Goal: Task Accomplishment & Management: Manage account settings

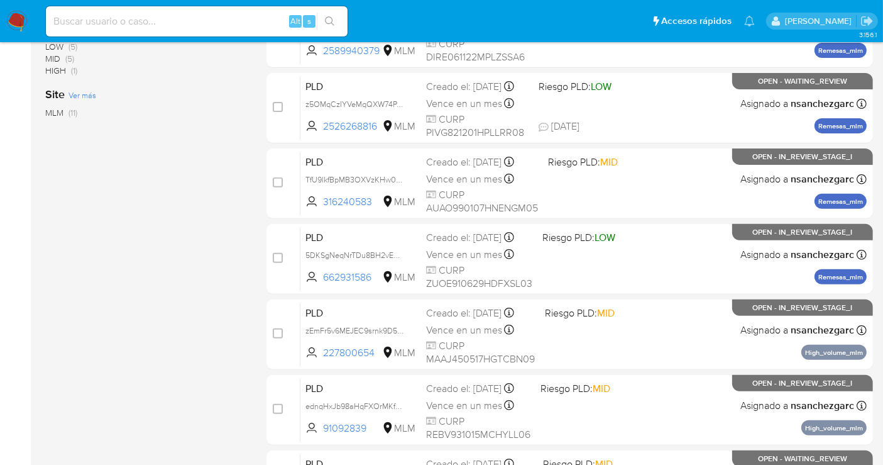
scroll to position [489, 0]
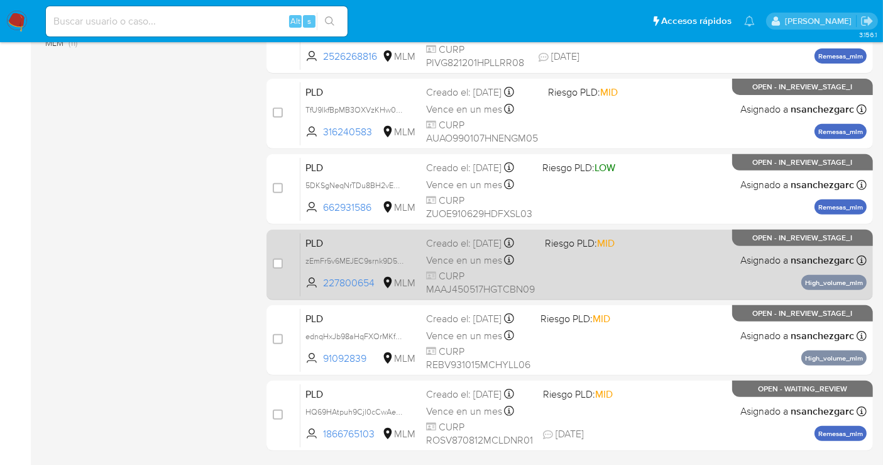
click at [436, 267] on span "Vence en un mes" at bounding box center [464, 260] width 76 height 14
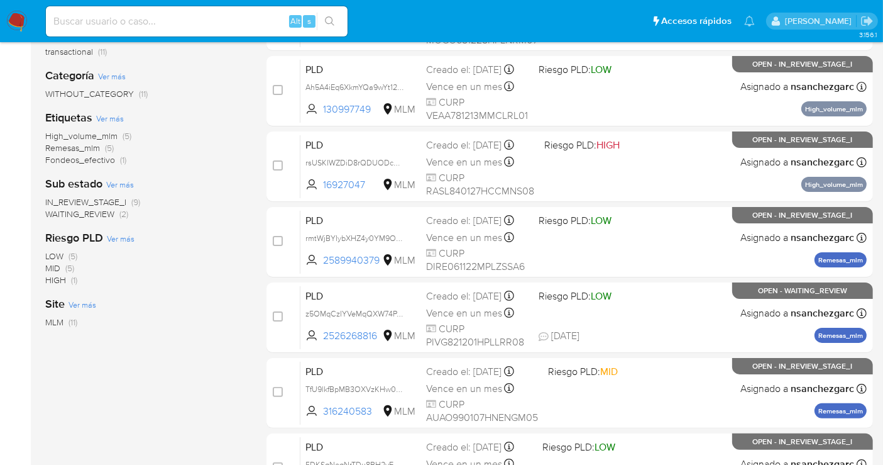
scroll to position [0, 0]
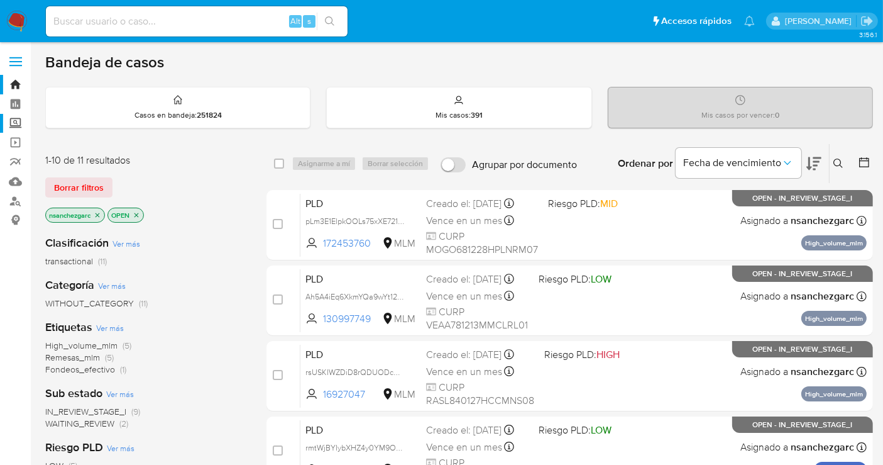
click at [9, 122] on label "Screening" at bounding box center [75, 123] width 150 height 19
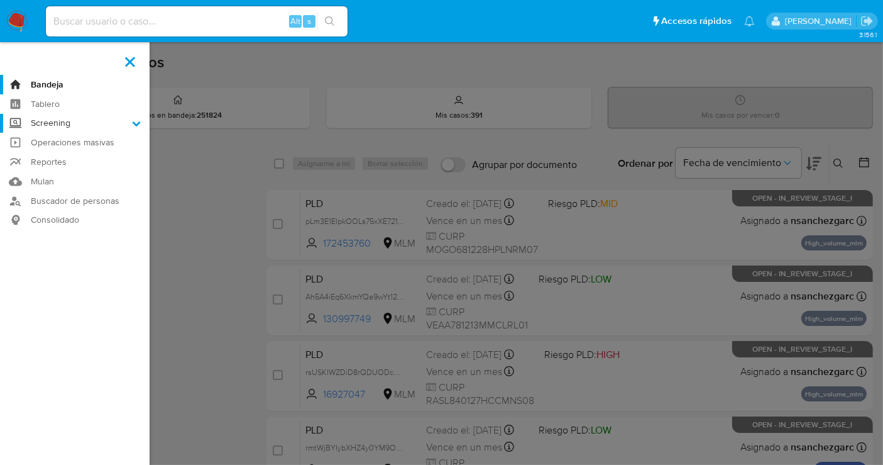
click at [0, 0] on input "Screening" at bounding box center [0, 0] width 0 height 0
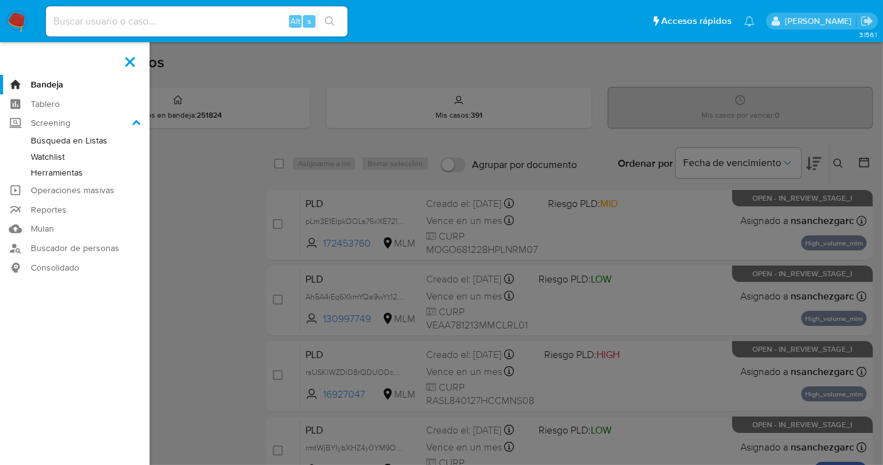
click at [44, 172] on link "Herramientas" at bounding box center [75, 173] width 150 height 16
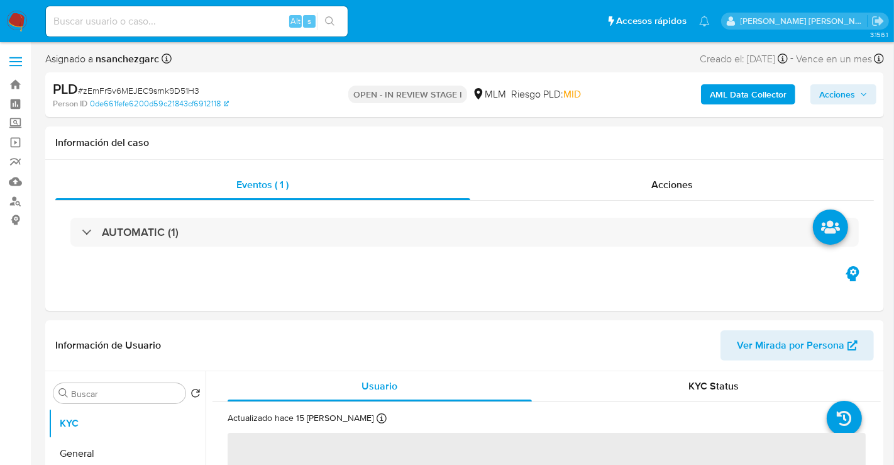
select select "10"
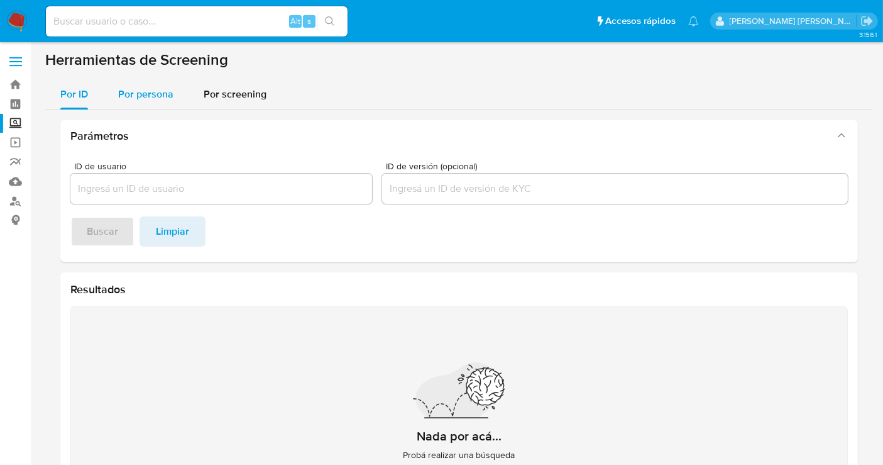
click at [170, 92] on span "Por persona" at bounding box center [145, 94] width 55 height 14
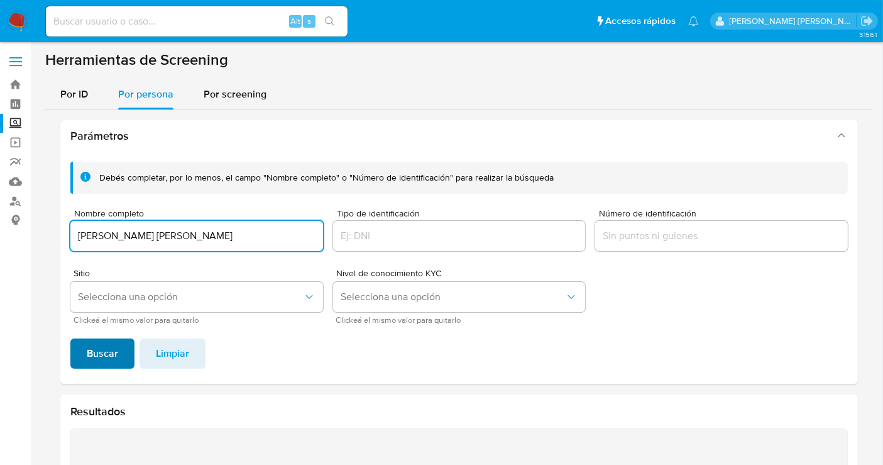
type input "JAIR SEBASTIAN DELGADO SAUCEDO"
click at [89, 343] on span "Buscar" at bounding box center [102, 354] width 31 height 28
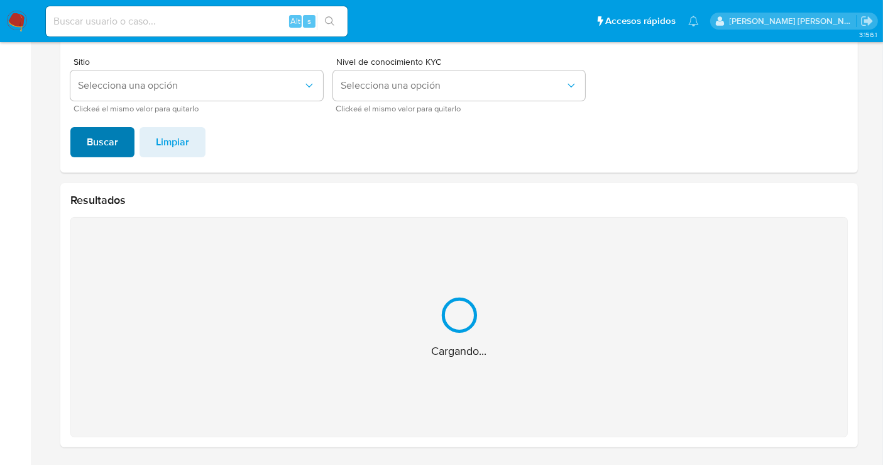
scroll to position [11, 0]
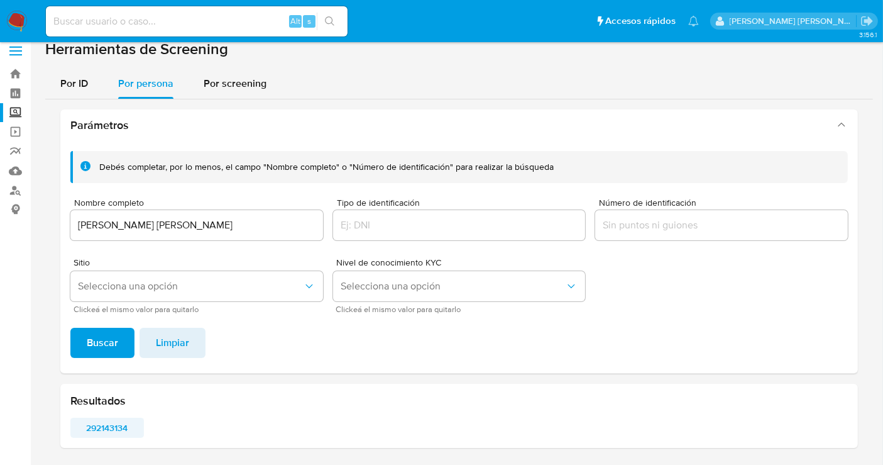
click at [106, 423] on span "292143134" at bounding box center [107, 428] width 56 height 18
click at [19, 22] on img at bounding box center [16, 21] width 21 height 21
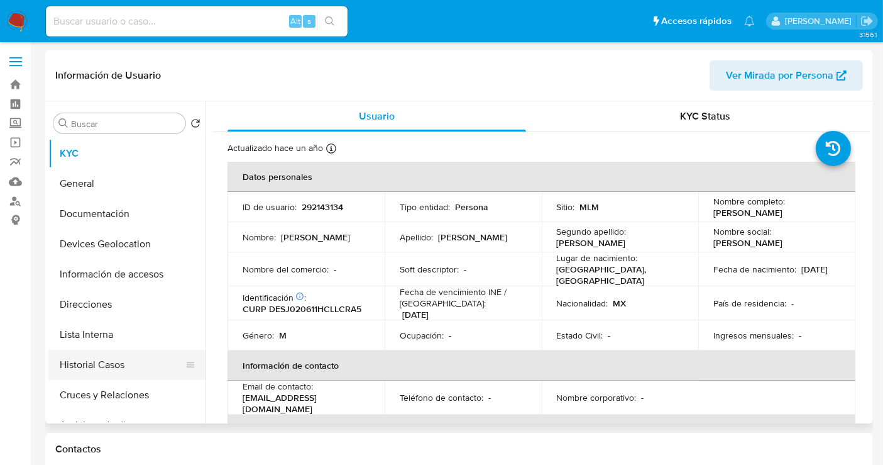
select select "10"
click at [94, 362] on button "Historial Casos" at bounding box center [121, 365] width 147 height 30
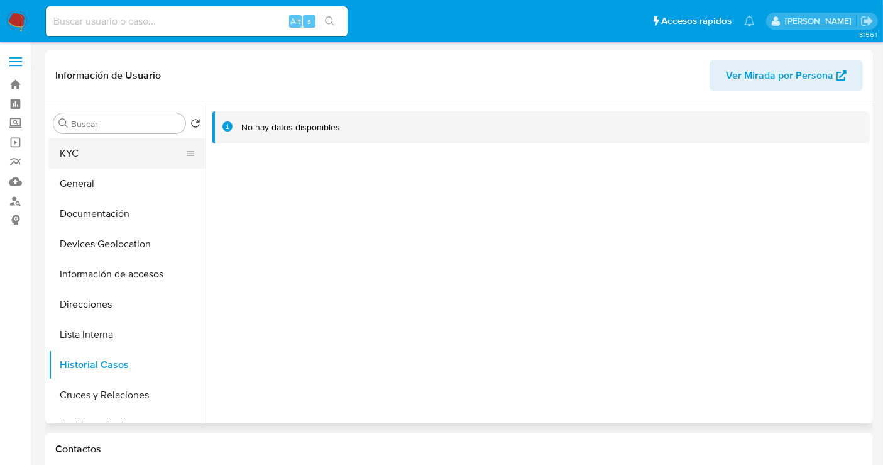
click at [72, 157] on button "KYC" at bounding box center [121, 153] width 147 height 30
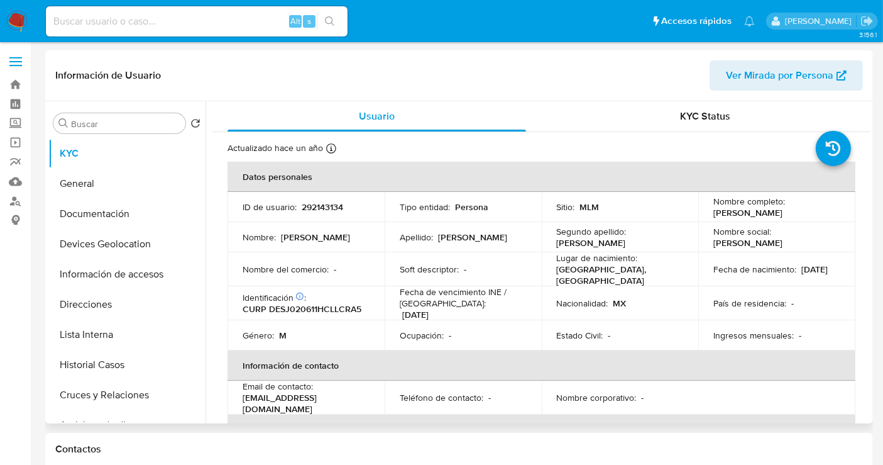
click at [313, 207] on p "292143134" at bounding box center [322, 206] width 41 height 11
copy p "292143134"
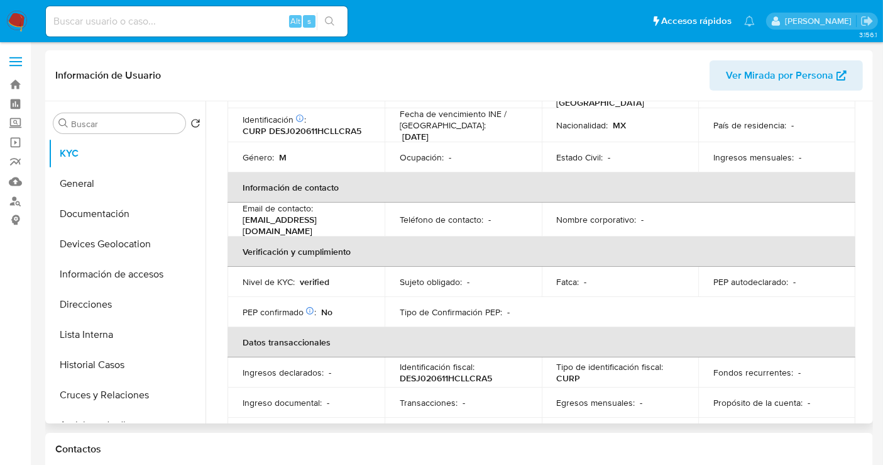
scroll to position [169, 0]
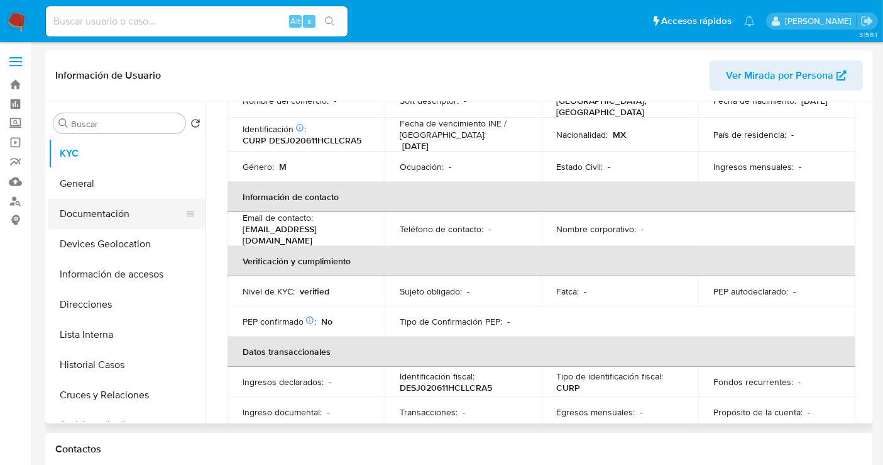
click at [90, 212] on button "Documentación" at bounding box center [121, 214] width 147 height 30
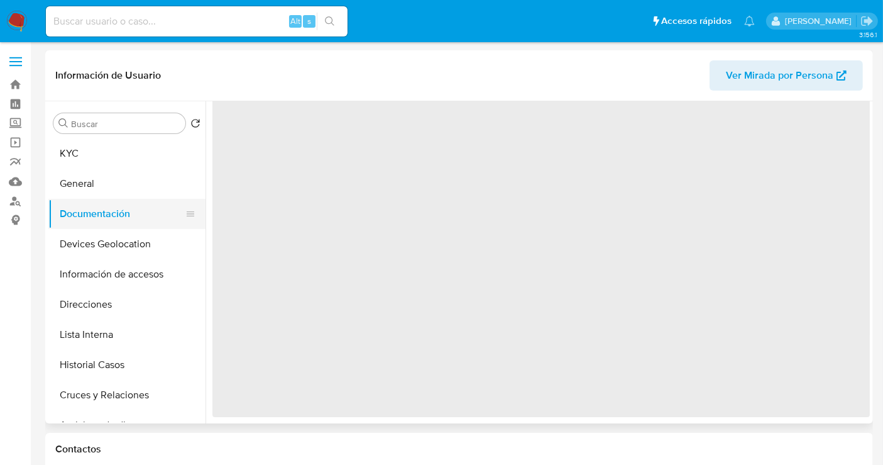
scroll to position [0, 0]
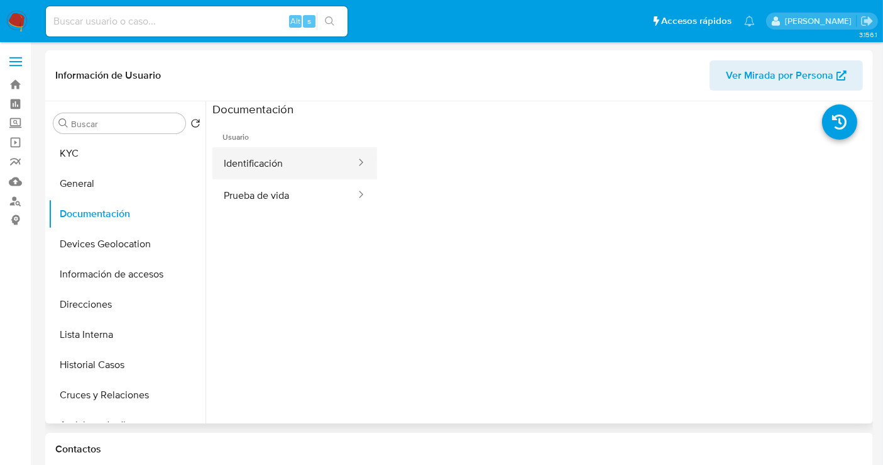
click at [255, 169] on button "Identificación" at bounding box center [285, 163] width 145 height 32
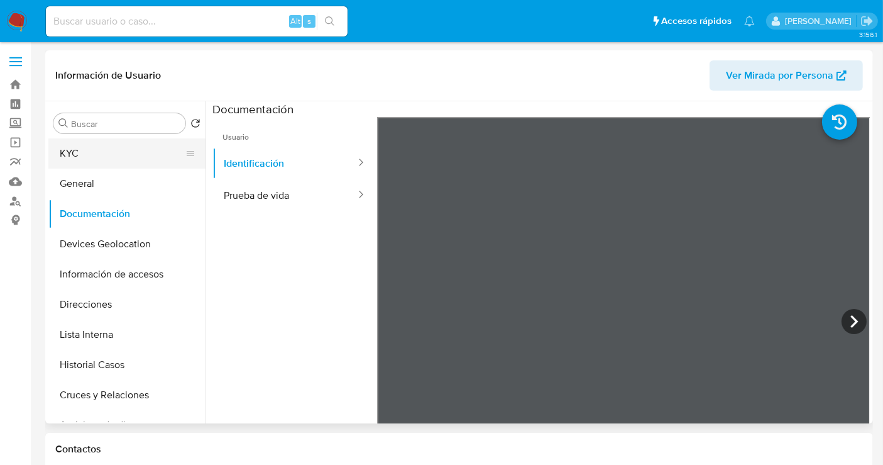
click at [76, 158] on button "KYC" at bounding box center [121, 153] width 147 height 30
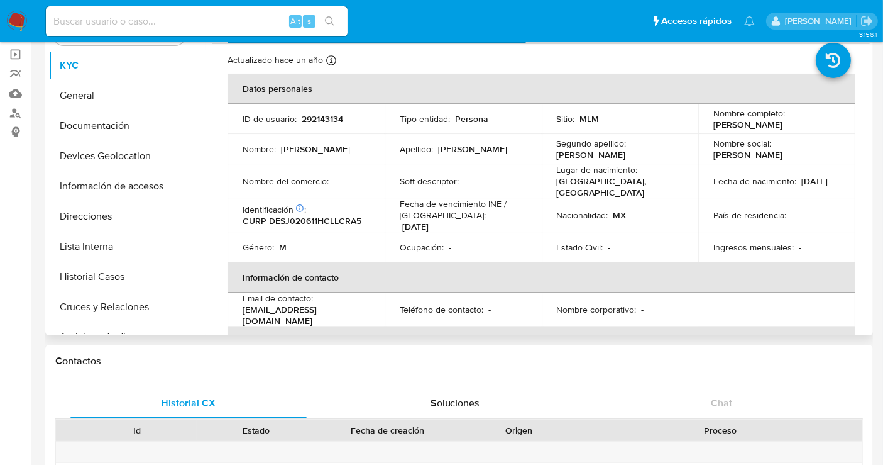
scroll to position [76, 0]
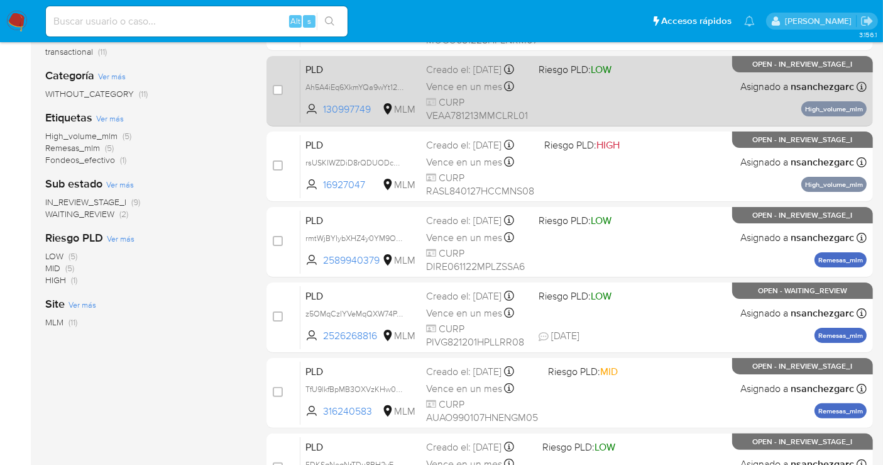
scroll to position [279, 0]
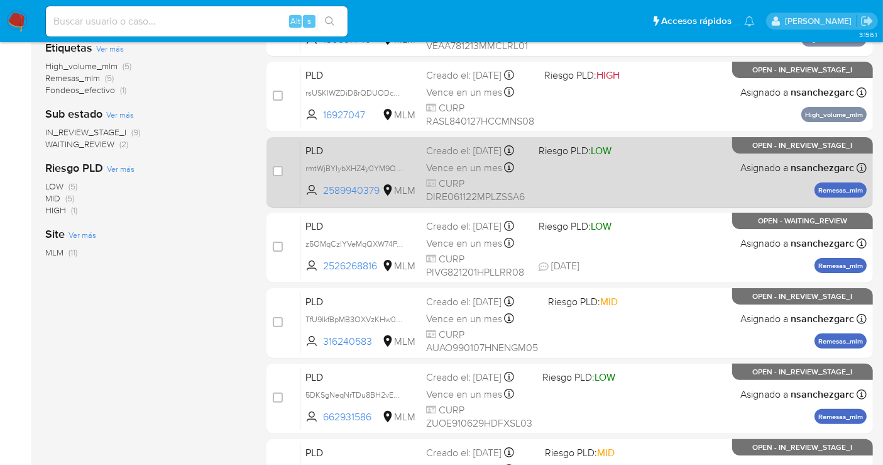
click at [447, 174] on span "Vence en un mes" at bounding box center [464, 168] width 76 height 14
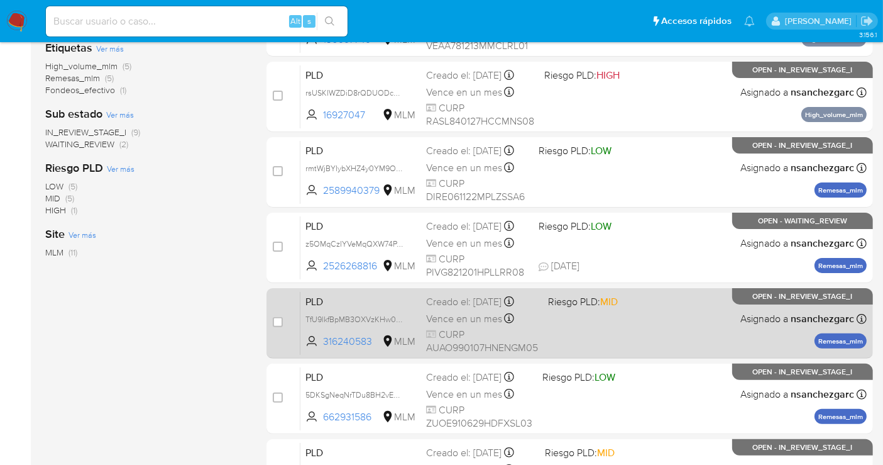
scroll to position [349, 0]
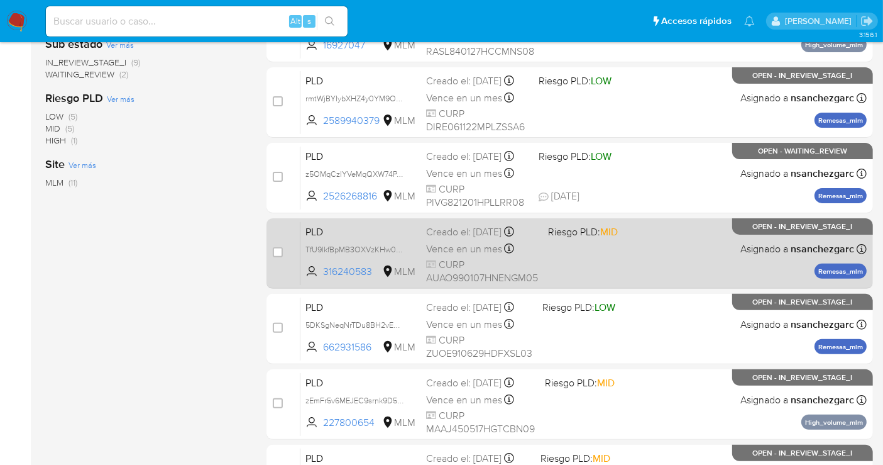
click at [457, 243] on span "Vence en un mes" at bounding box center [464, 249] width 76 height 14
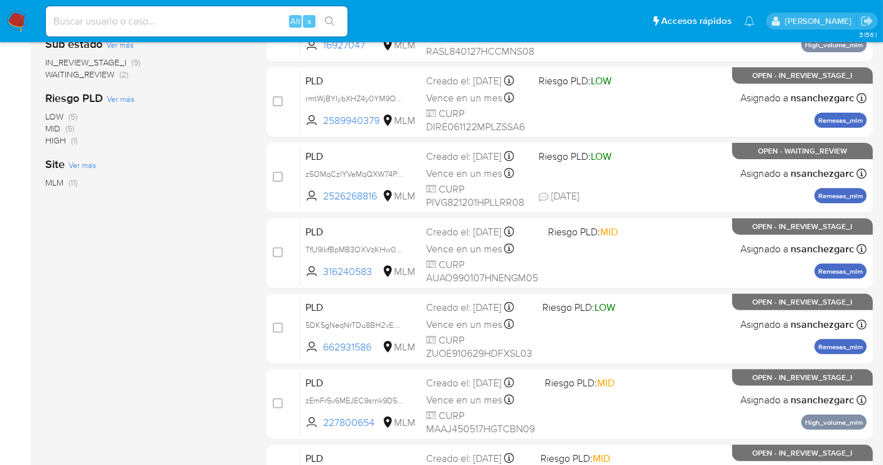
click at [14, 19] on img at bounding box center [16, 21] width 21 height 21
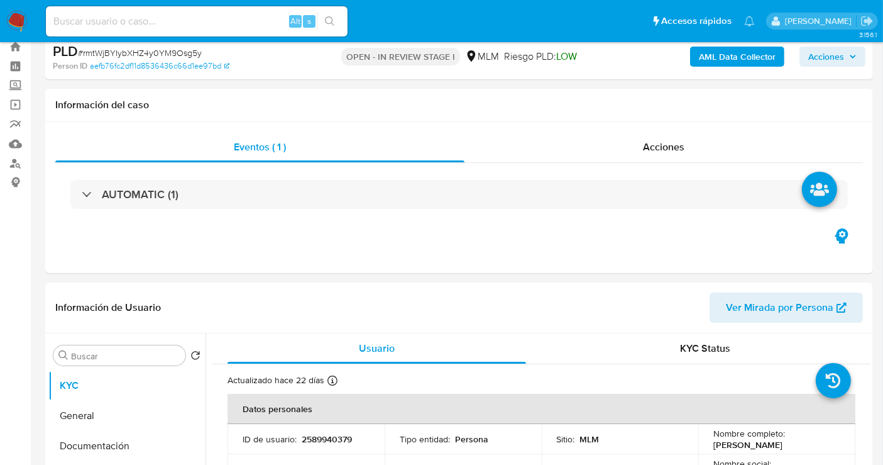
select select "10"
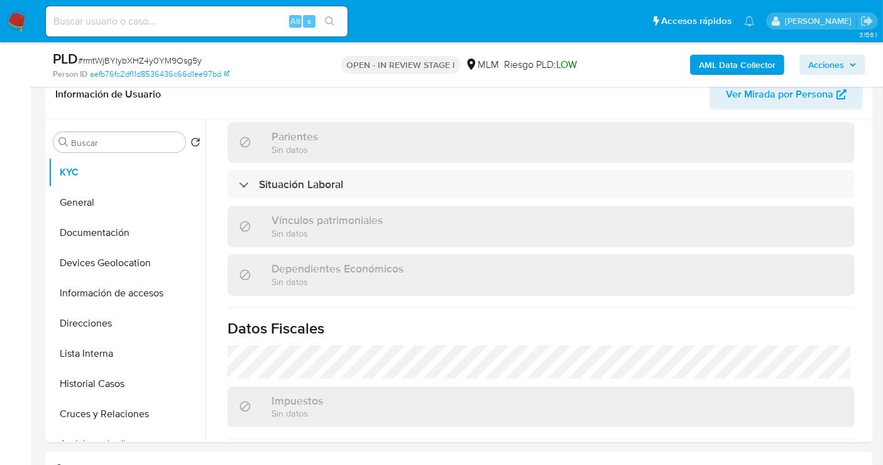
scroll to position [349, 0]
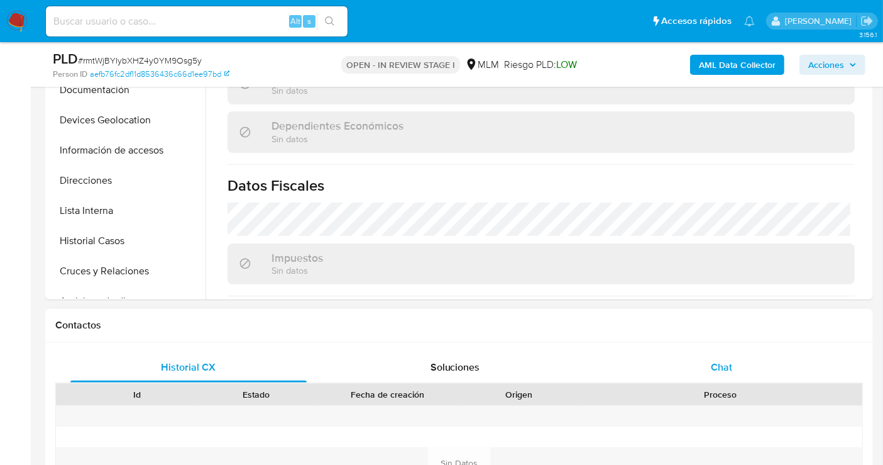
click at [727, 374] on div "Chat" at bounding box center [722, 367] width 236 height 30
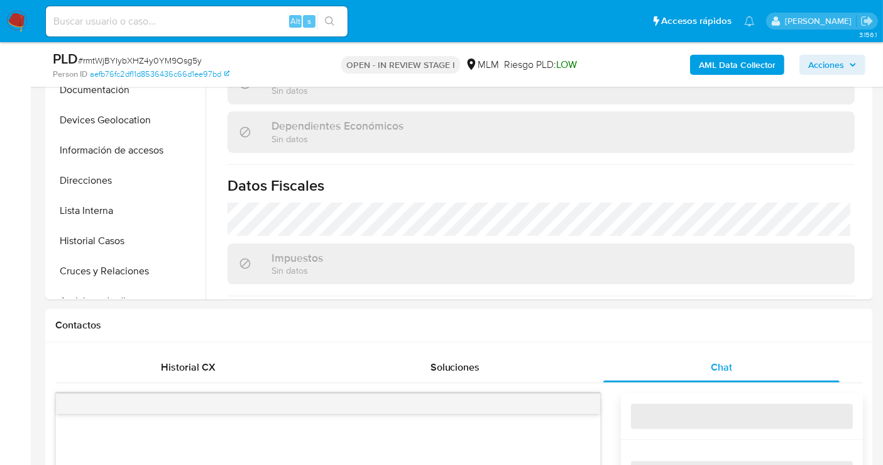
scroll to position [629, 0]
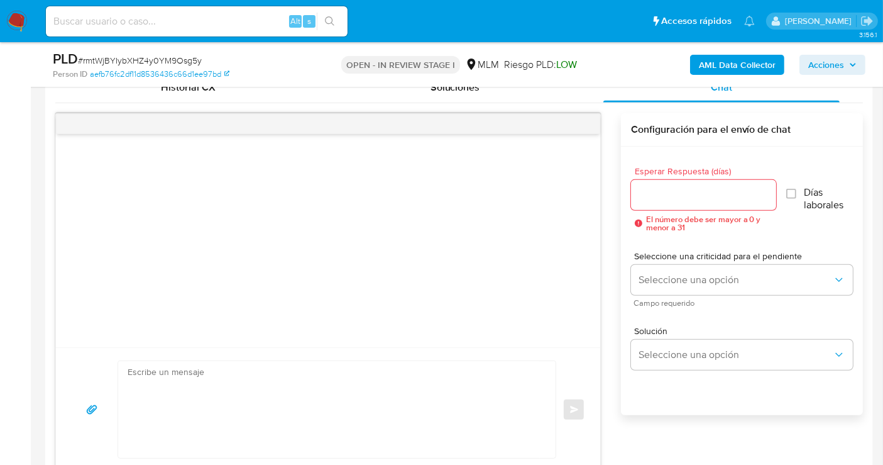
click at [690, 201] on input "Esperar Respuesta (días)" at bounding box center [703, 195] width 145 height 16
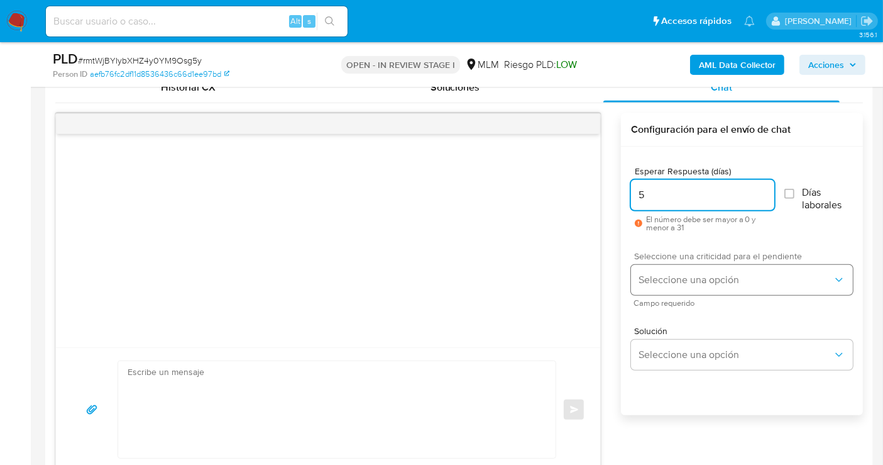
type input "5"
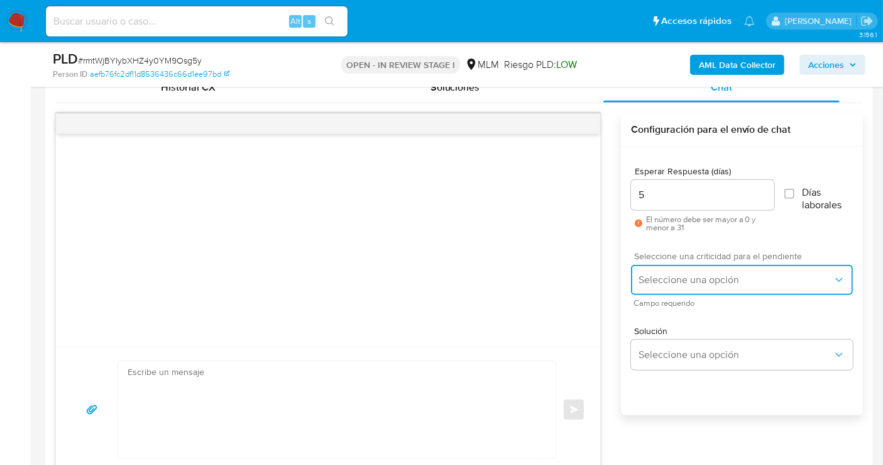
click at [677, 281] on span "Seleccione una opción" at bounding box center [736, 280] width 194 height 13
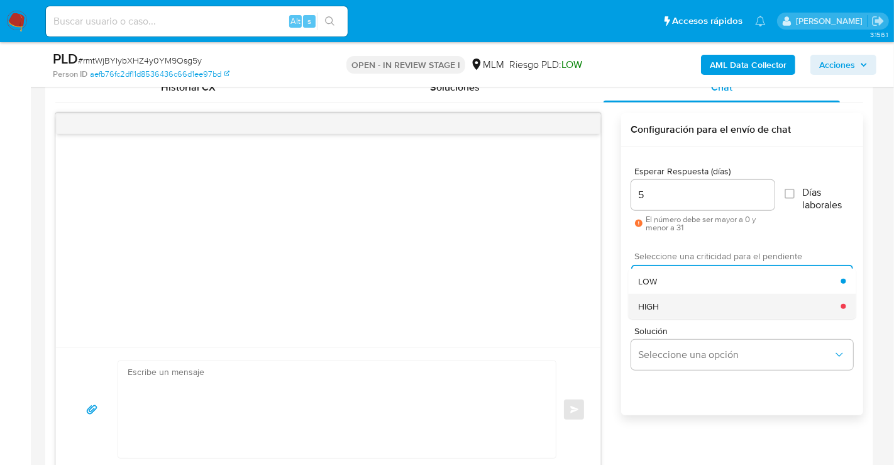
click at [661, 303] on div "HIGH" at bounding box center [739, 306] width 202 height 25
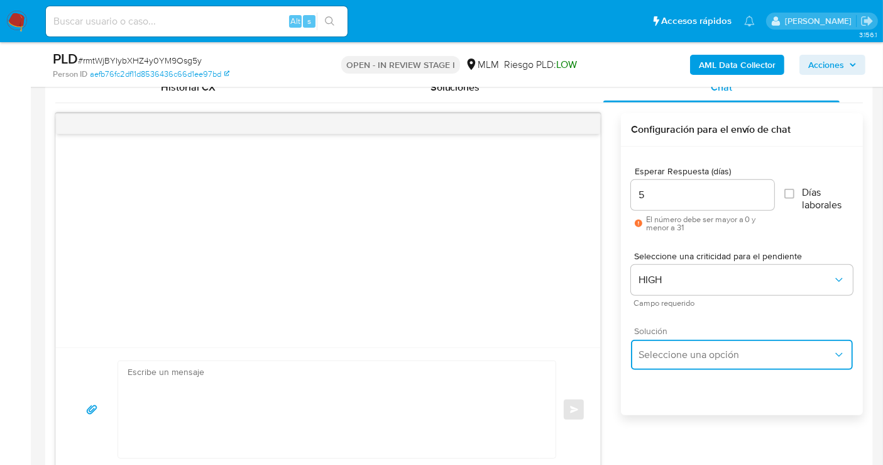
click at [675, 356] on span "Seleccione una opción" at bounding box center [736, 354] width 194 height 13
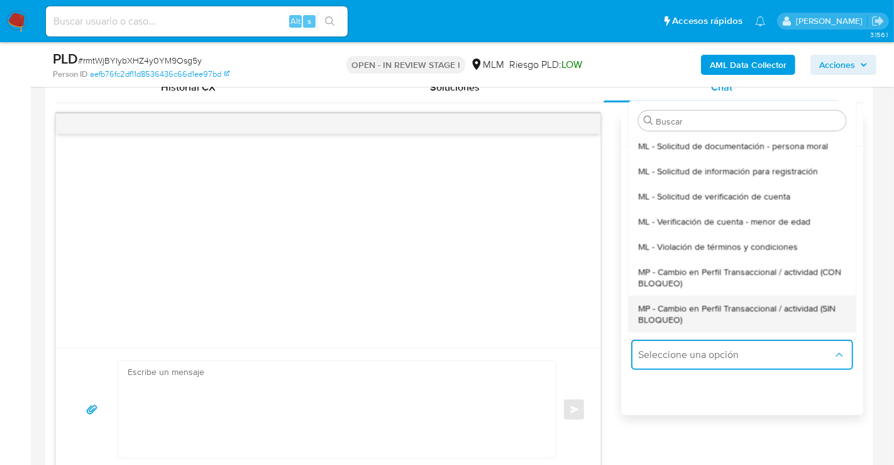
click at [663, 314] on span "MP - Cambio en Perfil Transaccional / actividad (SIN BLOQUEO)" at bounding box center [741, 313] width 207 height 23
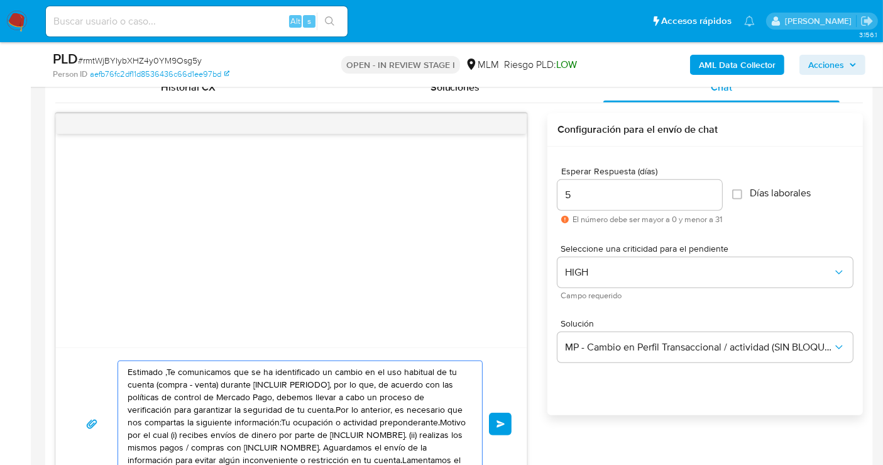
click at [298, 394] on textarea "Estimado ,Te comunicamos que se ha identificado un cambio en el uso habitual de…" at bounding box center [297, 424] width 339 height 126
paste textarea "cliente se ha identificado un cambio en el uso habitual de tu cuenta para garan…"
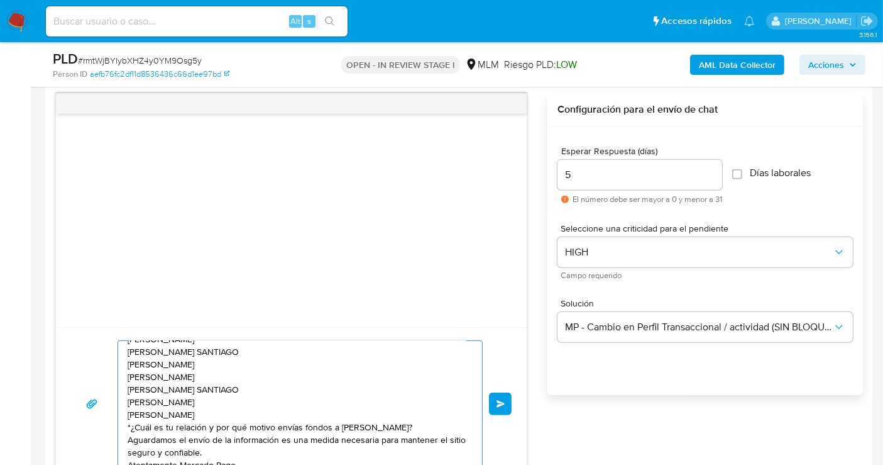
scroll to position [135, 0]
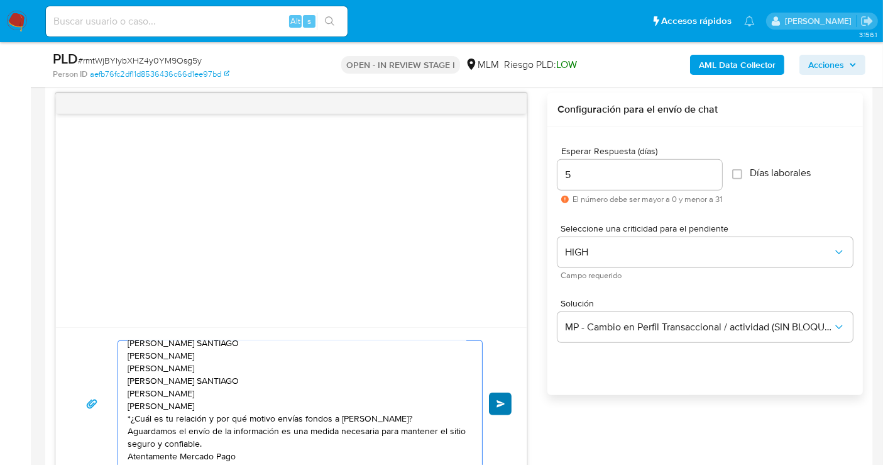
type textarea "Estimado cliente se ha identificado un cambio en el uso habitual de tu cuenta p…"
click at [493, 398] on button "Enviar" at bounding box center [500, 403] width 23 height 23
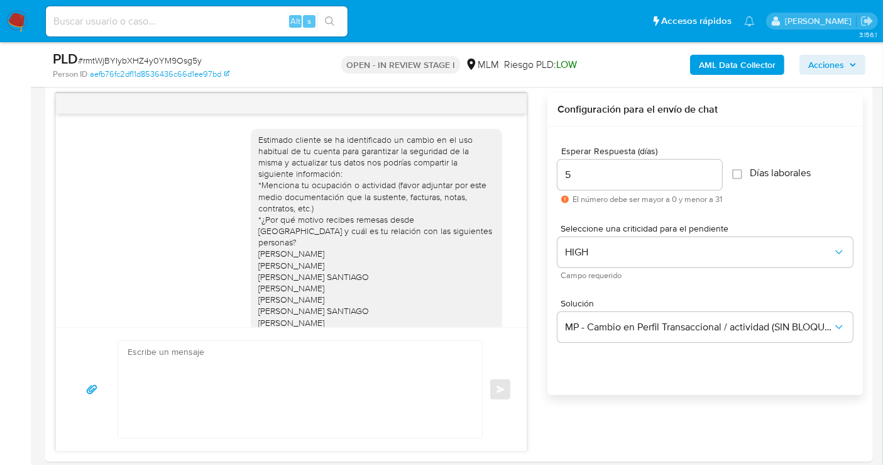
scroll to position [99, 0]
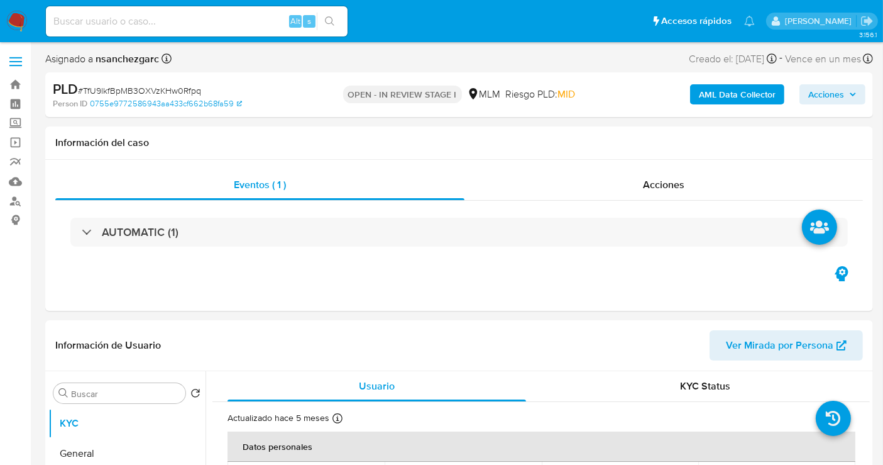
select select "10"
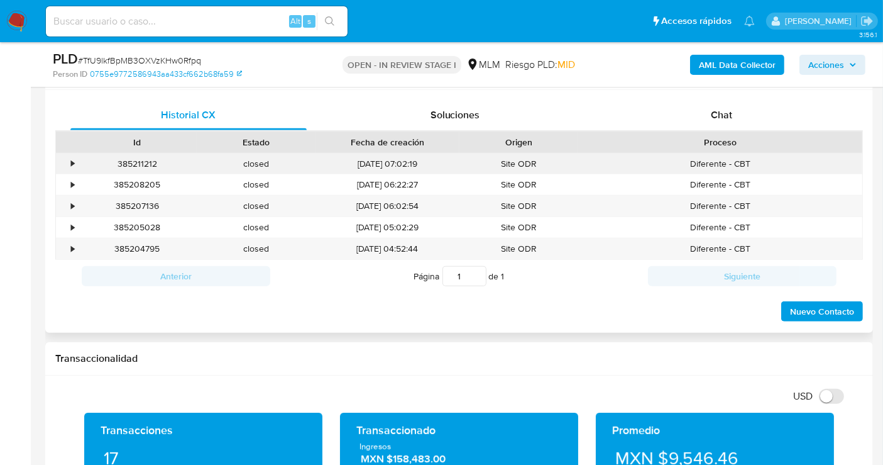
scroll to position [558, 0]
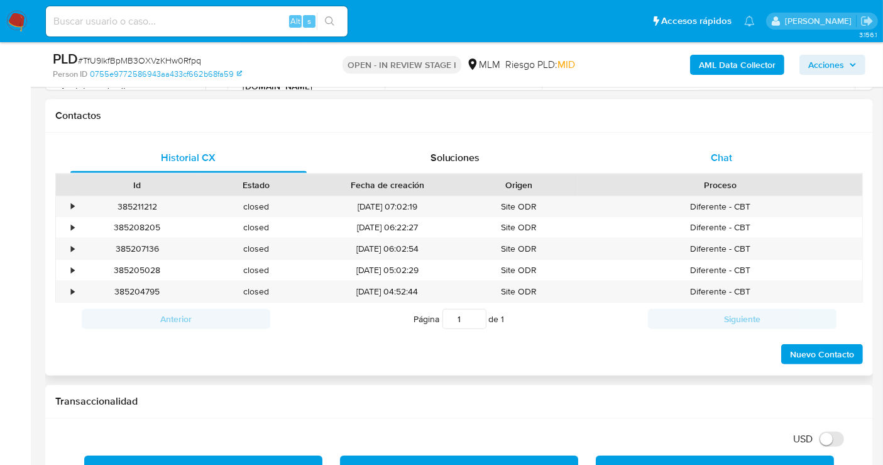
click at [729, 160] on span "Chat" at bounding box center [721, 157] width 21 height 14
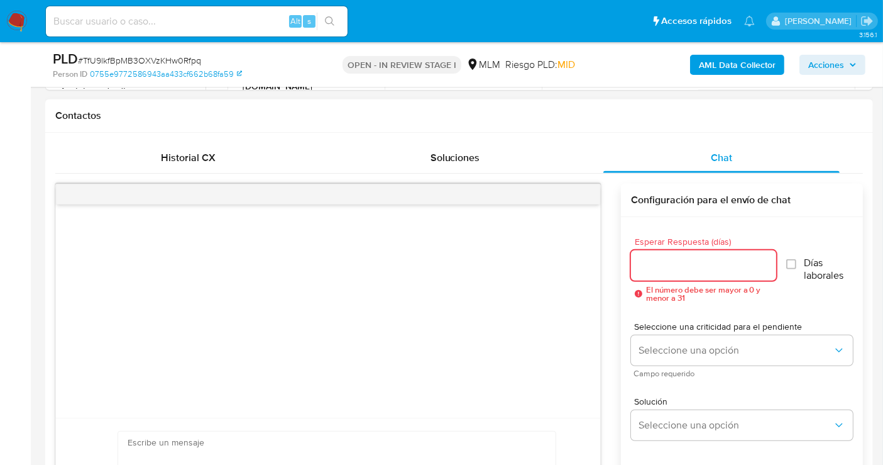
click at [663, 270] on input "Esperar Respuesta (días)" at bounding box center [703, 265] width 145 height 16
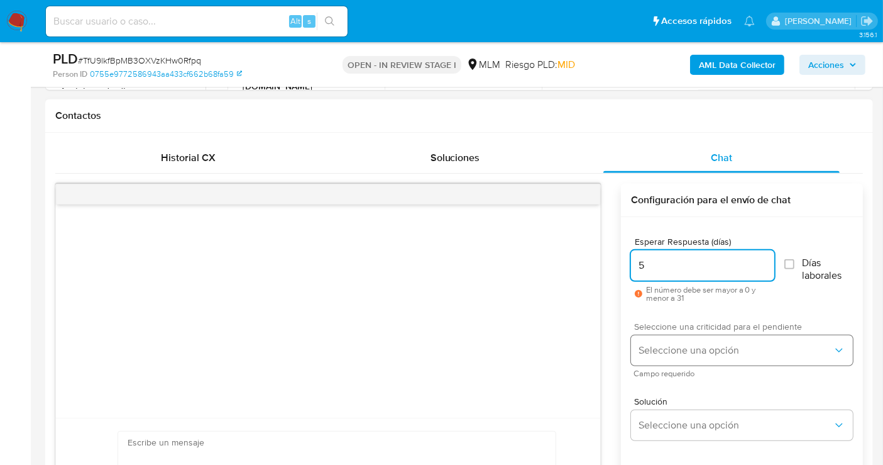
type input "5"
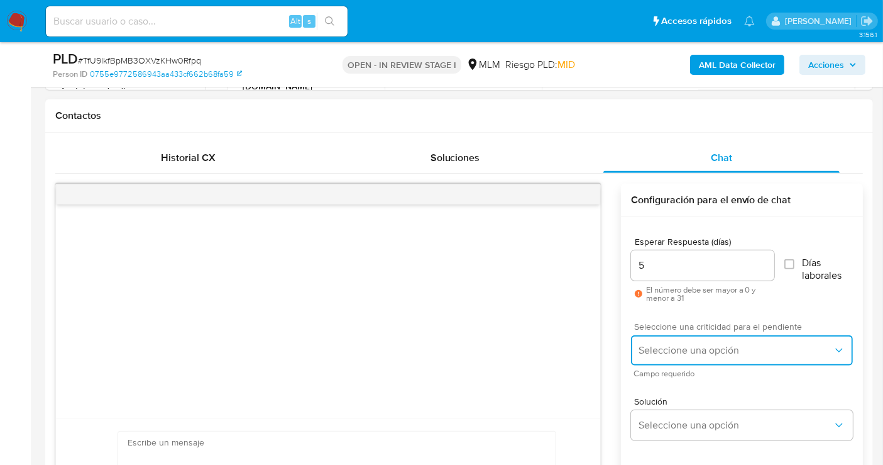
click at [693, 350] on span "Seleccione una opción" at bounding box center [736, 350] width 194 height 13
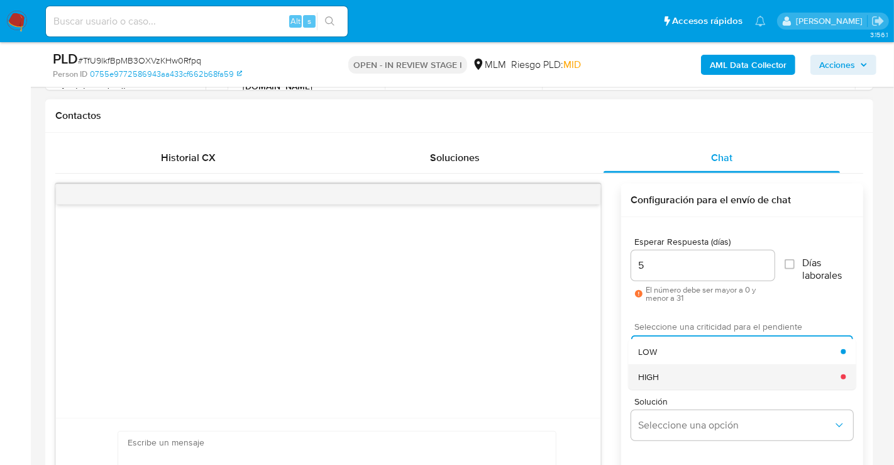
click at [659, 379] on span "HIGH" at bounding box center [648, 376] width 21 height 11
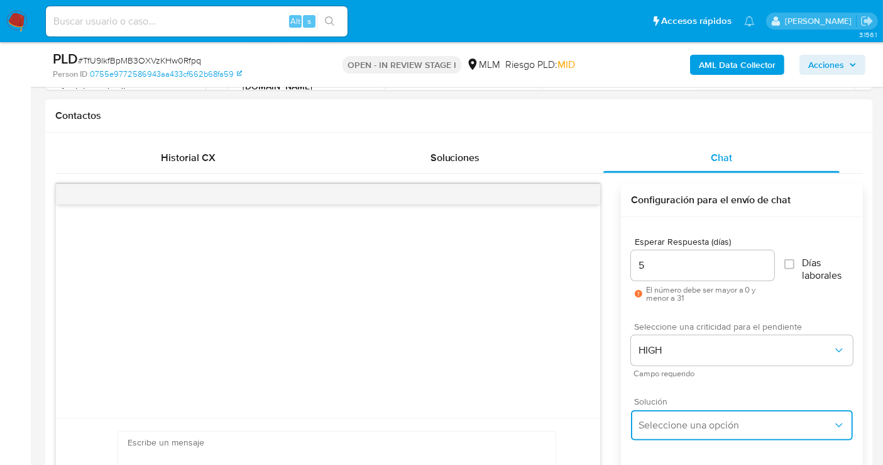
click at [678, 421] on span "Seleccione una opción" at bounding box center [736, 425] width 194 height 13
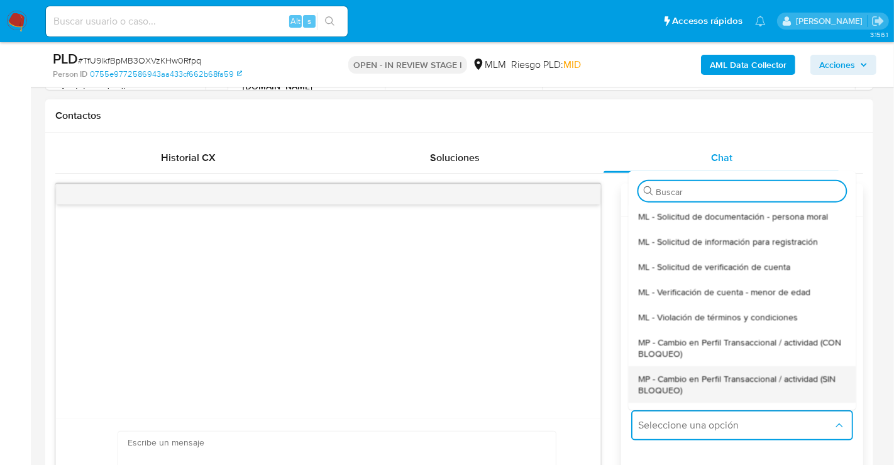
click at [683, 387] on span "MP - Cambio en Perfil Transaccional / actividad (SIN BLOQUEO)" at bounding box center [741, 383] width 207 height 23
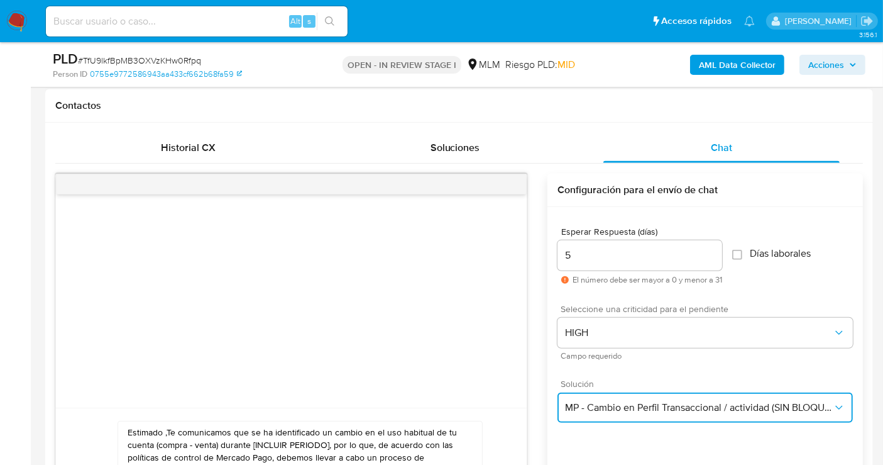
scroll to position [838, 0]
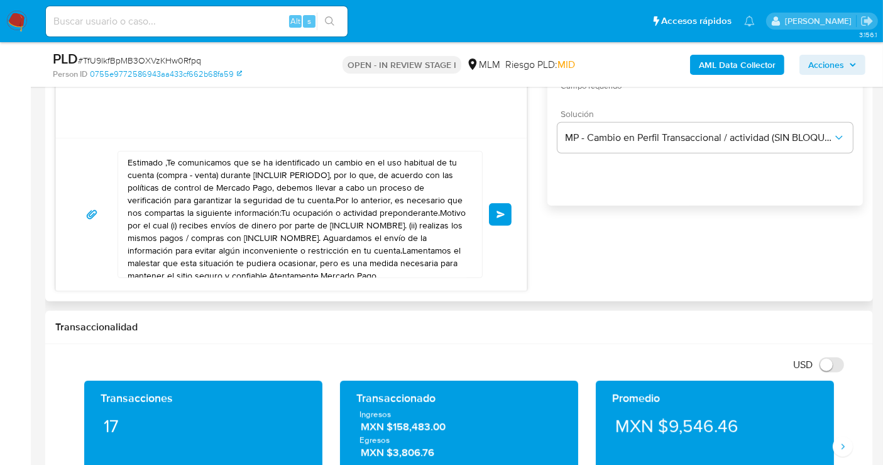
click at [298, 231] on textarea "Estimado ,Te comunicamos que se ha identificado un cambio en el uso habitual de…" at bounding box center [297, 215] width 339 height 126
paste textarea "cliente se ha identificado un cambio en el uso habitual de tu cuenta para garan…"
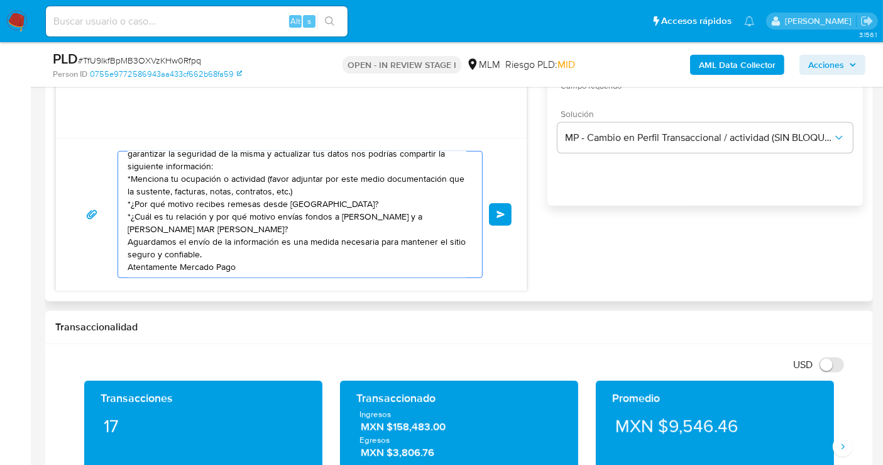
scroll to position [21, 0]
type textarea "Estimado cliente se ha identificado un cambio en el uso habitual de tu cuenta p…"
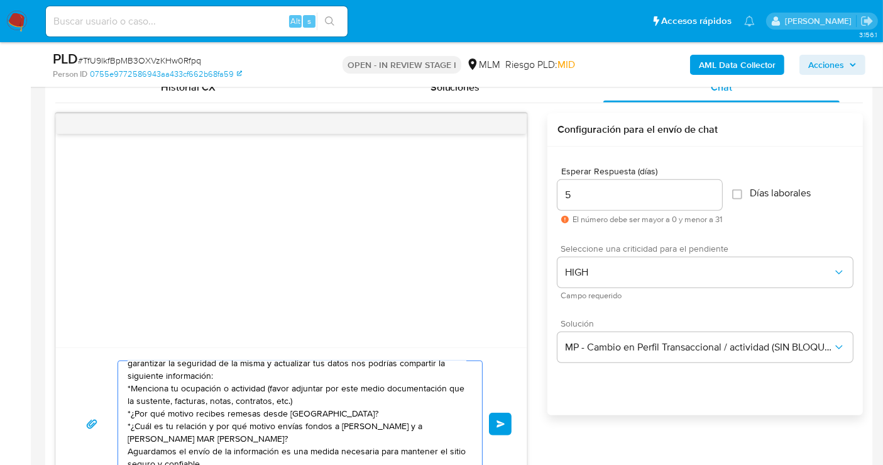
scroll to position [699, 0]
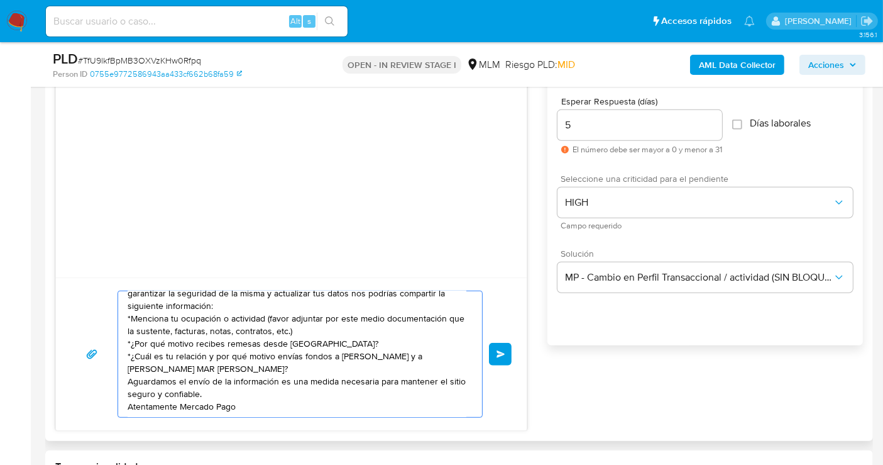
click at [512, 351] on div "Estimado cliente se ha identificado un cambio en el uso habitual de tu cuenta p…" at bounding box center [291, 353] width 471 height 153
click at [503, 355] on span "Enviar" at bounding box center [501, 354] width 9 height 8
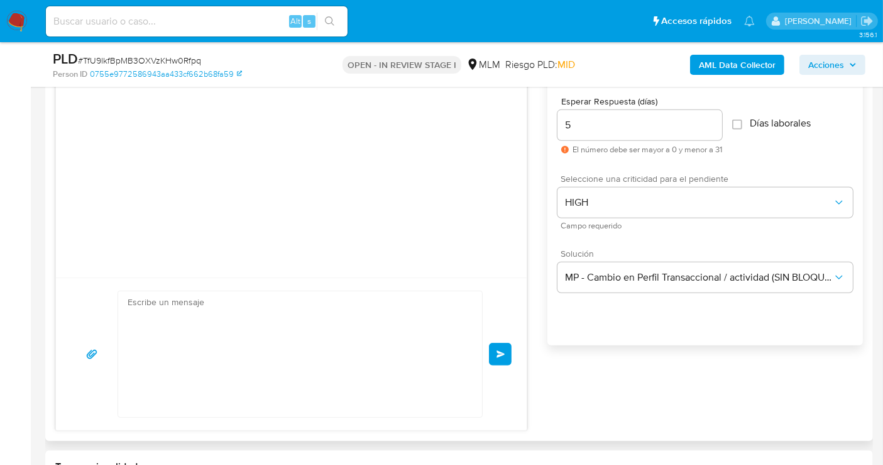
scroll to position [0, 0]
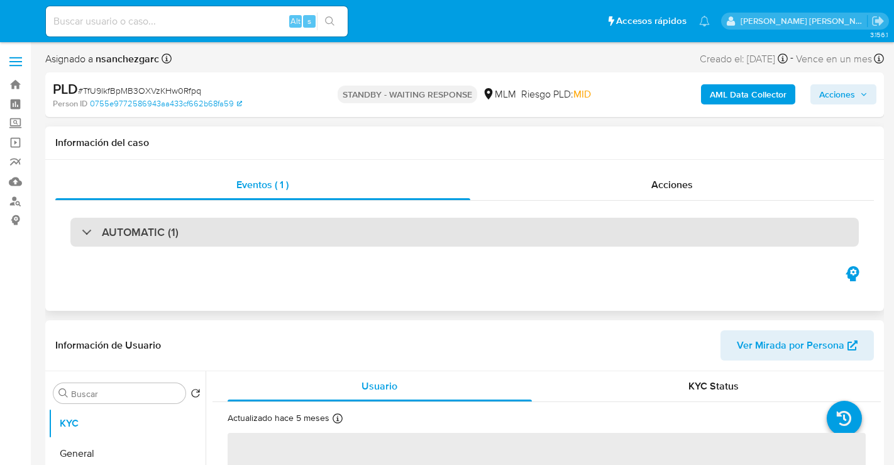
select select "10"
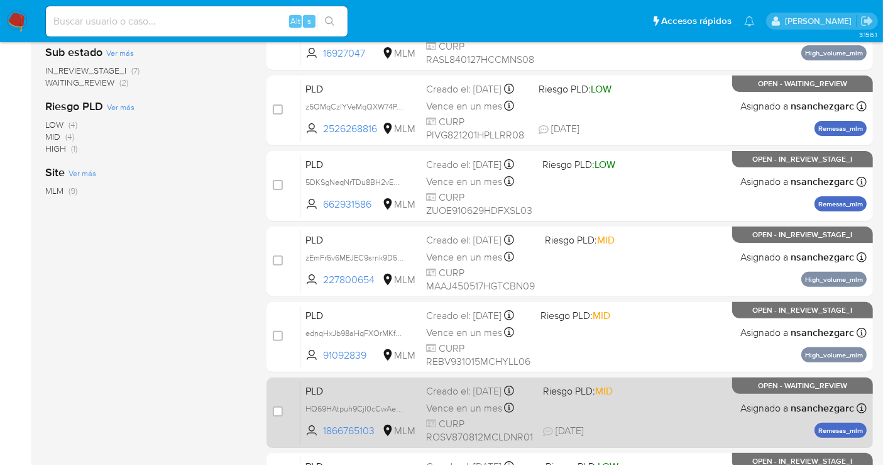
scroll to position [311, 0]
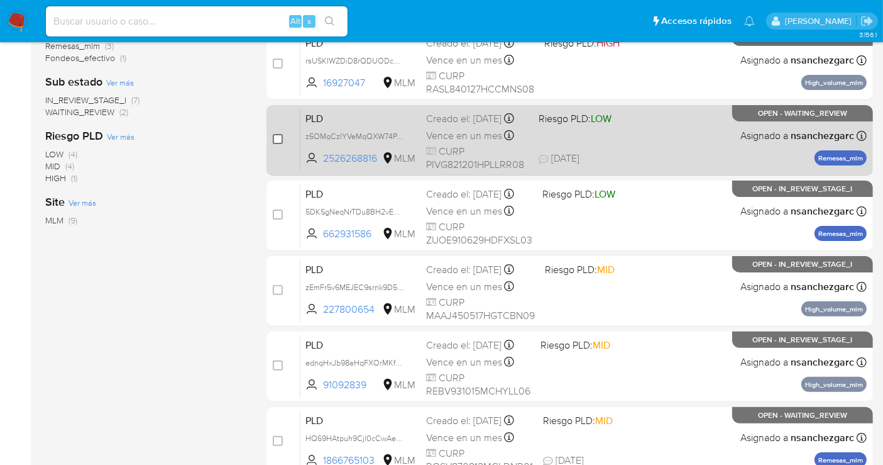
click at [276, 134] on input "checkbox" at bounding box center [278, 139] width 10 height 10
checkbox input "true"
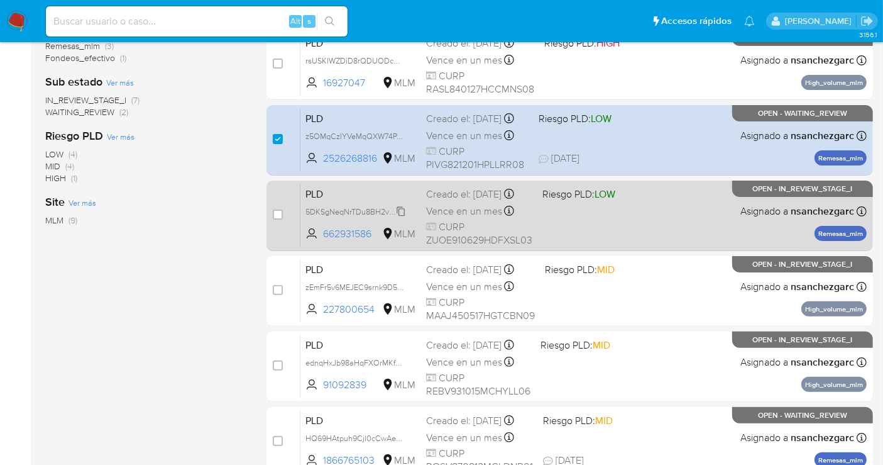
scroll to position [451, 0]
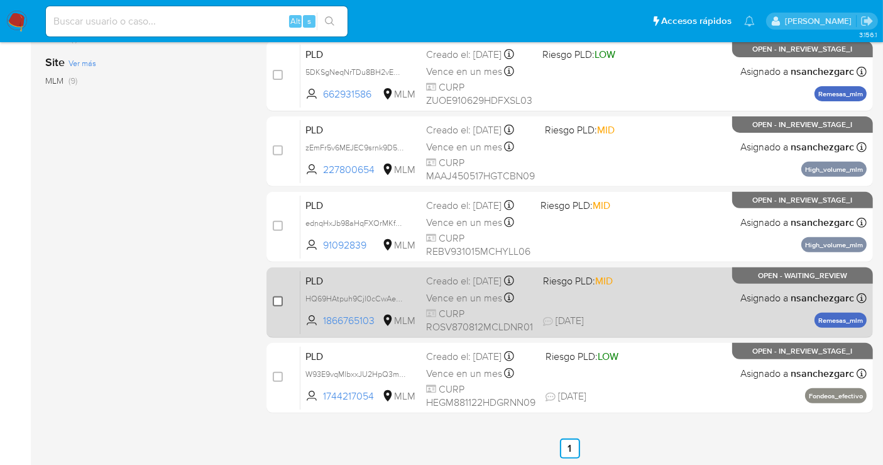
click at [277, 297] on input "checkbox" at bounding box center [278, 301] width 10 height 10
checkbox input "true"
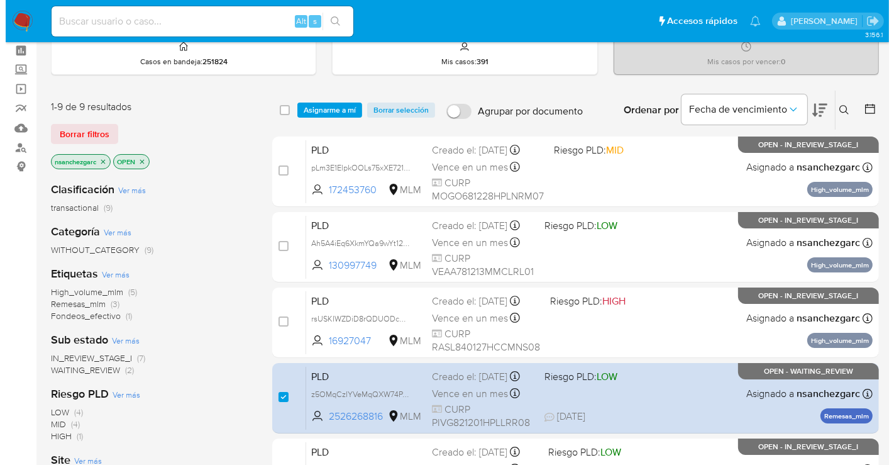
scroll to position [0, 0]
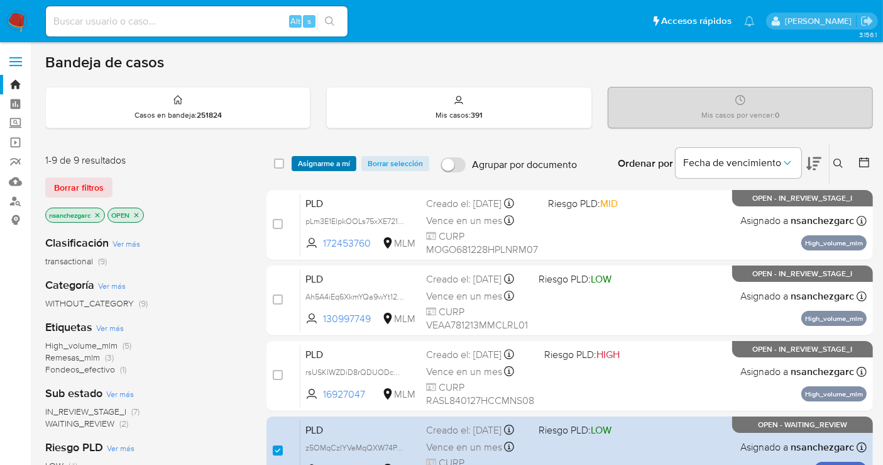
click at [328, 157] on span "Asignarme a mí" at bounding box center [324, 163] width 52 height 13
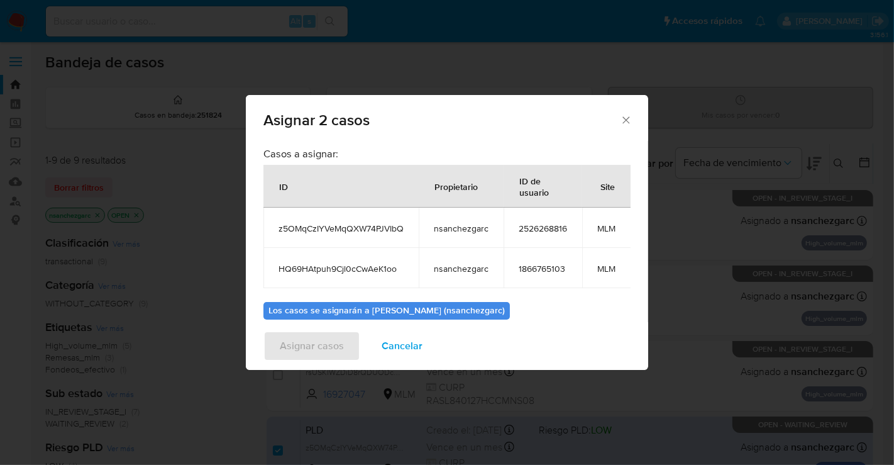
scroll to position [82, 0]
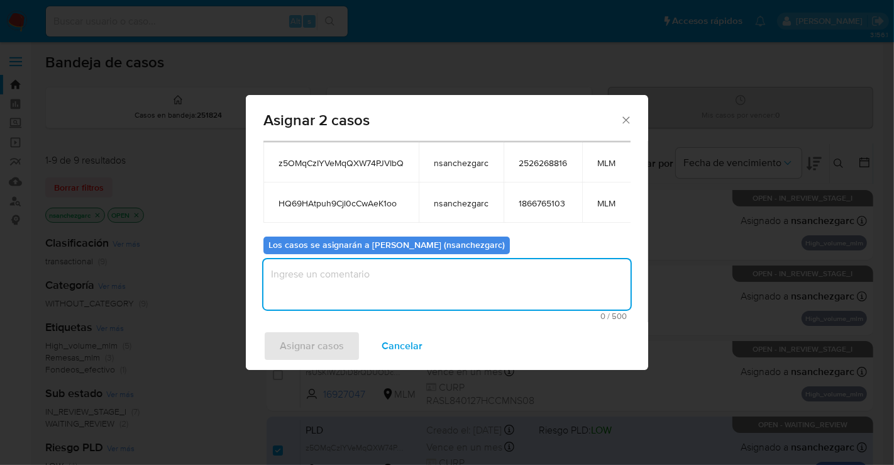
click at [314, 282] on textarea "assign-modal" at bounding box center [446, 284] width 367 height 50
type textarea "nesg"
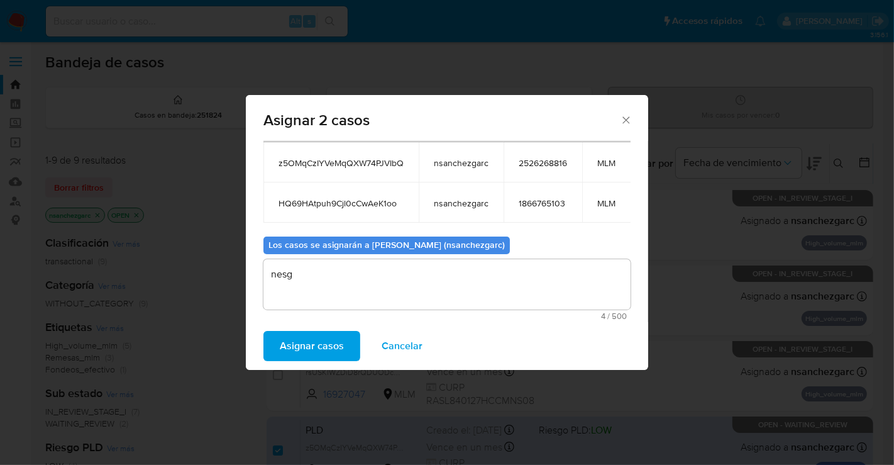
click at [307, 346] on span "Asignar casos" at bounding box center [312, 346] width 64 height 28
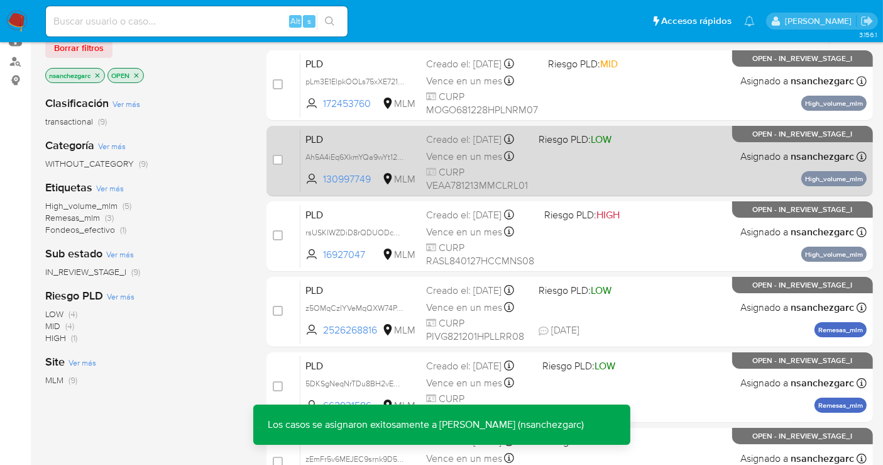
scroll to position [209, 0]
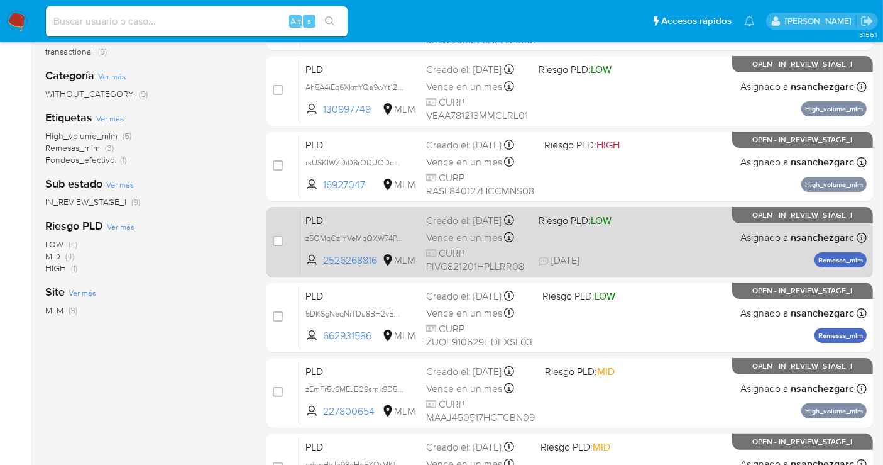
click at [449, 228] on div "Creado el: 12/08/2025 Creado el: 12/08/2025 02:11:41" at bounding box center [477, 221] width 102 height 14
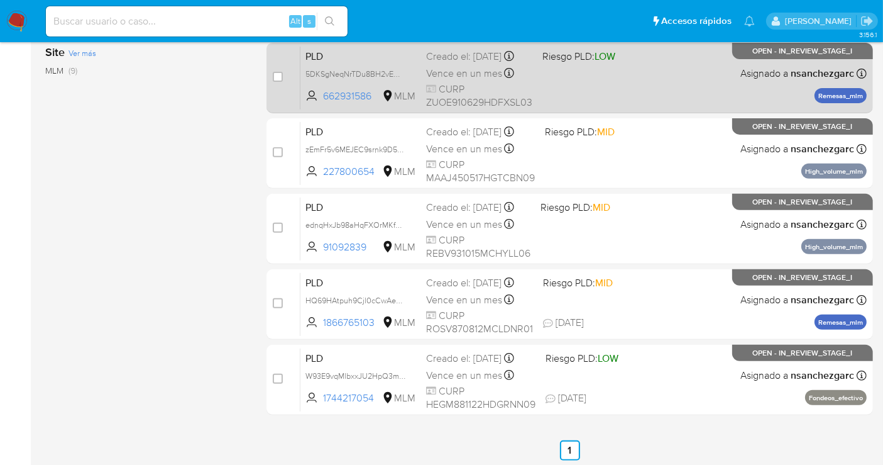
scroll to position [451, 0]
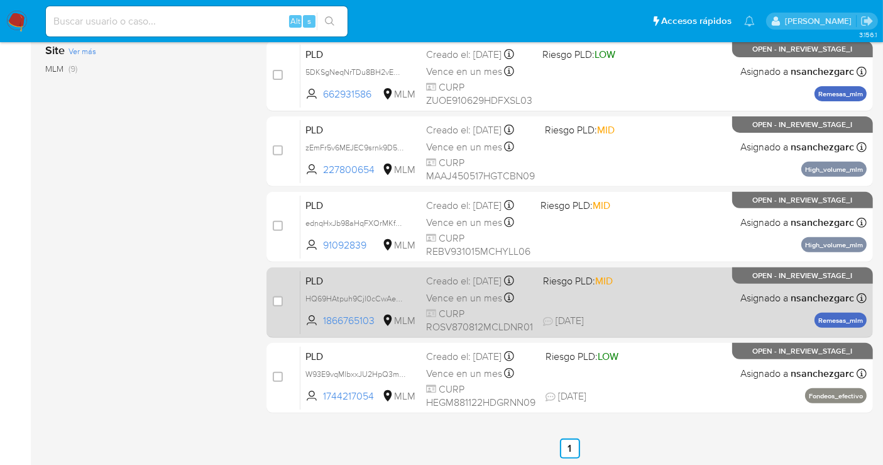
click at [453, 299] on span "Vence en un mes" at bounding box center [464, 298] width 76 height 14
click at [280, 297] on input "checkbox" at bounding box center [278, 301] width 10 height 10
checkbox input "true"
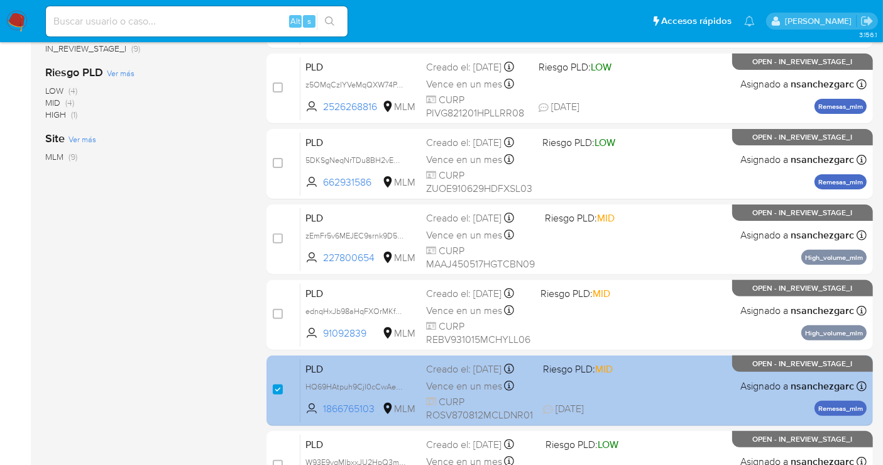
scroll to position [311, 0]
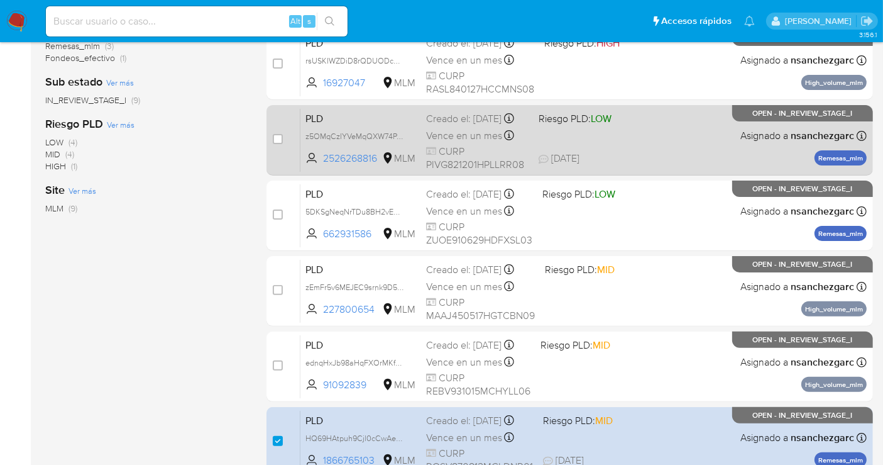
drag, startPoint x: 277, startPoint y: 133, endPoint x: 289, endPoint y: 133, distance: 12.0
click at [280, 134] on input "checkbox" at bounding box center [278, 139] width 10 height 10
checkbox input "true"
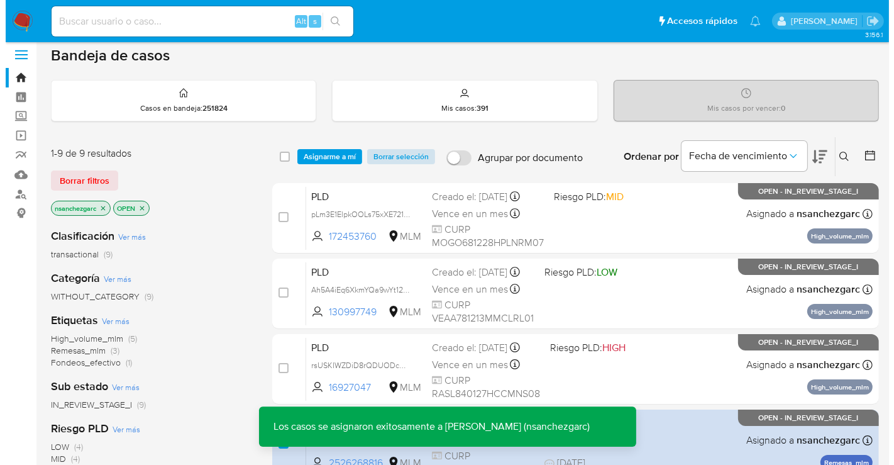
scroll to position [0, 0]
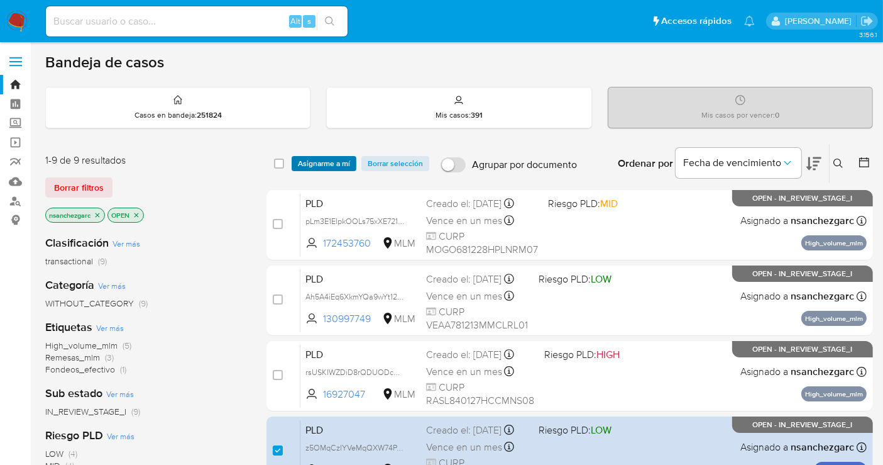
click at [339, 163] on span "Asignarme a mí" at bounding box center [324, 163] width 52 height 13
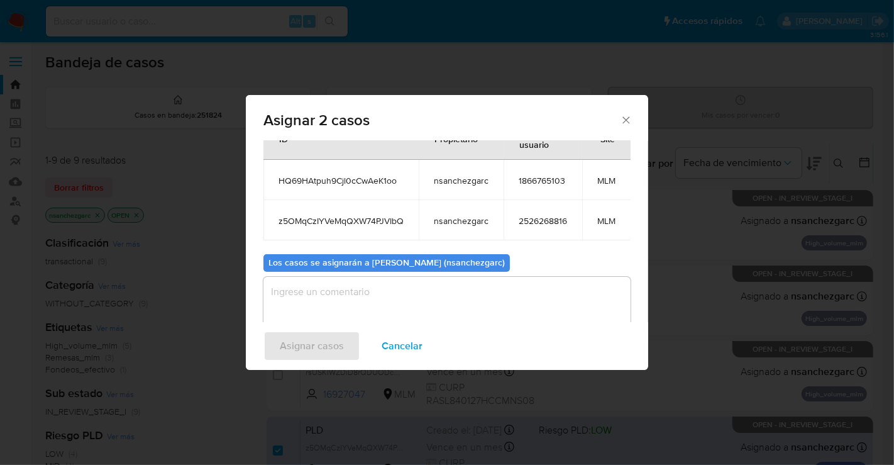
scroll to position [82, 0]
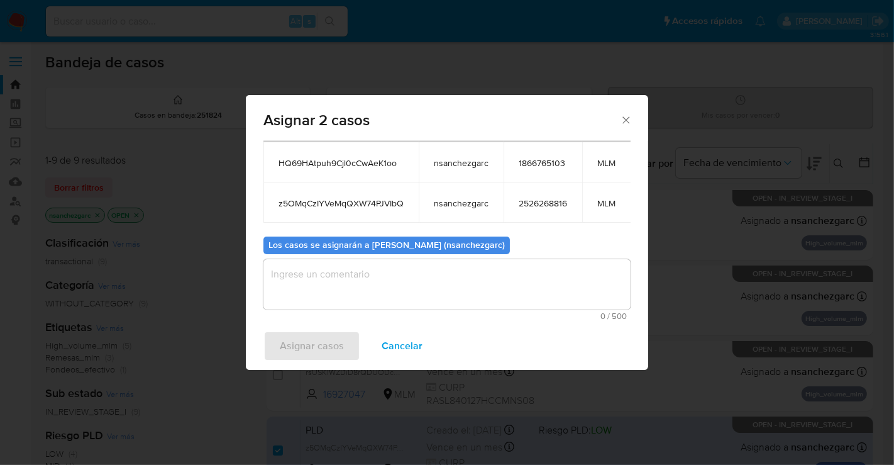
click at [312, 275] on textarea "assign-modal" at bounding box center [446, 284] width 367 height 50
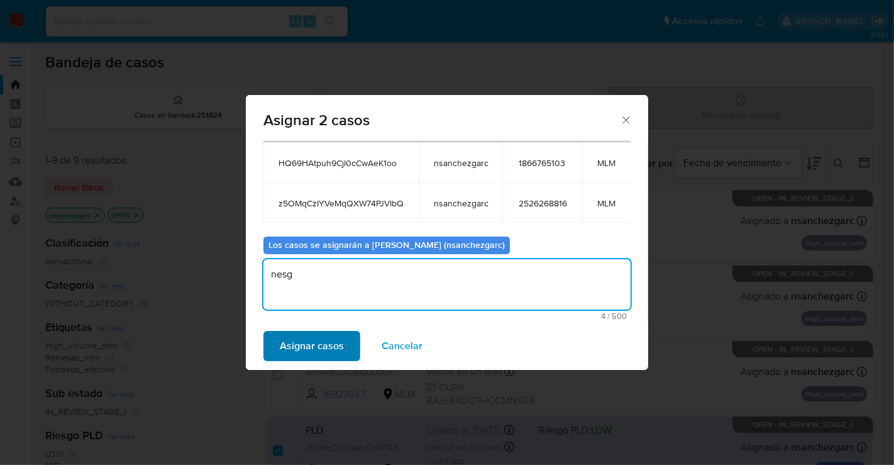
type textarea "nesg"
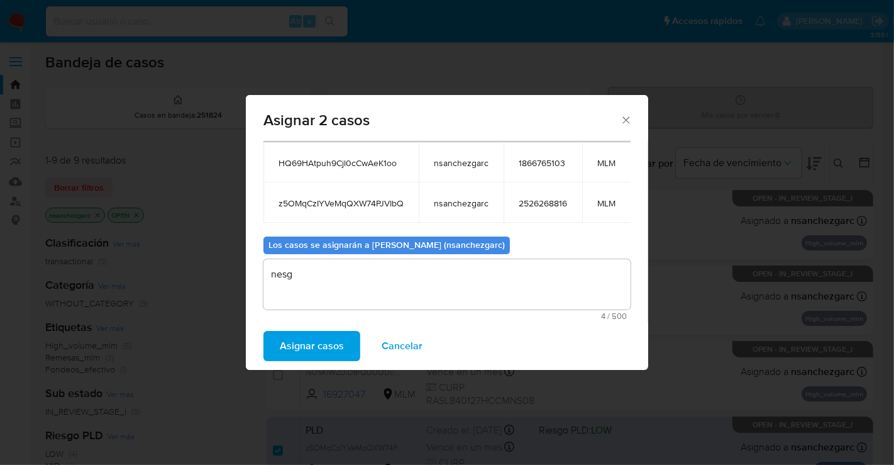
click at [314, 346] on span "Asignar casos" at bounding box center [312, 346] width 64 height 28
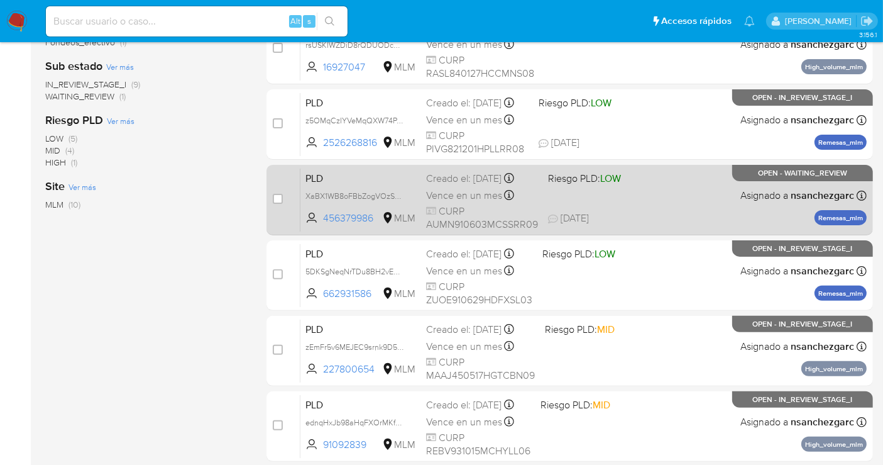
scroll to position [317, 0]
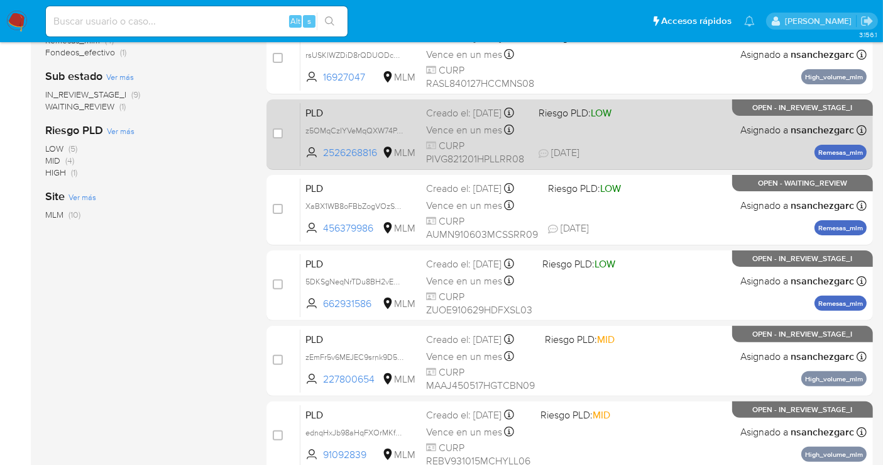
click at [449, 134] on span "Vence en un mes" at bounding box center [464, 130] width 76 height 14
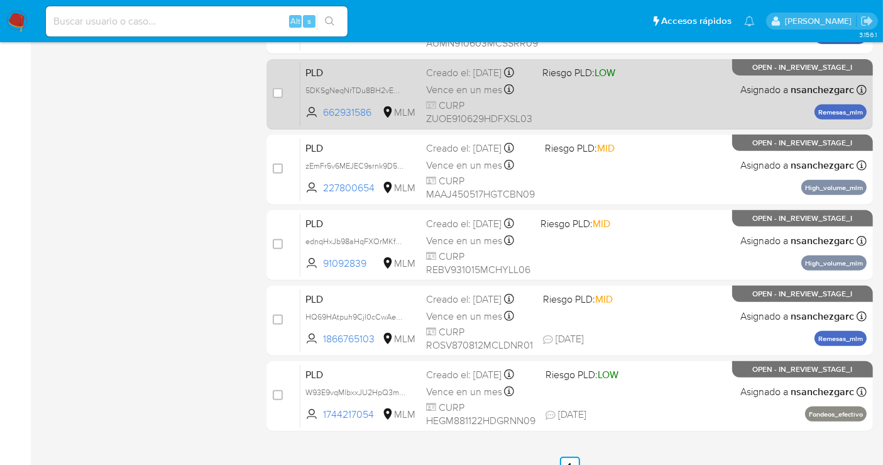
scroll to position [526, 0]
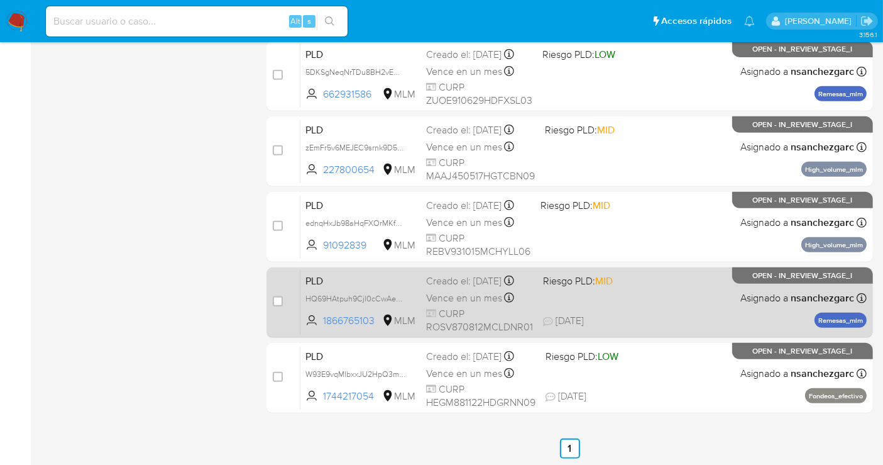
click at [500, 288] on div "Creado el: 12/08/2025 Creado el: 12/08/2025 02:06:16" at bounding box center [479, 281] width 107 height 14
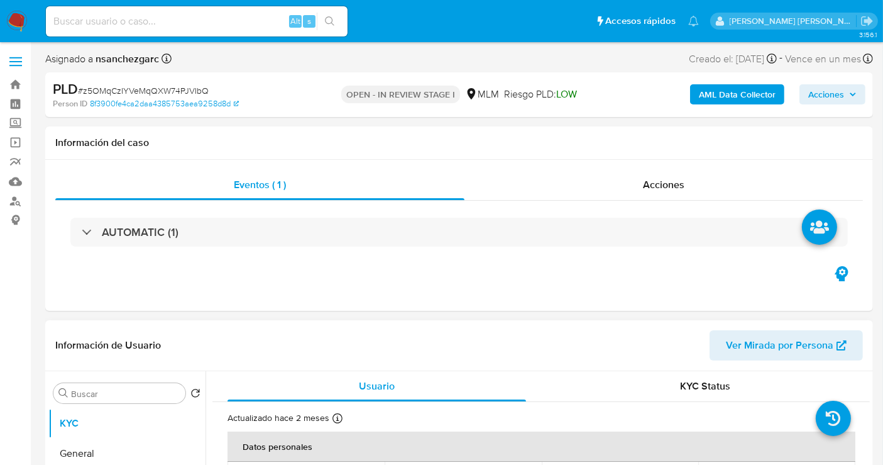
select select "10"
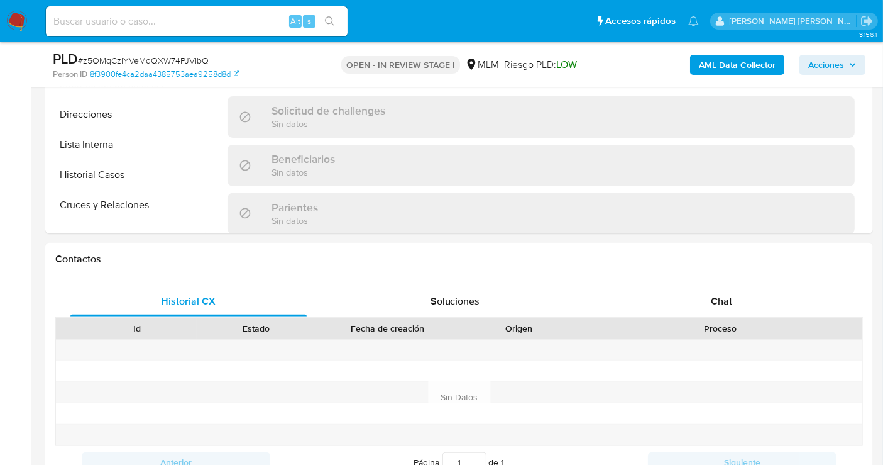
scroll to position [489, 0]
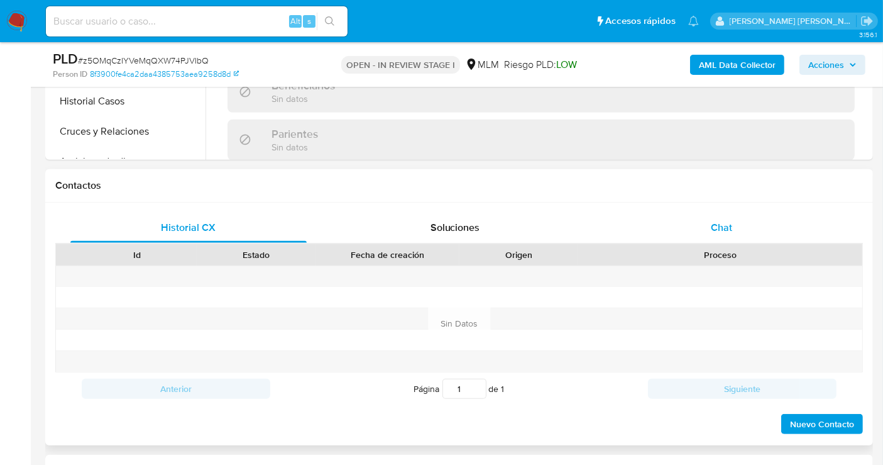
click at [724, 235] on div "Chat" at bounding box center [722, 228] width 236 height 30
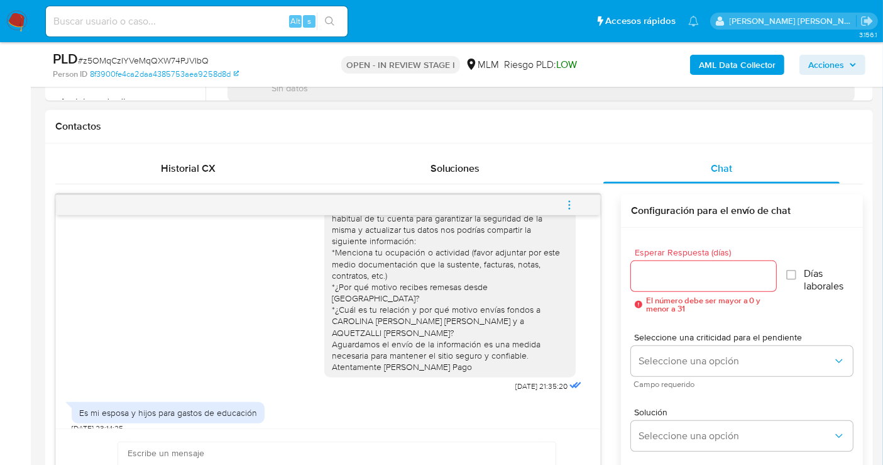
scroll to position [629, 0]
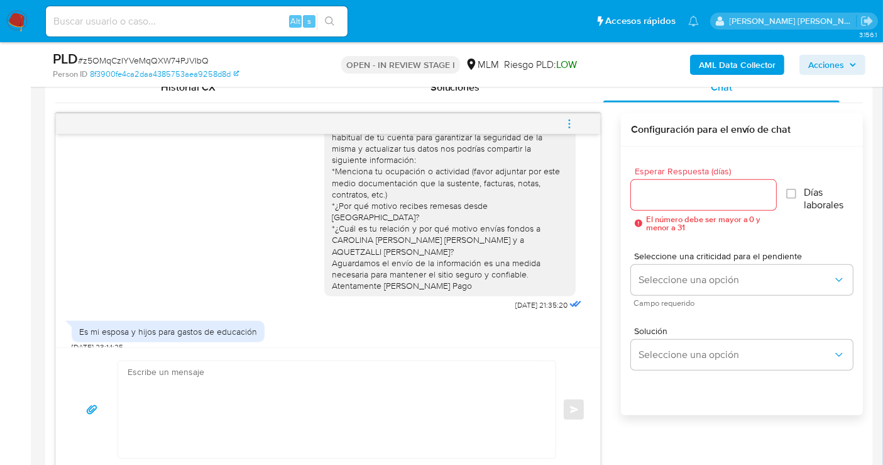
click at [357, 232] on div "Estimado cliente se ha identificado un cambio en el uso habitual de tu cuenta p…" at bounding box center [450, 206] width 236 height 172
drag, startPoint x: 324, startPoint y: 230, endPoint x: 414, endPoint y: 237, distance: 90.8
click at [414, 237] on div "Estimado cliente se ha identificado un cambio en el uso habitual de tu cuenta p…" at bounding box center [450, 206] width 236 height 172
copy div "CAROLINA PATRICIA LOPEZ PEREZ y a AQUETZALLI DANIELA PLIEGO LOPEZ"
click at [662, 189] on input "Esperar Respuesta (días)" at bounding box center [703, 195] width 145 height 16
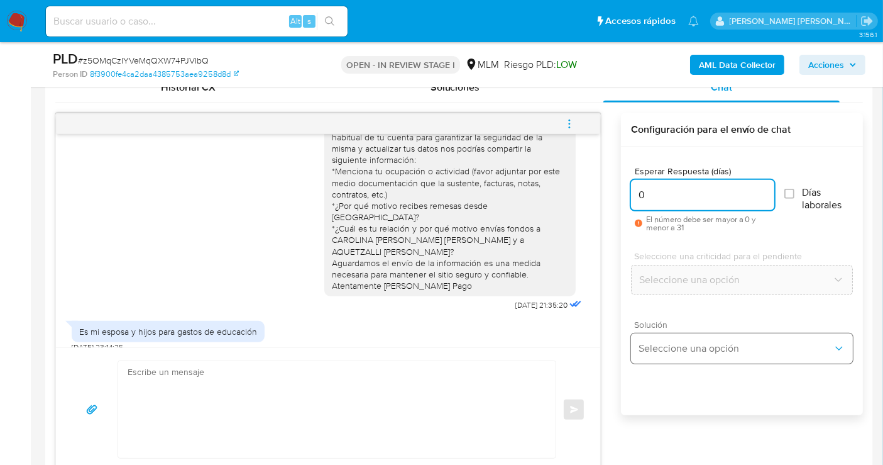
type input "0"
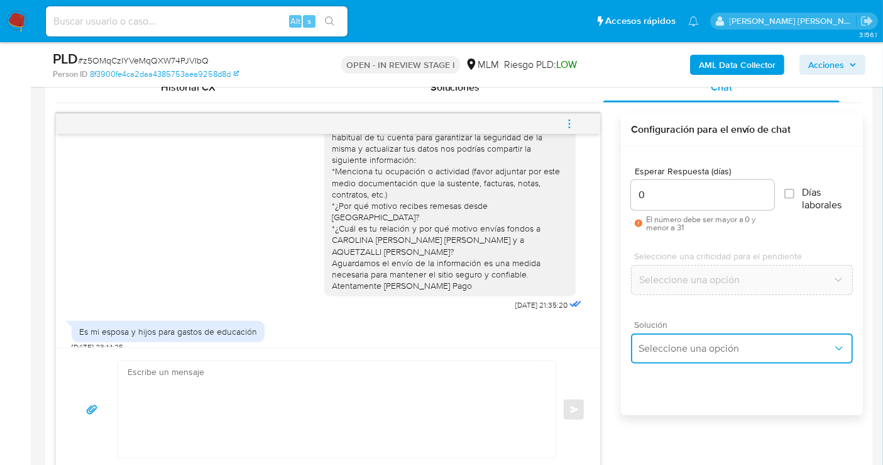
click at [675, 350] on span "Seleccione una opción" at bounding box center [736, 348] width 194 height 13
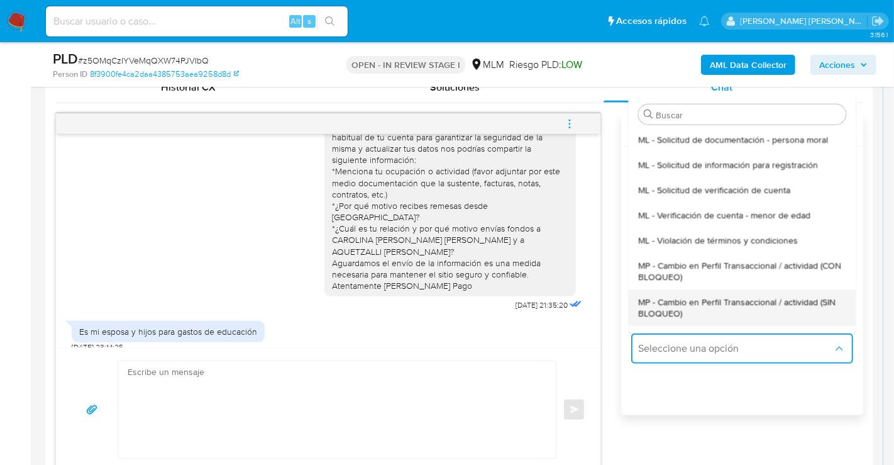
click at [666, 312] on span "MP - Cambio en Perfil Transaccional / actividad (SIN BLOQUEO)" at bounding box center [741, 307] width 207 height 23
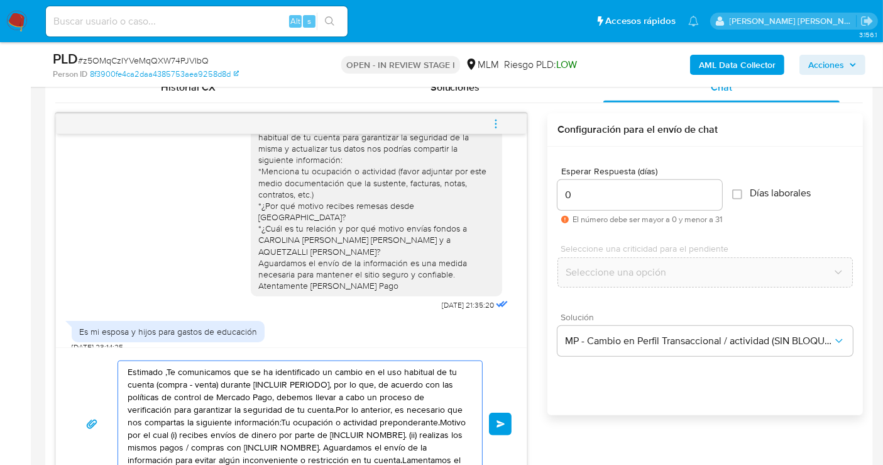
click at [338, 395] on textarea "Estimado ,Te comunicamos que se ha identificado un cambio en el uso habitual de…" at bounding box center [297, 424] width 339 height 126
paste textarea "Cliente, agradecemos tu pronta respuesta. Lamentamos cualquier malestar ocasion…"
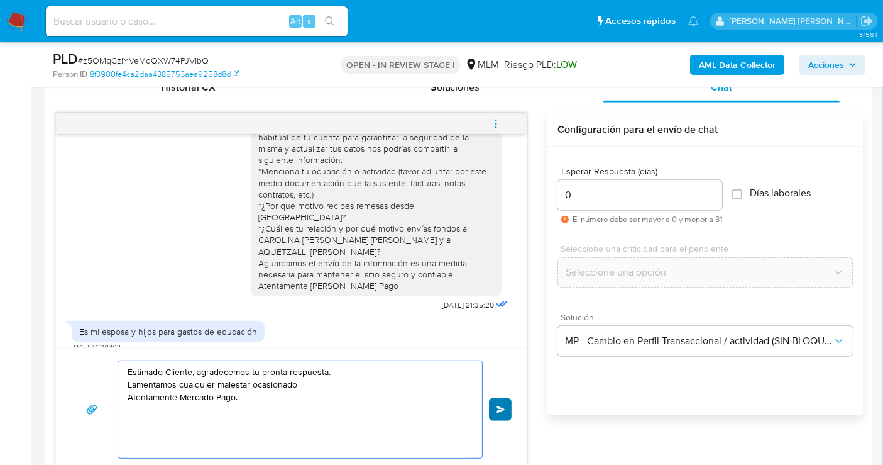
type textarea "Estimado Cliente, agradecemos tu pronta respuesta. Lamentamos cualquier malesta…"
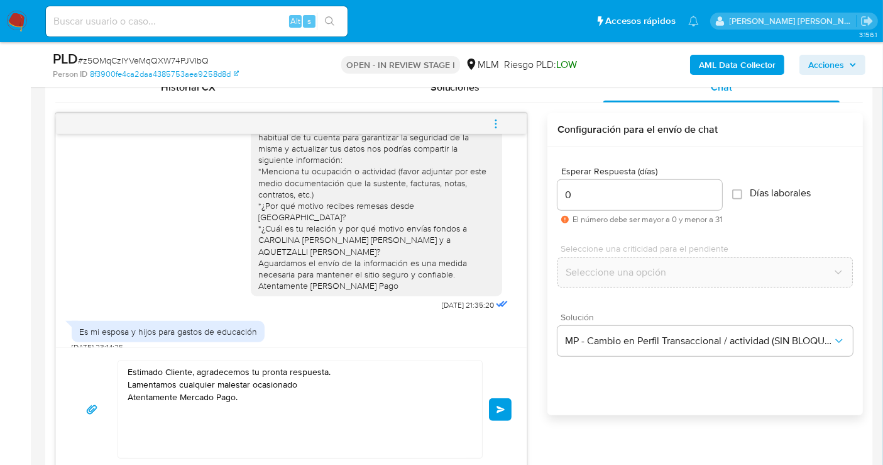
click at [506, 415] on button "Enviar" at bounding box center [500, 409] width 23 height 23
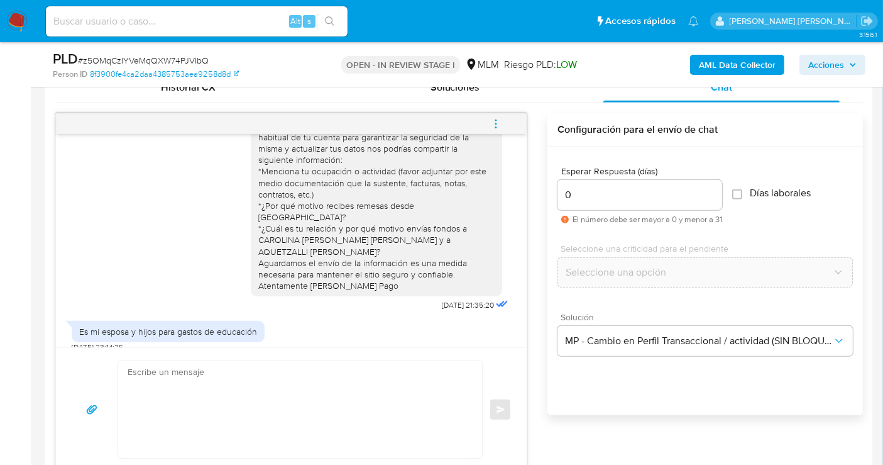
scroll to position [105, 0]
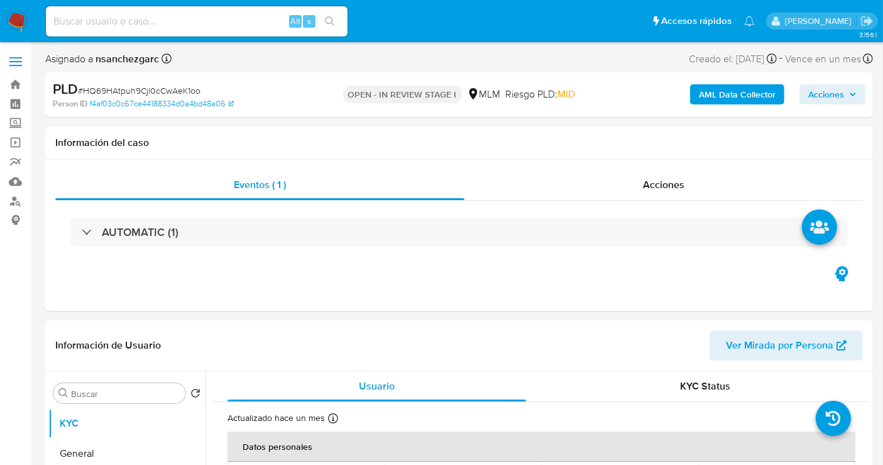
select select "10"
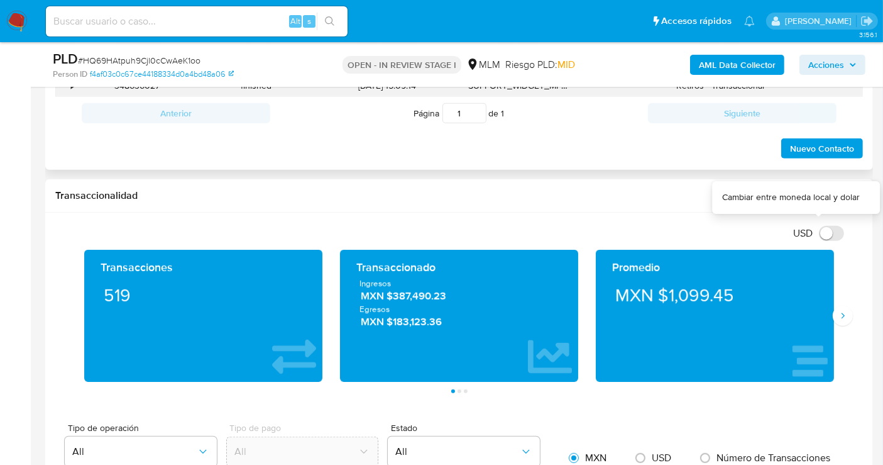
scroll to position [558, 0]
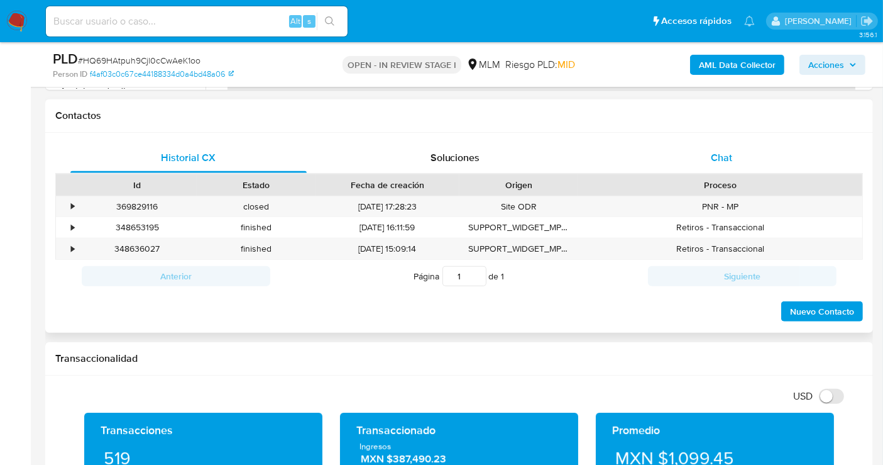
click at [717, 158] on span "Chat" at bounding box center [721, 157] width 21 height 14
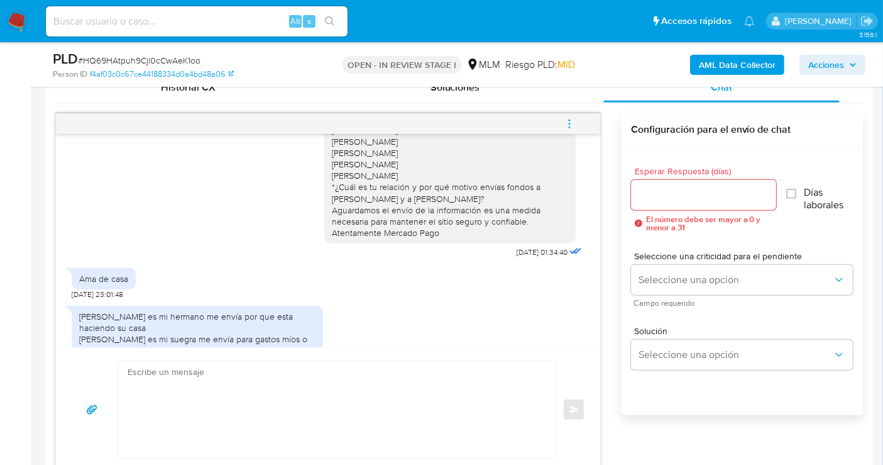
scroll to position [270, 0]
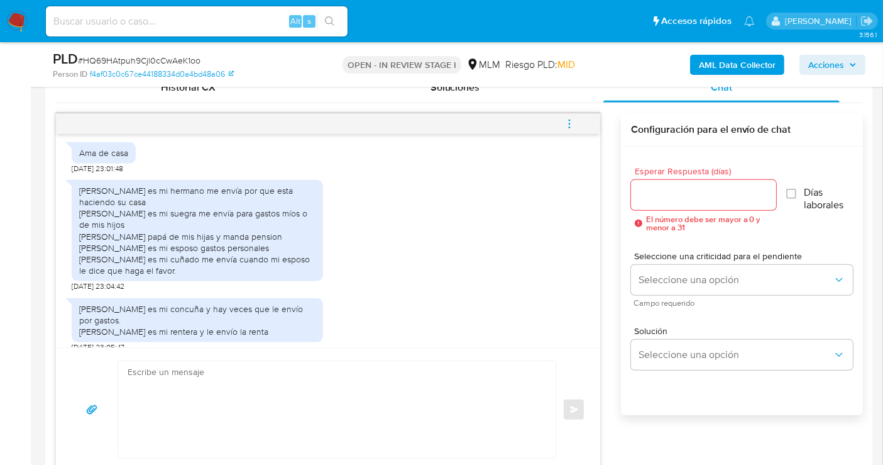
click at [687, 193] on input "Esperar Respuesta (días)" at bounding box center [703, 195] width 145 height 16
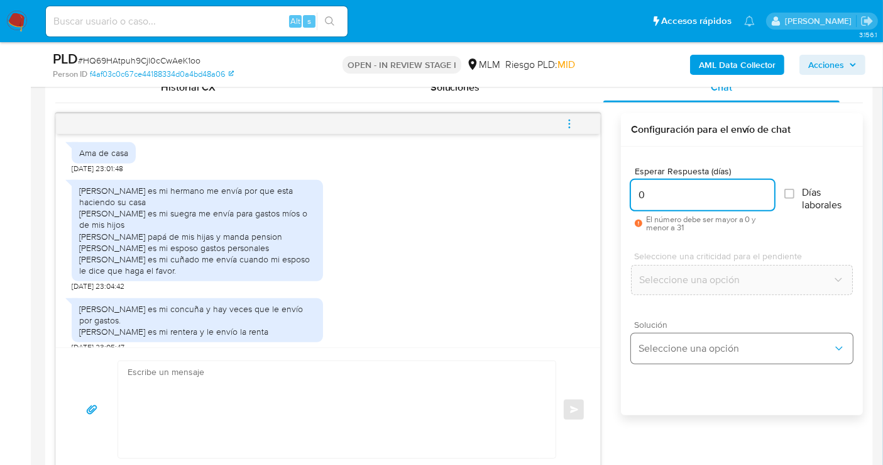
type input "0"
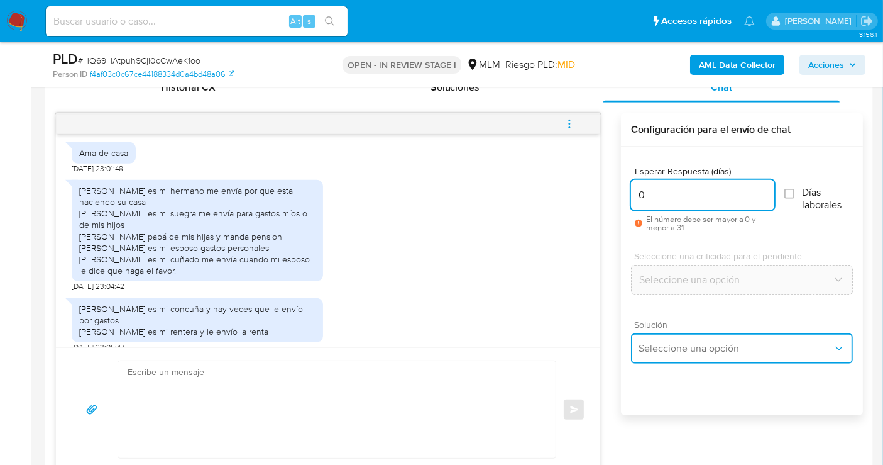
click at [672, 338] on button "Seleccione una opción" at bounding box center [742, 348] width 222 height 30
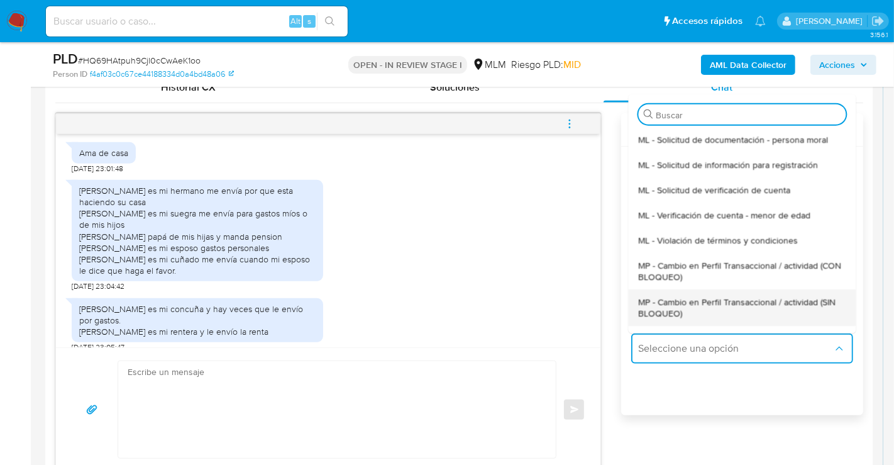
click at [666, 310] on span "MP - Cambio en Perfil Transaccional / actividad (SIN BLOQUEO)" at bounding box center [741, 307] width 207 height 23
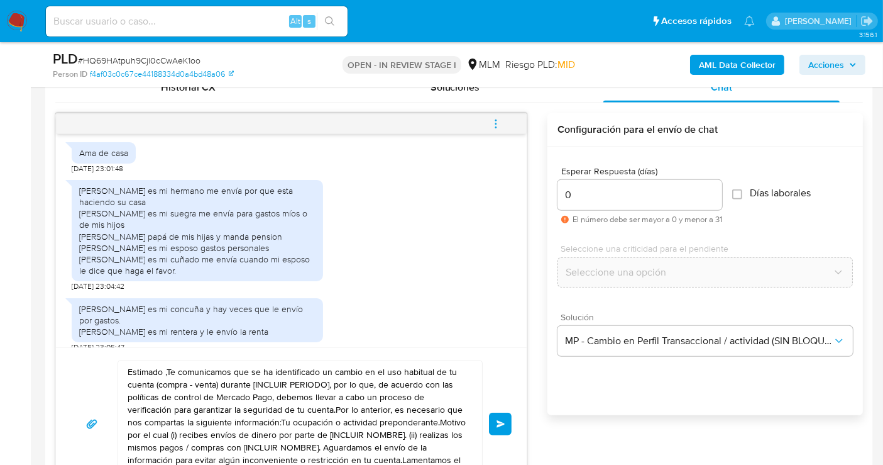
click at [359, 380] on textarea "Estimado ,Te comunicamos que se ha identificado un cambio en el uso habitual de…" at bounding box center [297, 424] width 339 height 126
paste textarea "Cliente, agradecemos tu pronta respuesta. Lamentamos cualquier malestar ocasion…"
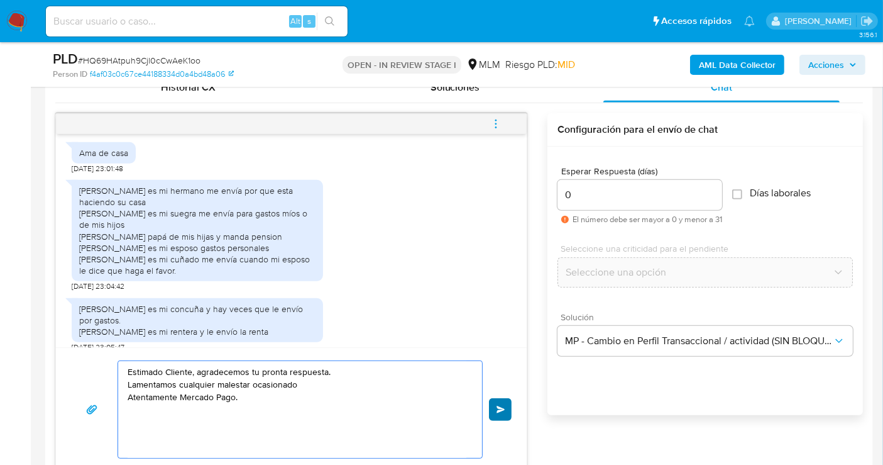
type textarea "Estimado Cliente, agradecemos tu pronta respuesta. Lamentamos cualquier malesta…"
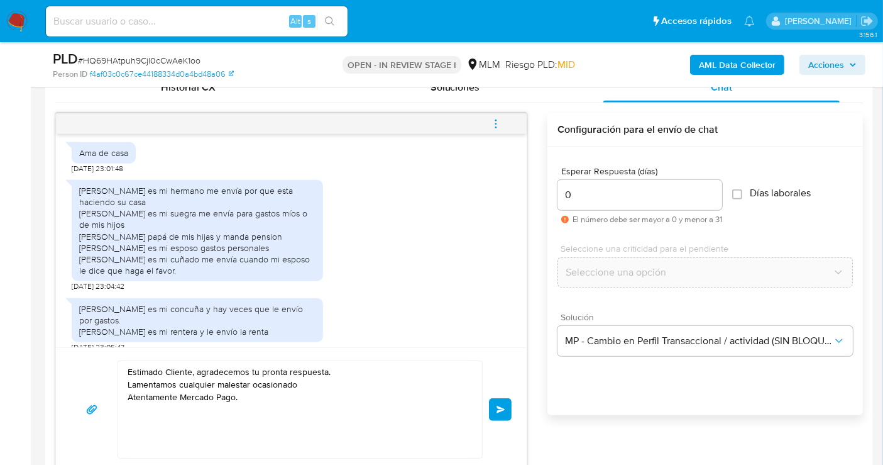
click at [511, 412] on button "Enviar" at bounding box center [500, 409] width 23 height 23
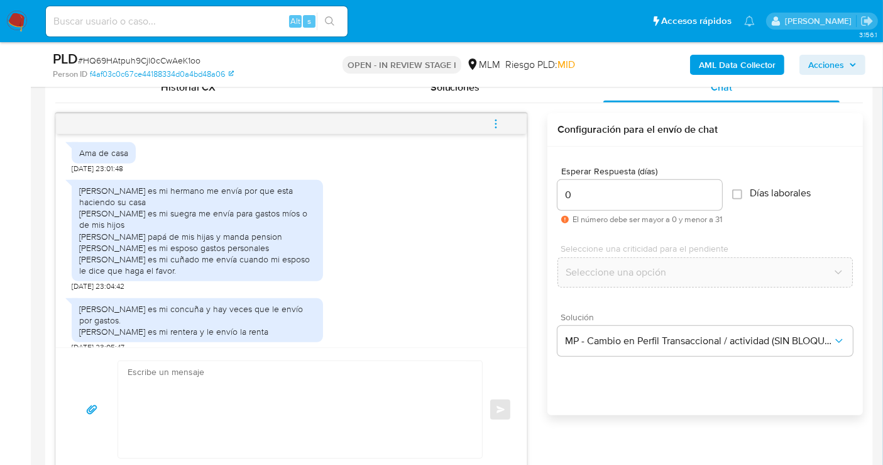
scroll to position [341, 0]
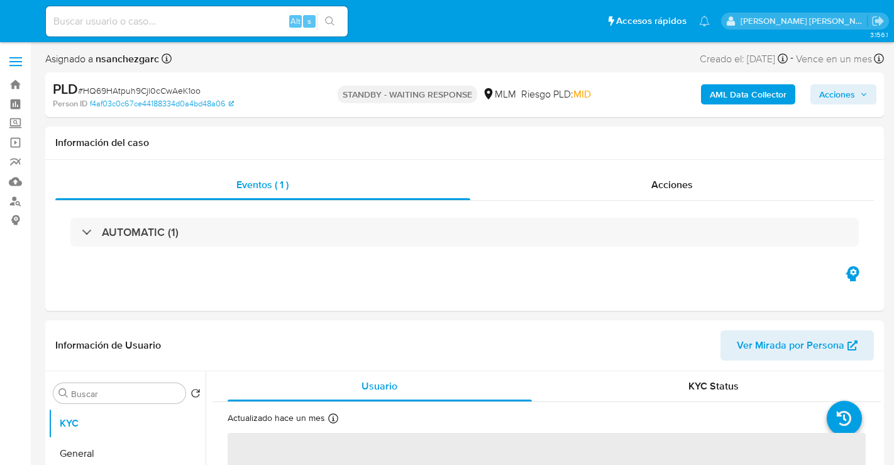
select select "10"
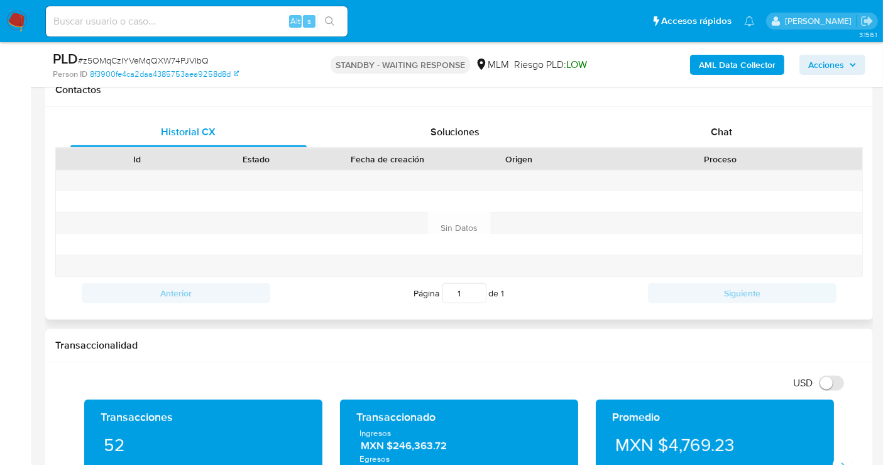
scroll to position [419, 0]
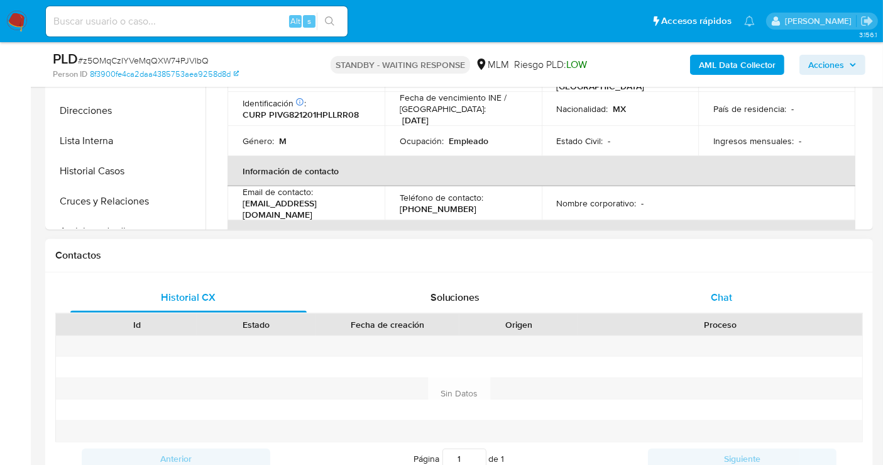
click at [726, 311] on div "Historial CX Soluciones Chat" at bounding box center [459, 297] width 808 height 31
click at [723, 297] on span "Chat" at bounding box center [721, 297] width 21 height 14
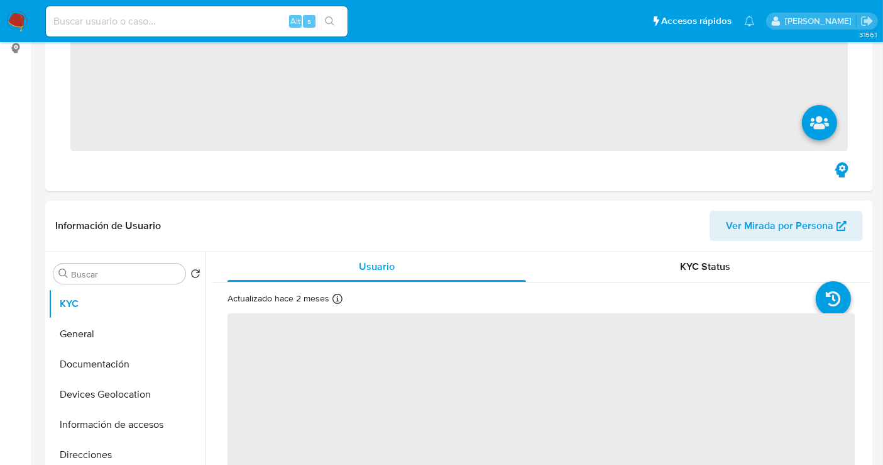
scroll to position [349, 0]
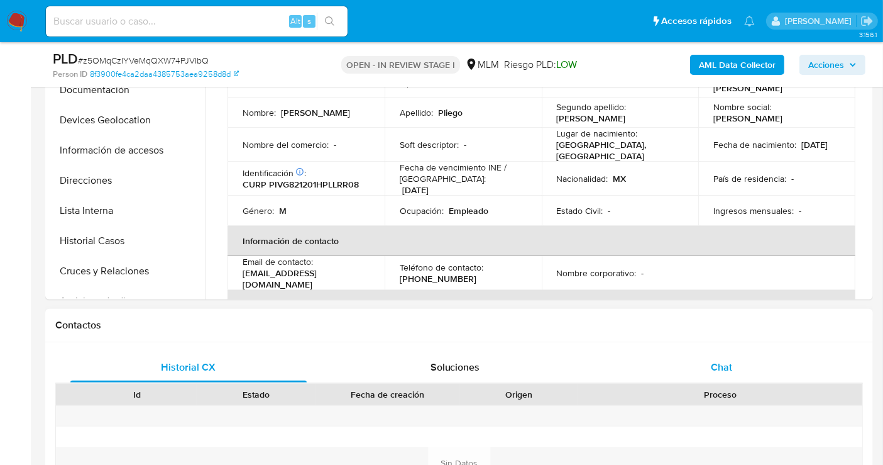
click at [710, 355] on div "Chat" at bounding box center [722, 367] width 236 height 30
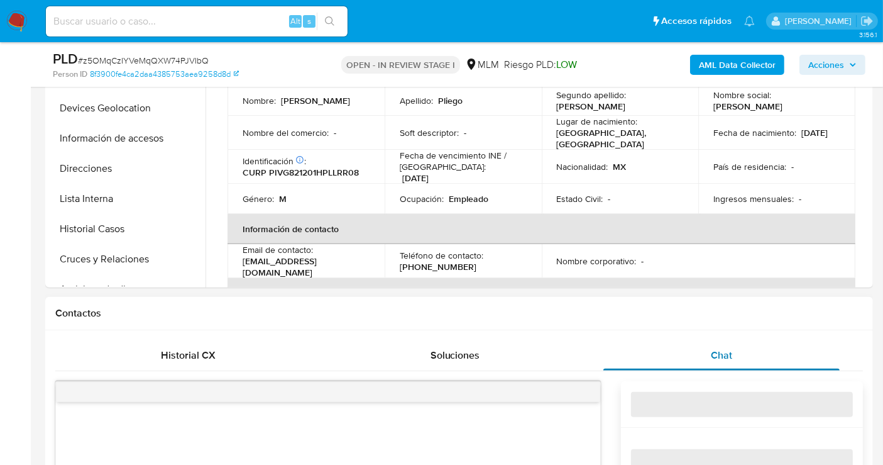
select select "10"
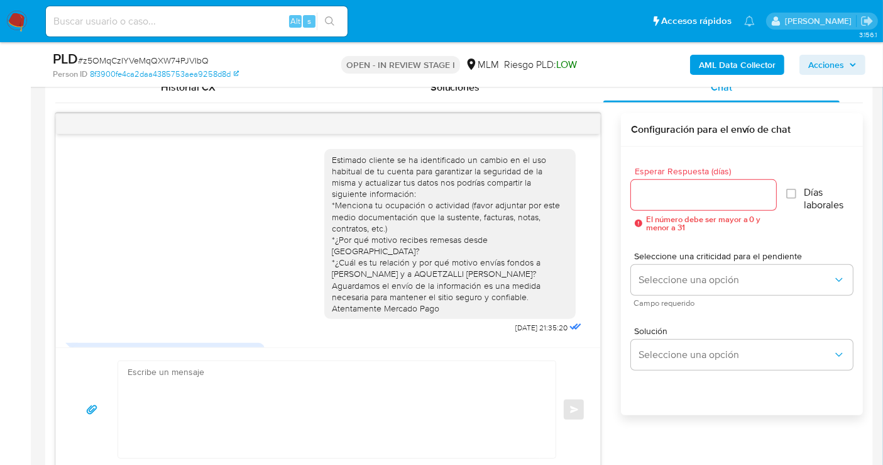
scroll to position [105, 0]
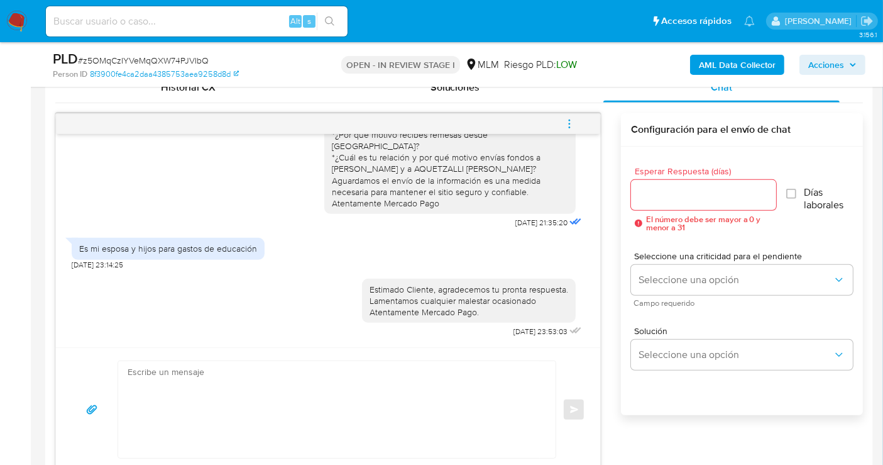
click at [571, 126] on icon "menu-action" at bounding box center [569, 123] width 11 height 11
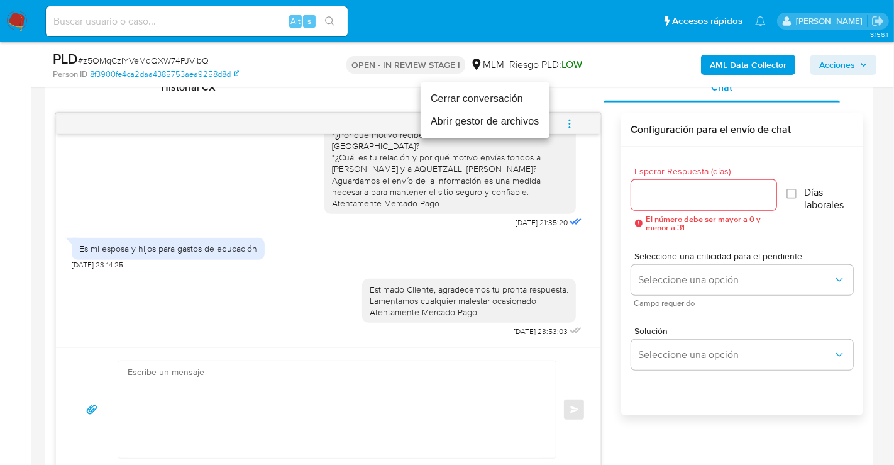
click at [443, 97] on li "Cerrar conversación" at bounding box center [485, 98] width 129 height 23
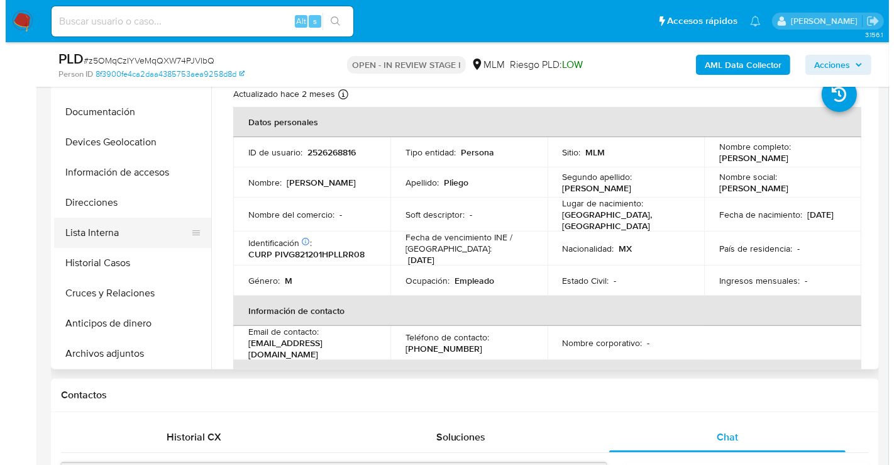
scroll to position [70, 0]
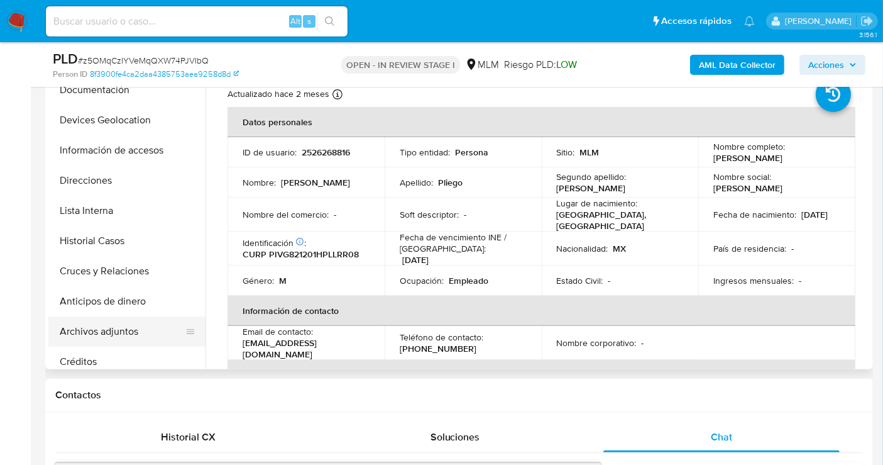
click at [122, 326] on button "Archivos adjuntos" at bounding box center [121, 331] width 147 height 30
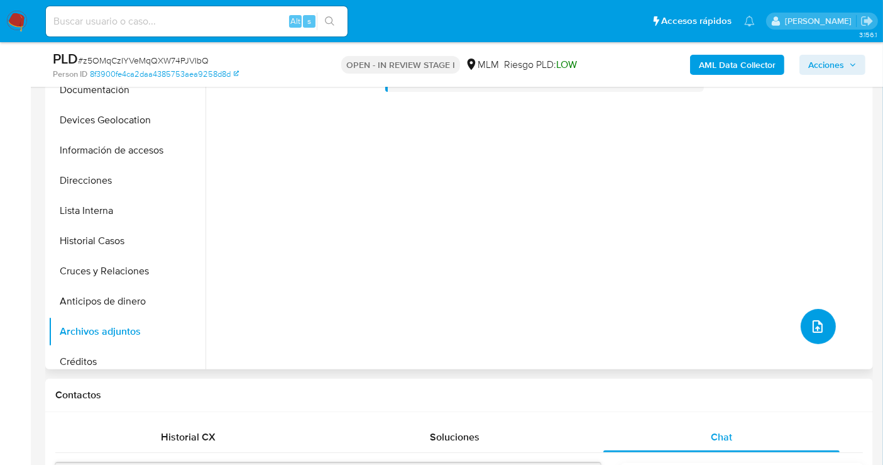
click at [821, 336] on button "upload-file" at bounding box center [818, 326] width 35 height 35
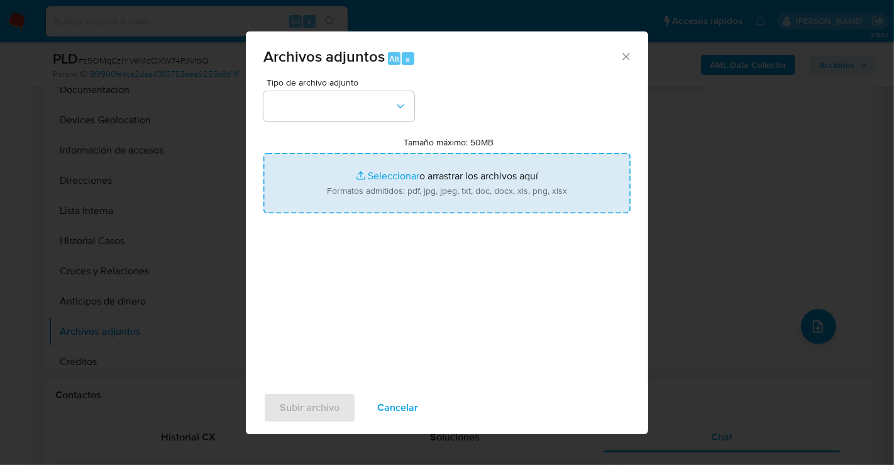
type input "C:\fakepath\2526268816_GERARDO PLIEGO VARGAS_AGO25.pdf"
type input "C:\fakepath\2526268816_GERARDO PLIEGO VARGAS_AGO25.xlsx"
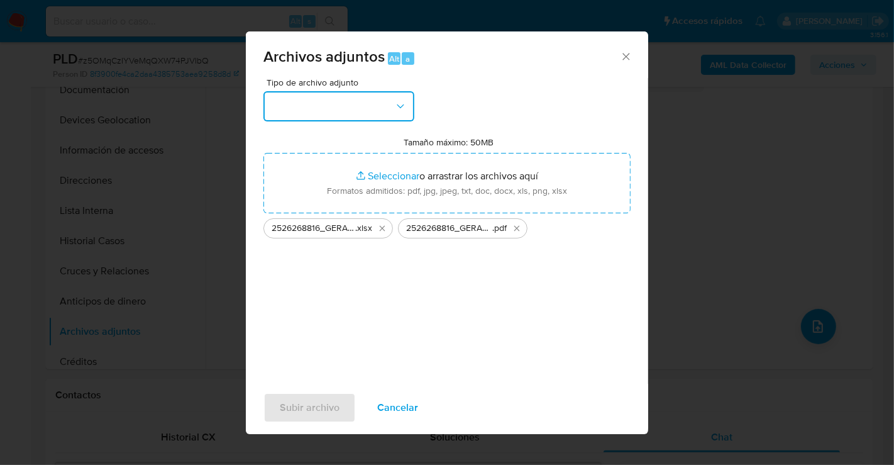
click at [377, 105] on button "button" at bounding box center [338, 106] width 151 height 30
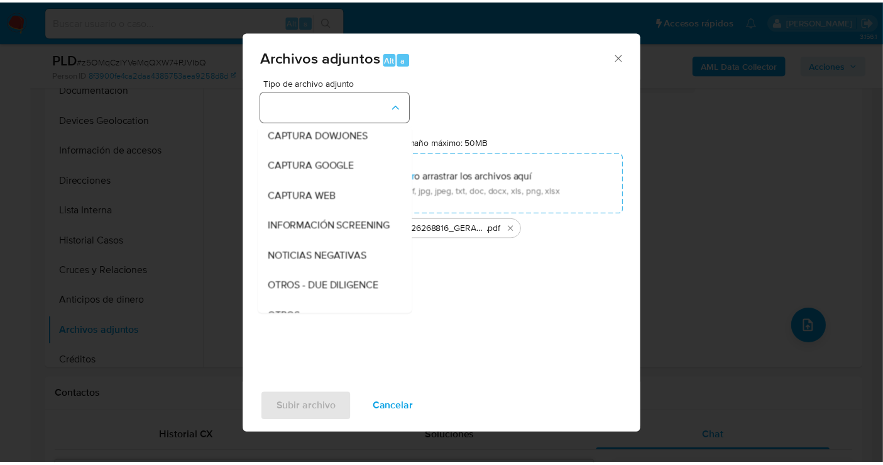
scroll to position [65, 0]
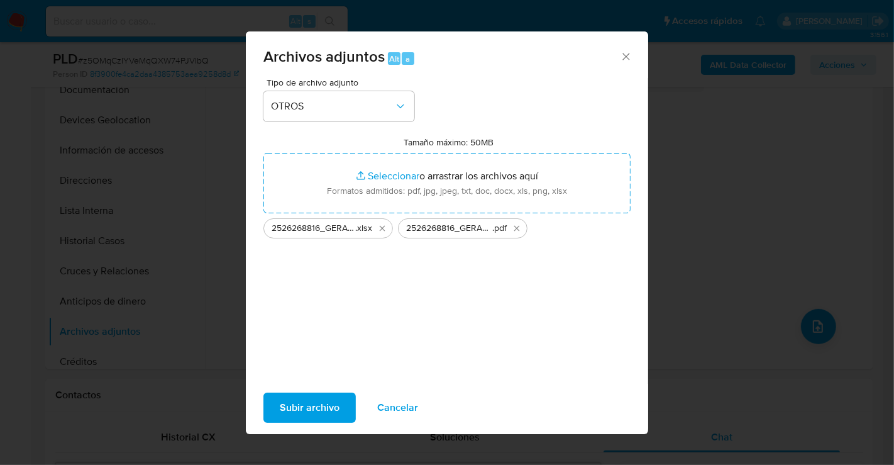
click at [327, 412] on span "Subir archivo" at bounding box center [310, 408] width 60 height 28
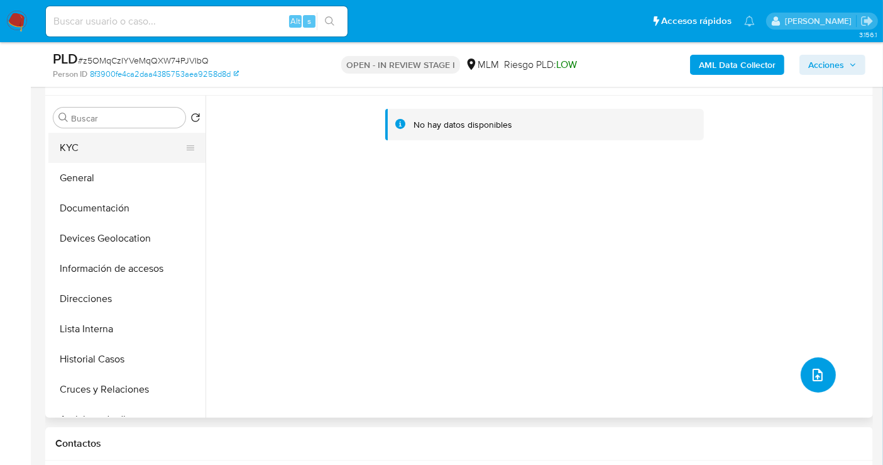
scroll to position [209, 0]
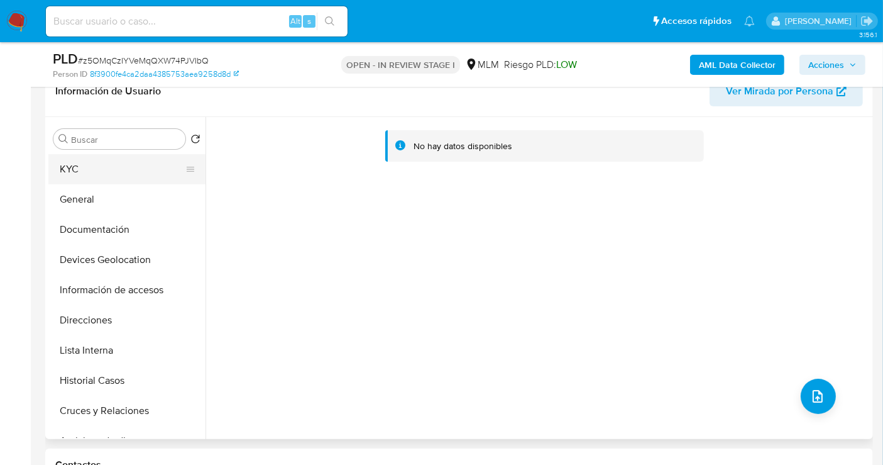
click at [93, 160] on button "KYC" at bounding box center [121, 169] width 147 height 30
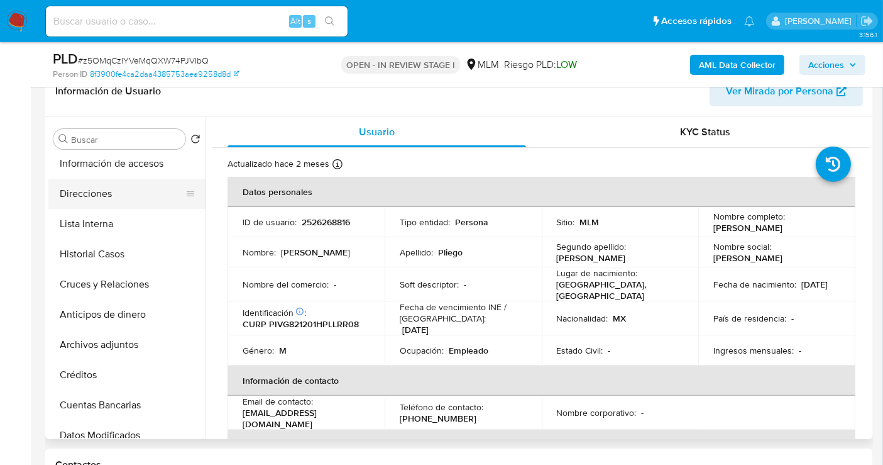
scroll to position [140, 0]
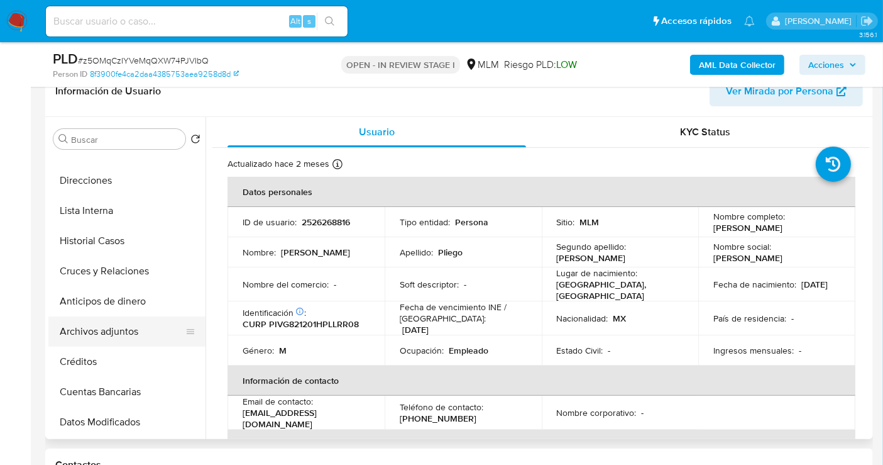
click at [129, 328] on button "Archivos adjuntos" at bounding box center [121, 331] width 147 height 30
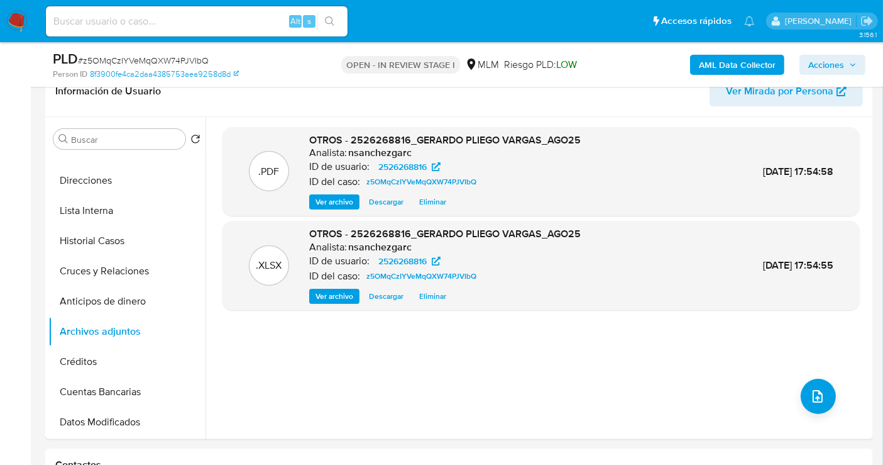
click at [836, 70] on span "Acciones" at bounding box center [827, 65] width 36 height 20
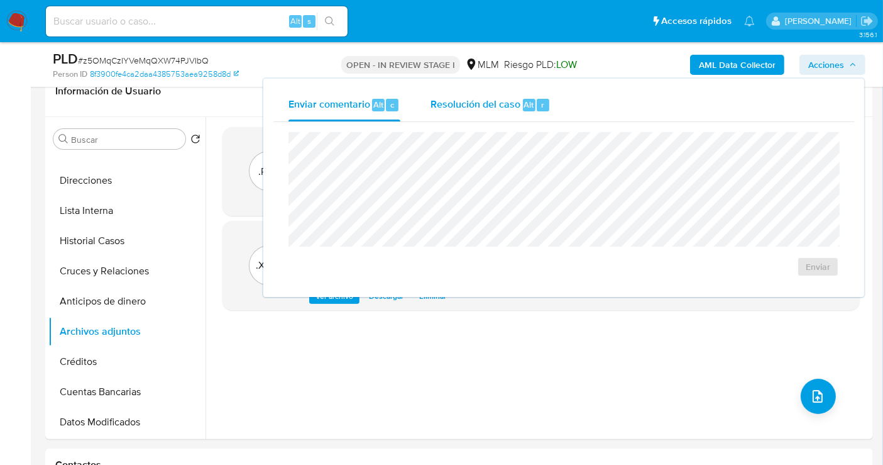
click at [507, 108] on span "Resolución del caso" at bounding box center [476, 104] width 90 height 14
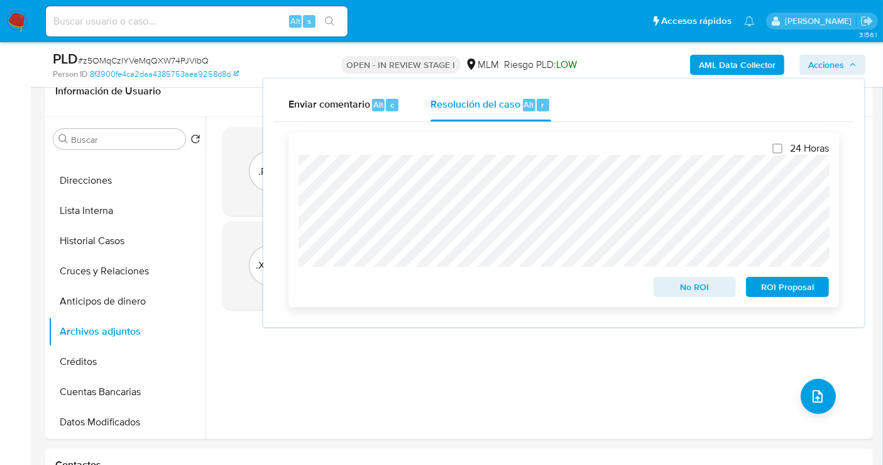
click at [668, 285] on span "No ROI" at bounding box center [695, 287] width 65 height 18
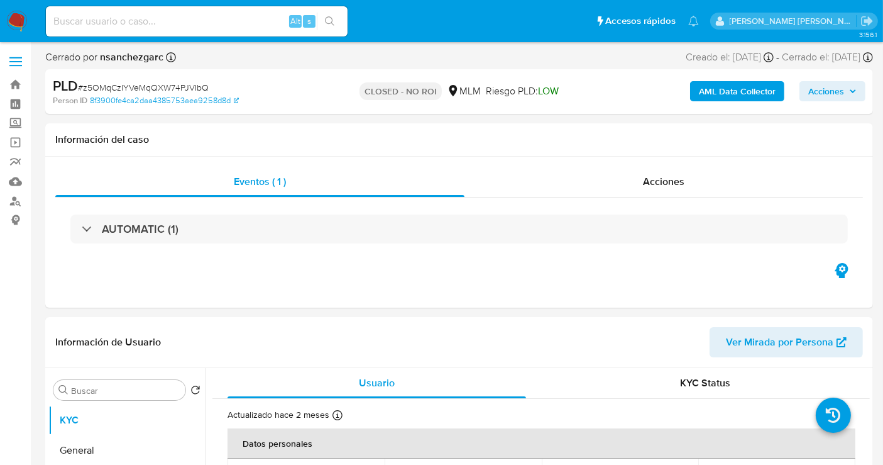
select select "10"
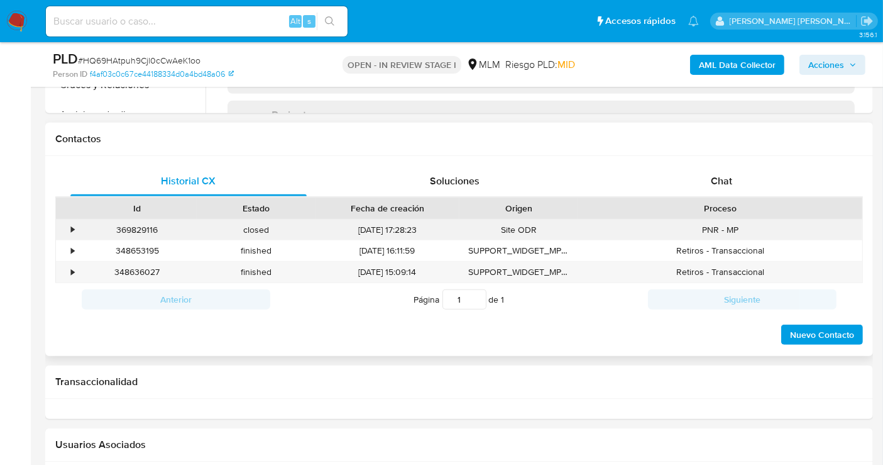
scroll to position [558, 0]
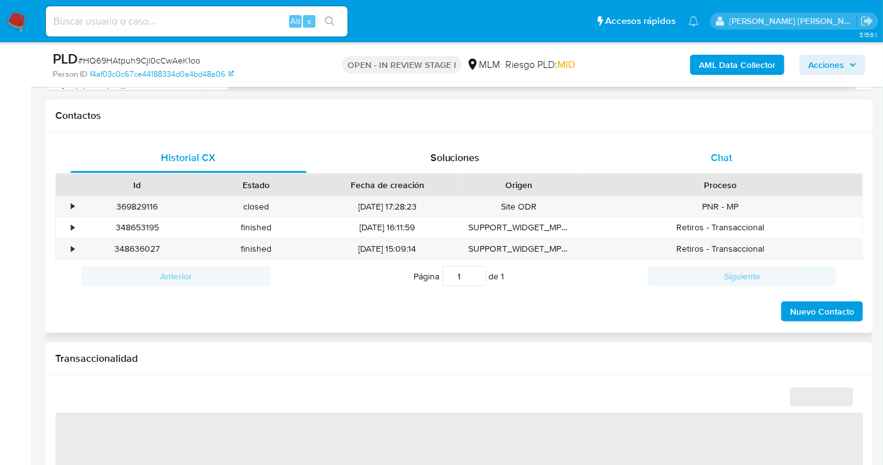
click at [734, 160] on div "Chat" at bounding box center [722, 158] width 236 height 30
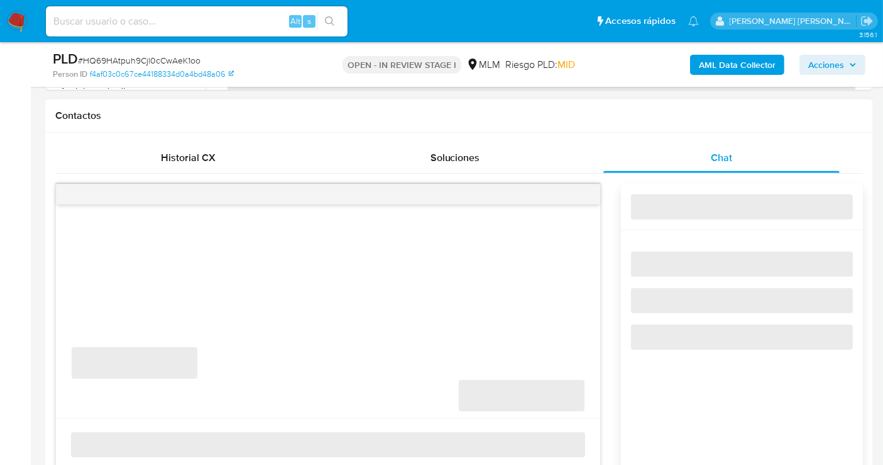
select select "10"
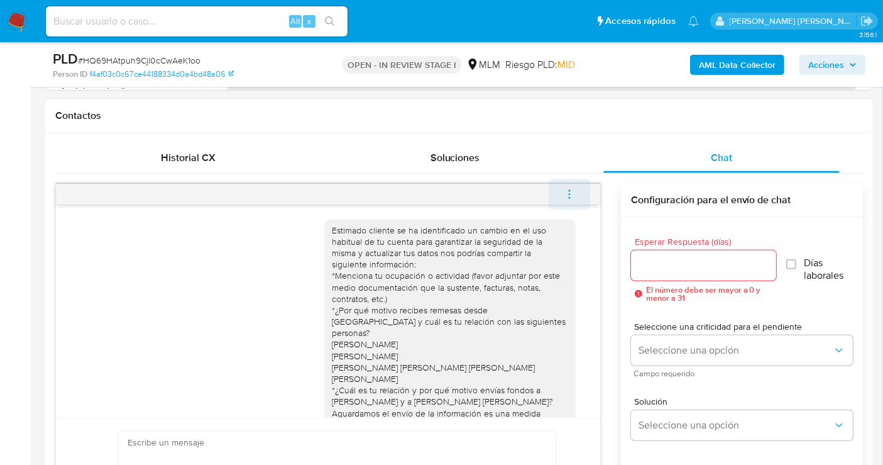
scroll to position [341, 0]
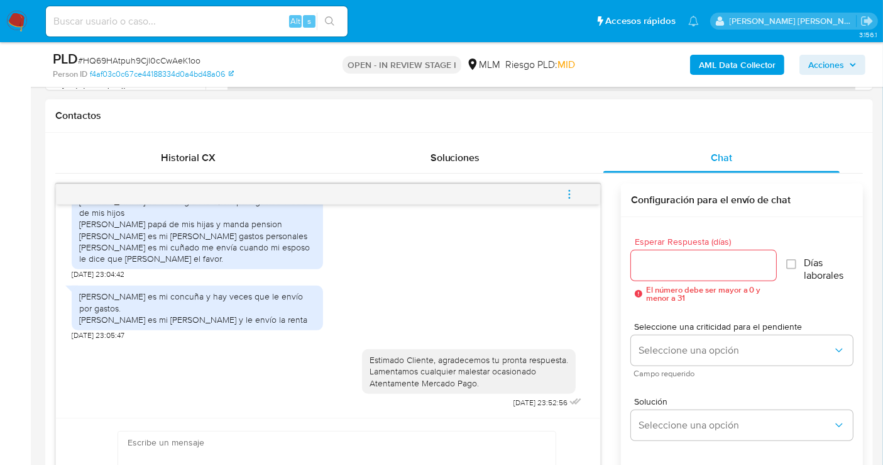
click at [571, 196] on icon "menu-action" at bounding box center [569, 194] width 11 height 11
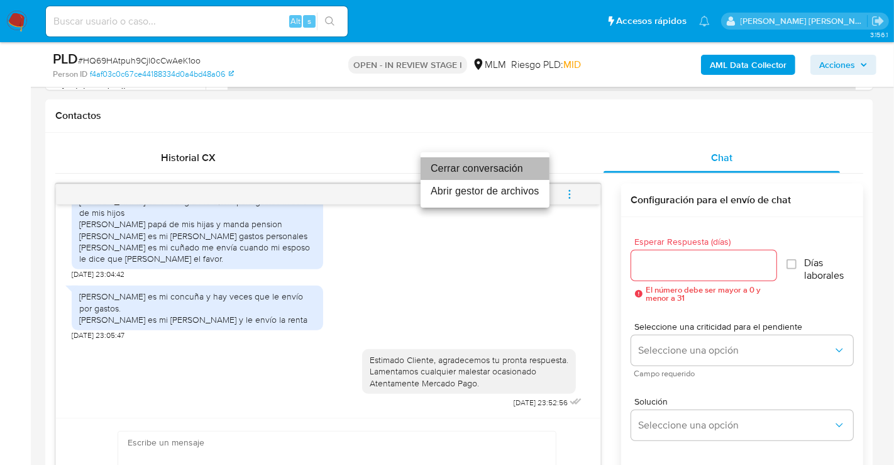
click at [439, 169] on li "Cerrar conversación" at bounding box center [485, 168] width 129 height 23
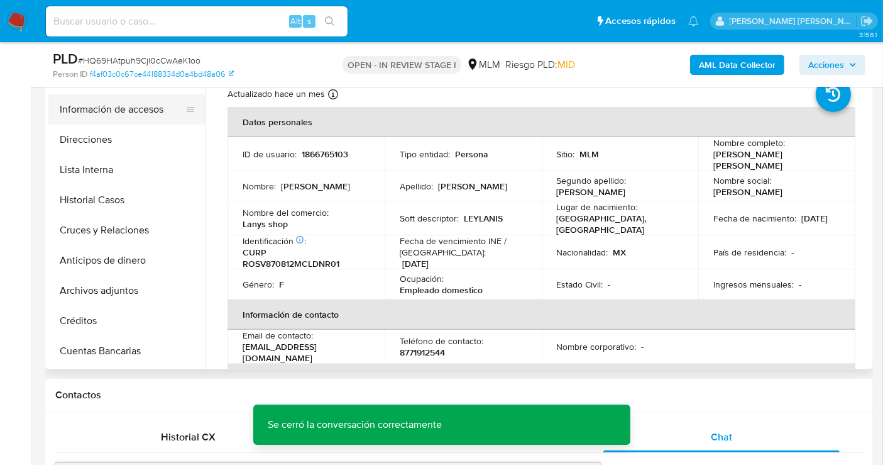
scroll to position [140, 0]
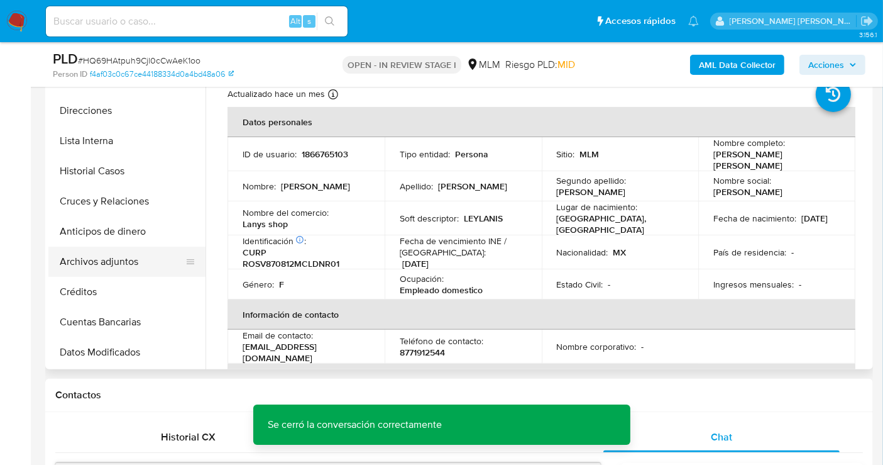
click at [116, 258] on button "Archivos adjuntos" at bounding box center [121, 261] width 147 height 30
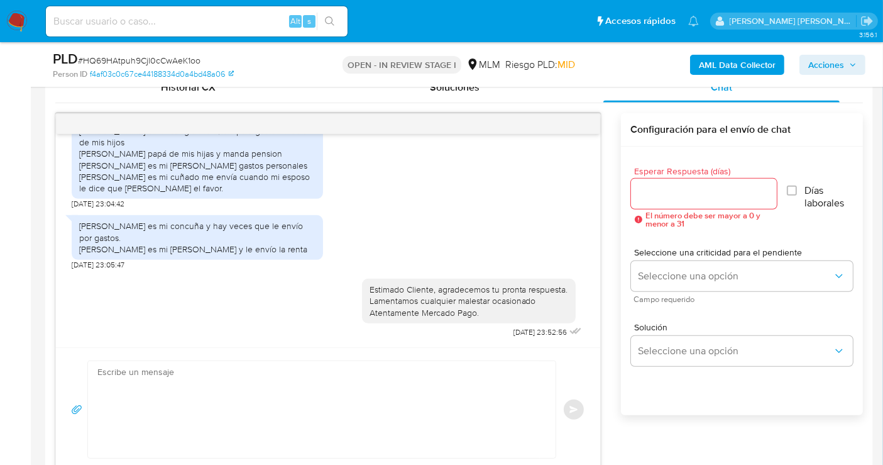
scroll to position [201, 0]
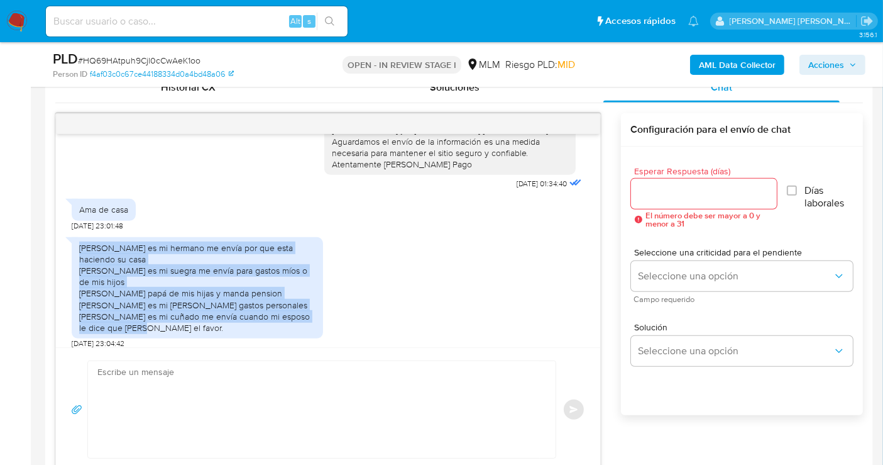
drag, startPoint x: 80, startPoint y: 248, endPoint x: 176, endPoint y: 325, distance: 122.5
click at [176, 325] on div "Diego es mi hermano me envía por que esta haciendo su casa Enedelia Reyes es mi…" at bounding box center [197, 288] width 236 height 92
copy div "Diego es mi hermano me envía por que esta haciendo su casa Enedelia Reyes es mi…"
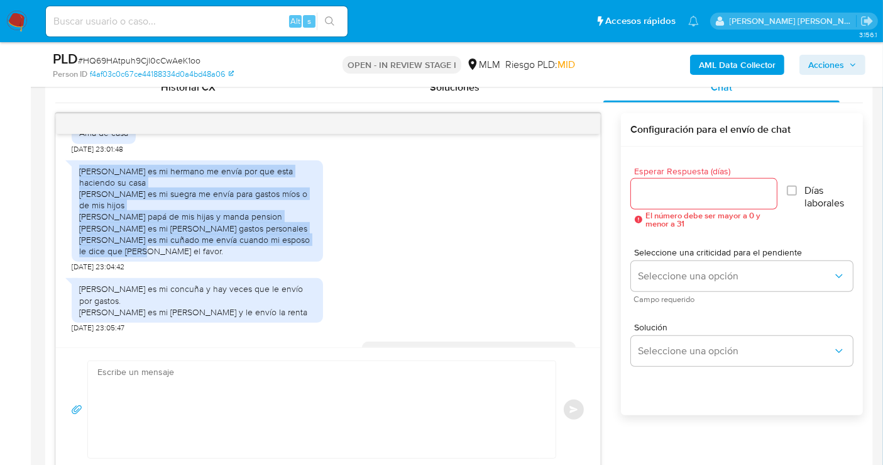
scroll to position [341, 0]
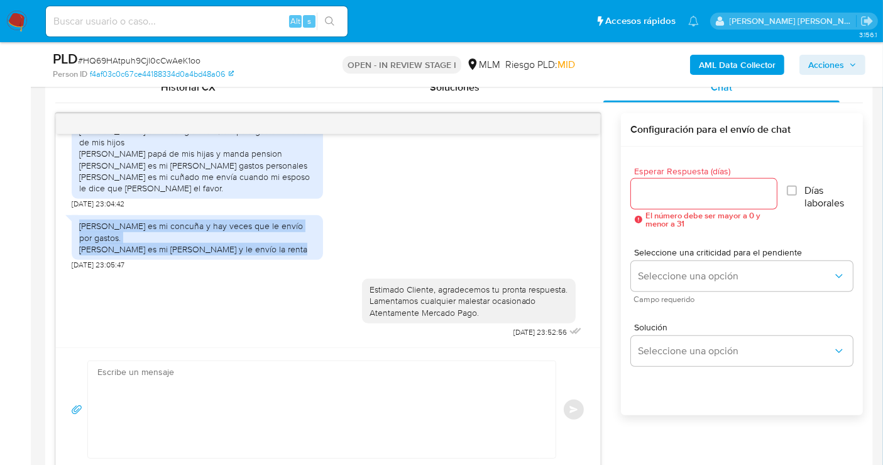
drag, startPoint x: 80, startPoint y: 227, endPoint x: 258, endPoint y: 252, distance: 179.7
click at [258, 252] on div "Esmeralda guadalupe es mi concuña y hay veces que le envío por gastos. Norma le…" at bounding box center [197, 237] width 236 height 35
copy div "Esmeralda guadalupe es mi concuña y hay veces que le envío por gastos. Norma le…"
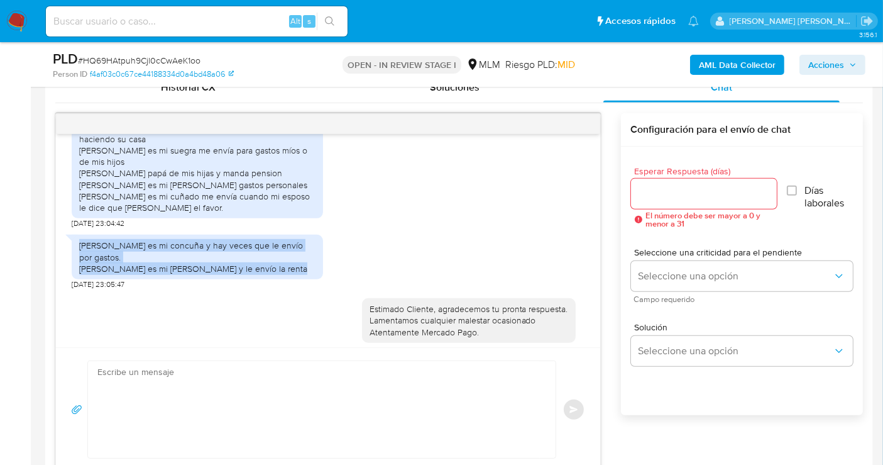
scroll to position [271, 0]
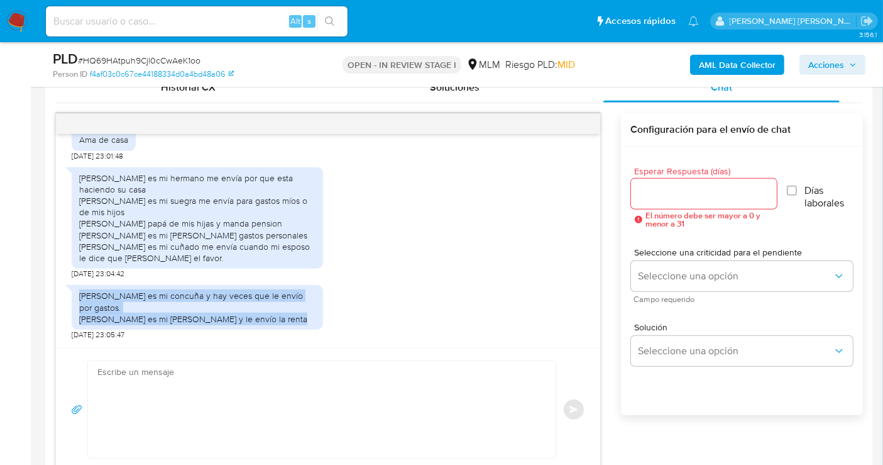
click at [345, 280] on div "Esmeralda guadalupe es mi concuña y hay veces que le envío por gastos. Norma le…" at bounding box center [328, 309] width 513 height 61
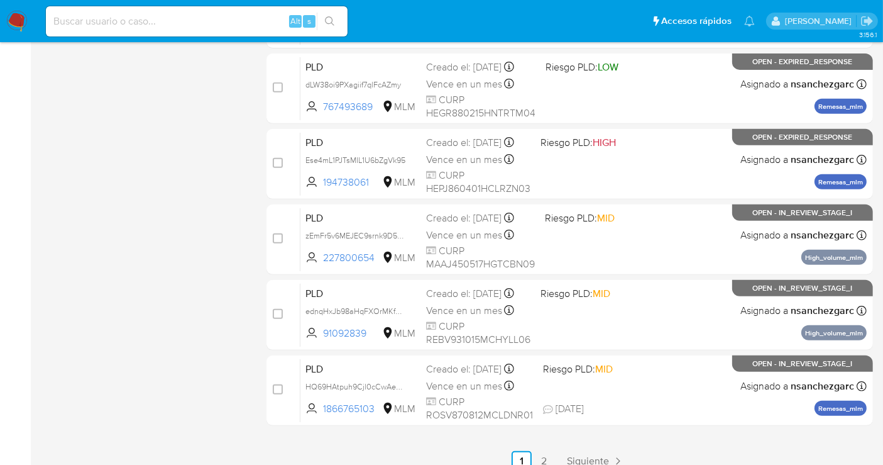
scroll to position [526, 0]
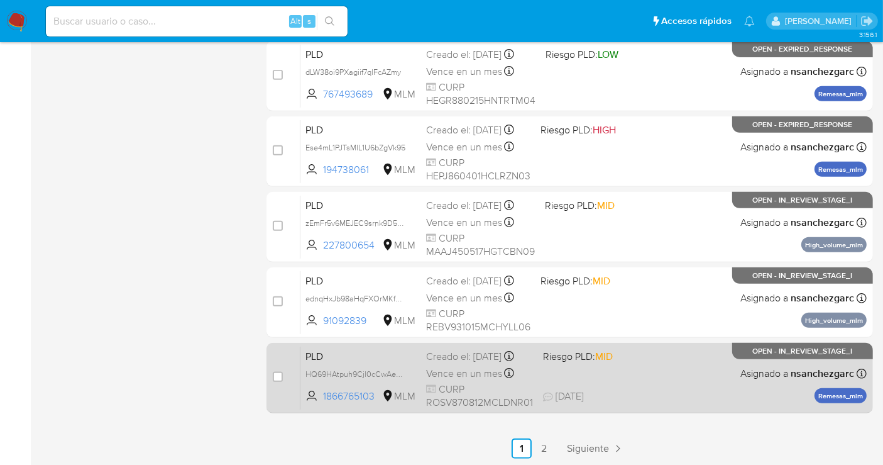
click at [462, 360] on div "Creado el: [DATE] Creado el: [DATE] 02:06:16" at bounding box center [479, 357] width 107 height 14
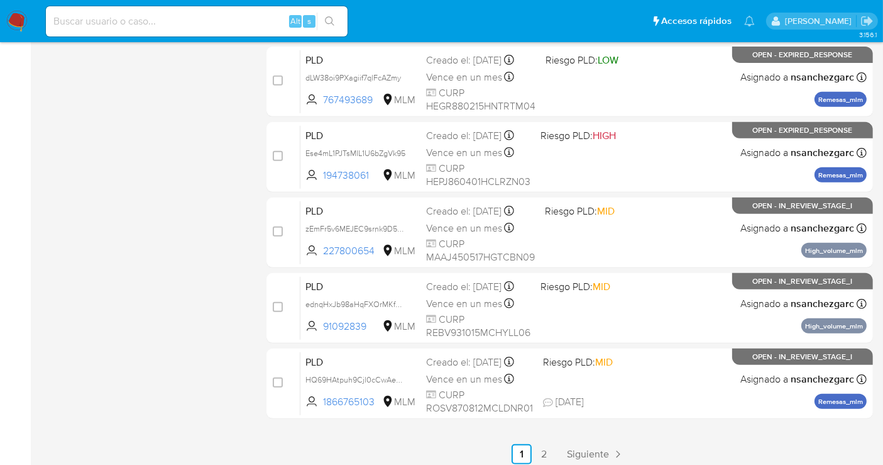
scroll to position [247, 0]
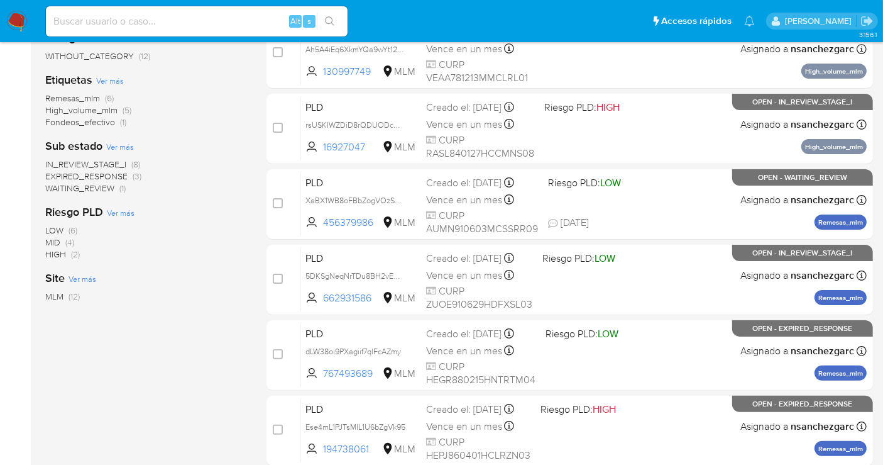
click at [20, 23] on img at bounding box center [16, 21] width 21 height 21
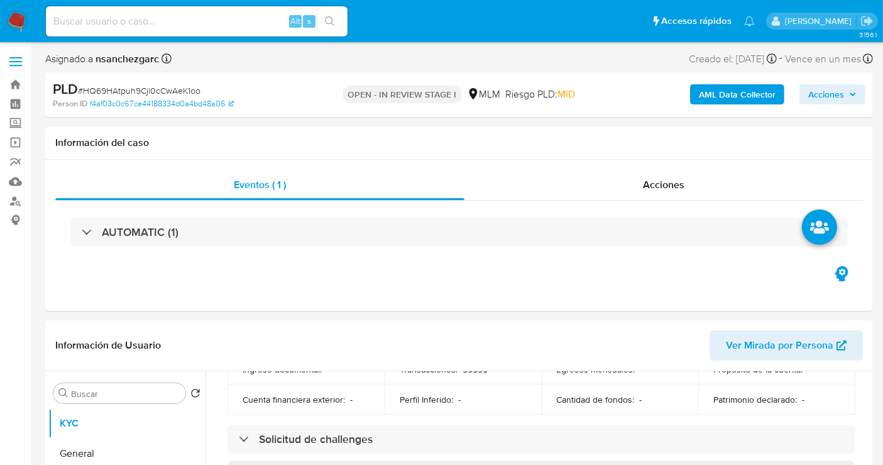
scroll to position [781, 0]
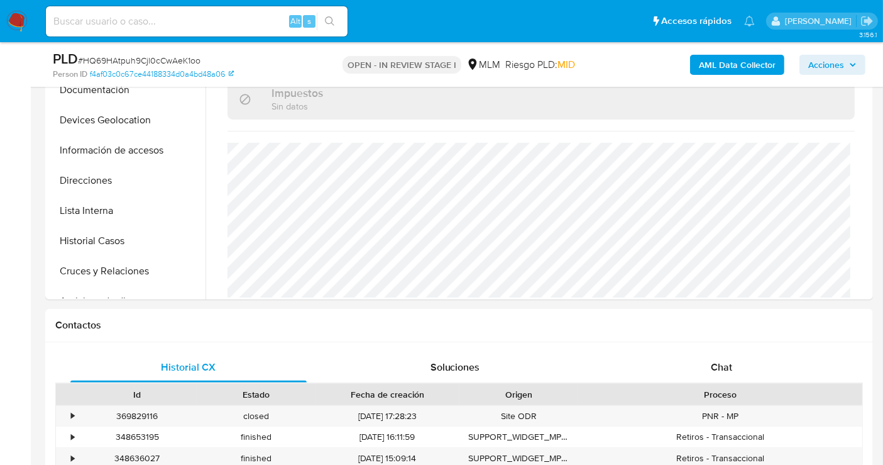
select select "10"
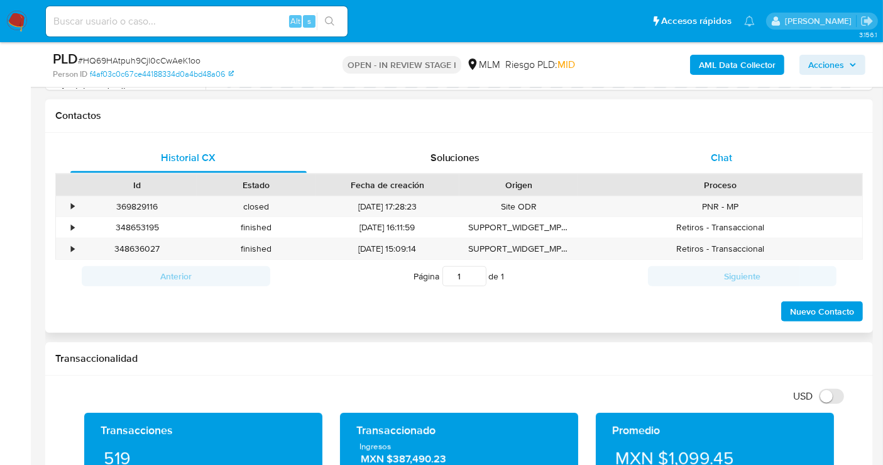
click at [727, 158] on span "Chat" at bounding box center [721, 157] width 21 height 14
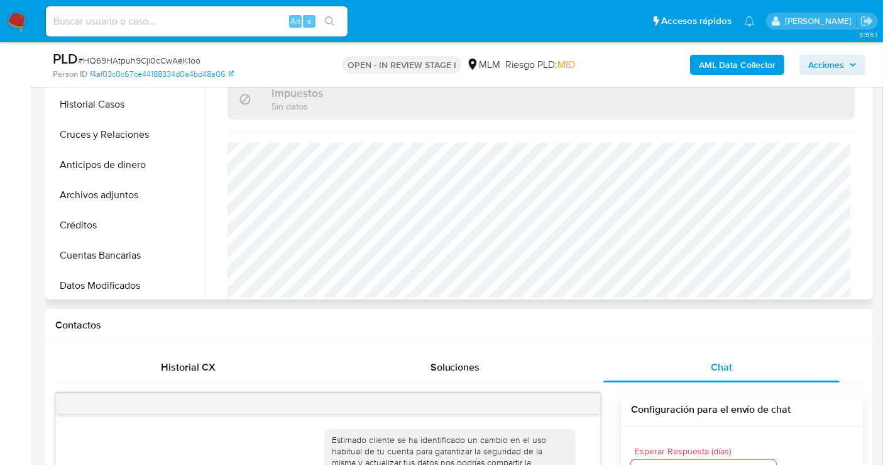
scroll to position [140, 0]
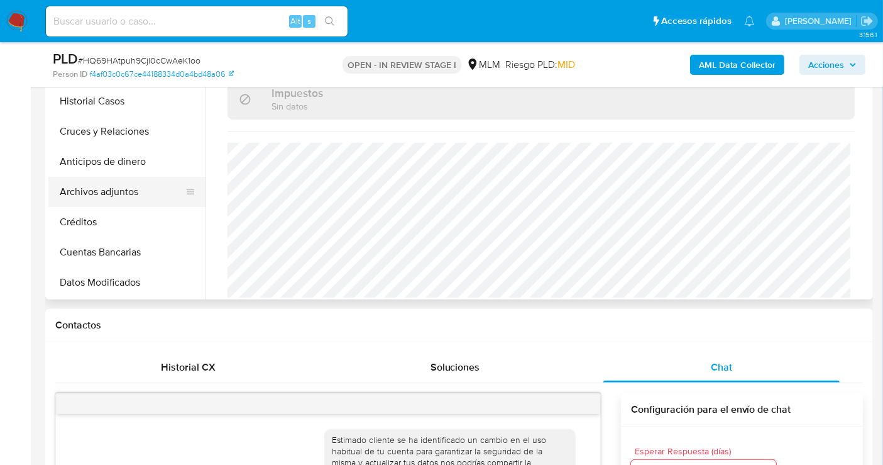
click at [98, 197] on button "Archivos adjuntos" at bounding box center [121, 192] width 147 height 30
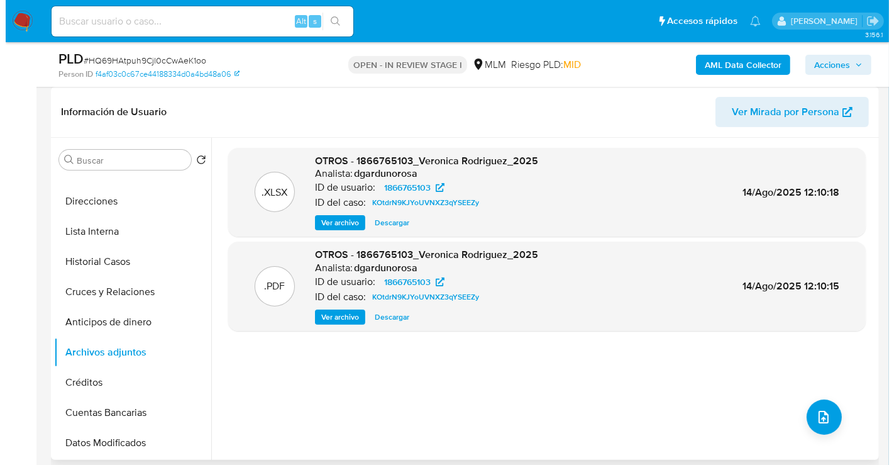
scroll to position [209, 0]
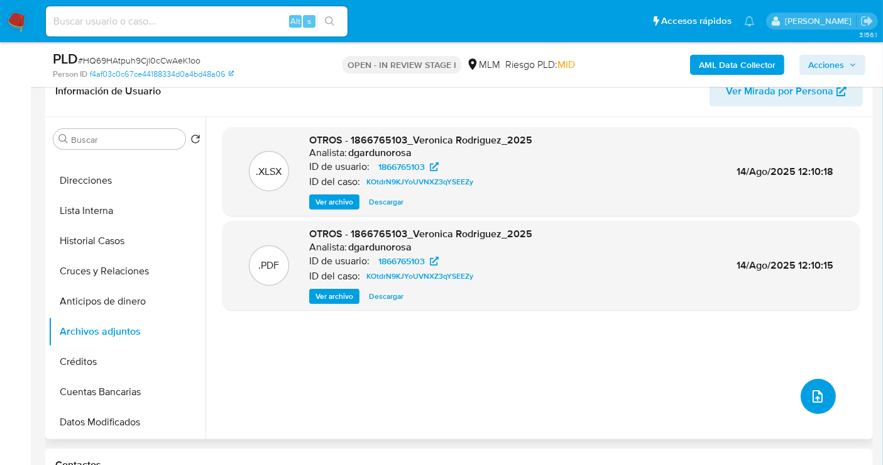
click at [816, 390] on icon "upload-file" at bounding box center [818, 396] width 10 height 13
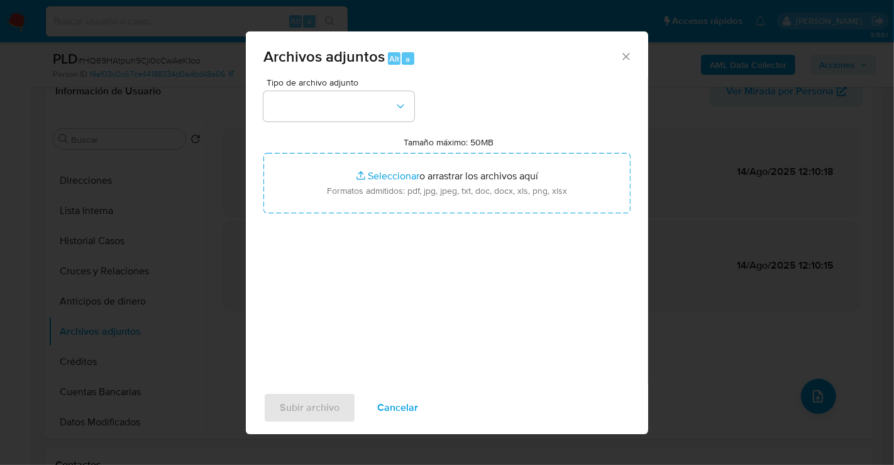
click at [629, 53] on icon "Cerrar" at bounding box center [626, 56] width 13 height 13
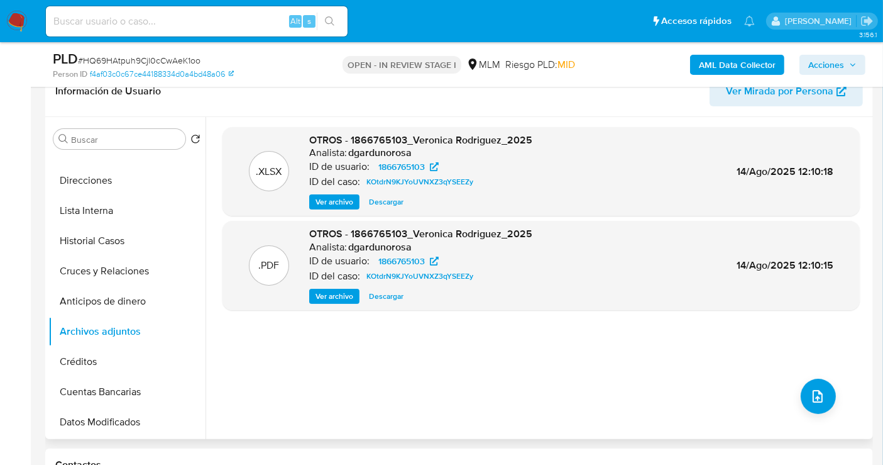
click at [340, 292] on span "Ver archivo" at bounding box center [335, 296] width 38 height 13
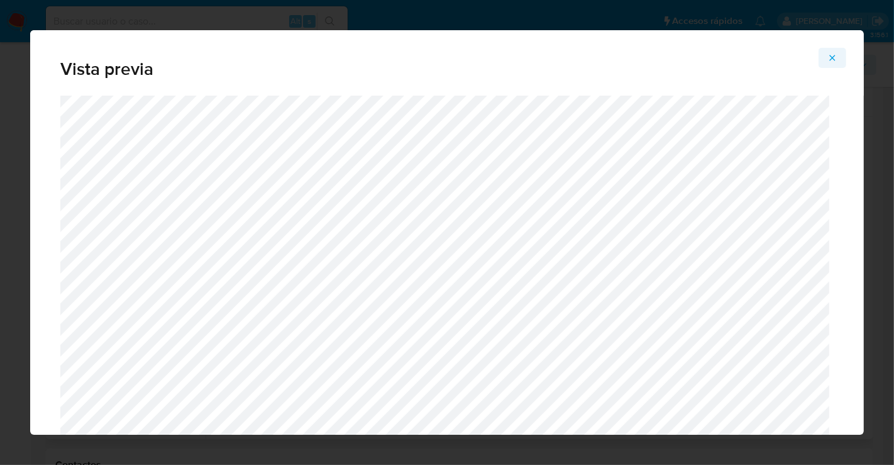
click at [829, 60] on icon "Attachment preview" at bounding box center [832, 58] width 10 height 10
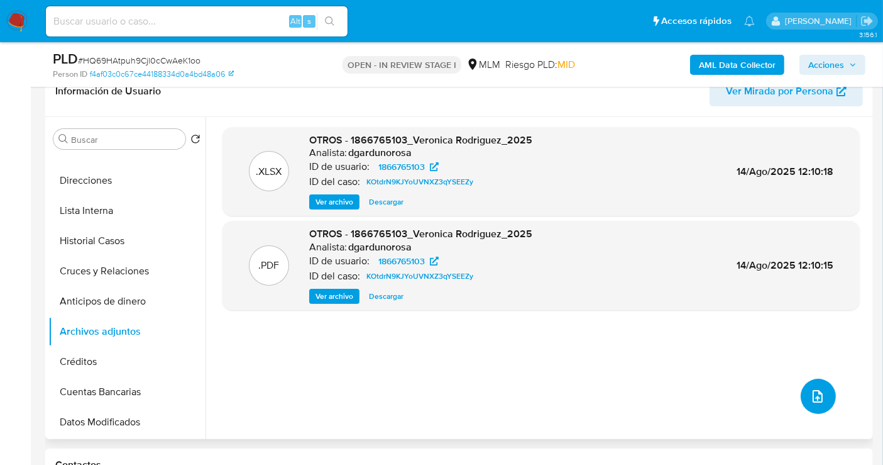
click at [818, 390] on icon "upload-file" at bounding box center [817, 396] width 15 height 15
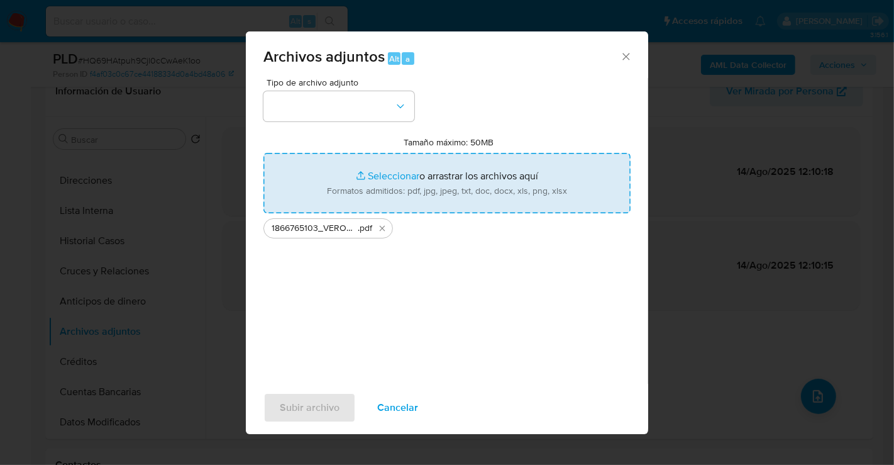
type input "C:\fakepath\1866765103_VERONICA RODRIGUEZ SANCHEZ_AGO25.xlsx"
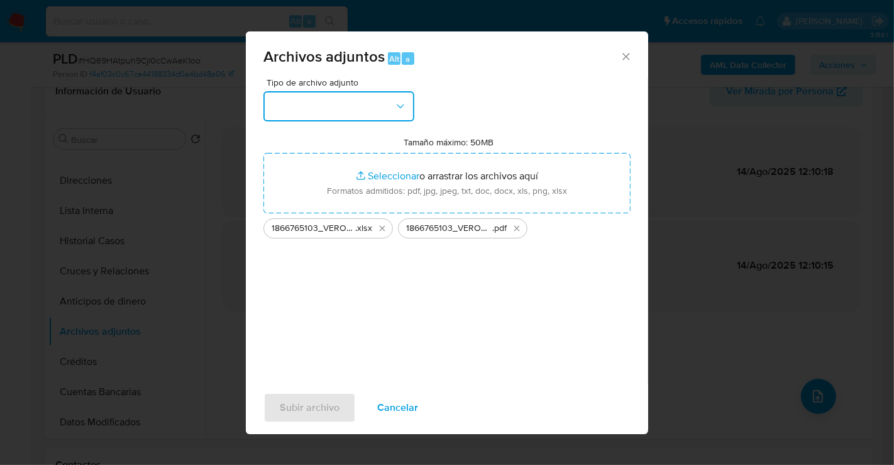
click at [353, 107] on button "button" at bounding box center [338, 106] width 151 height 30
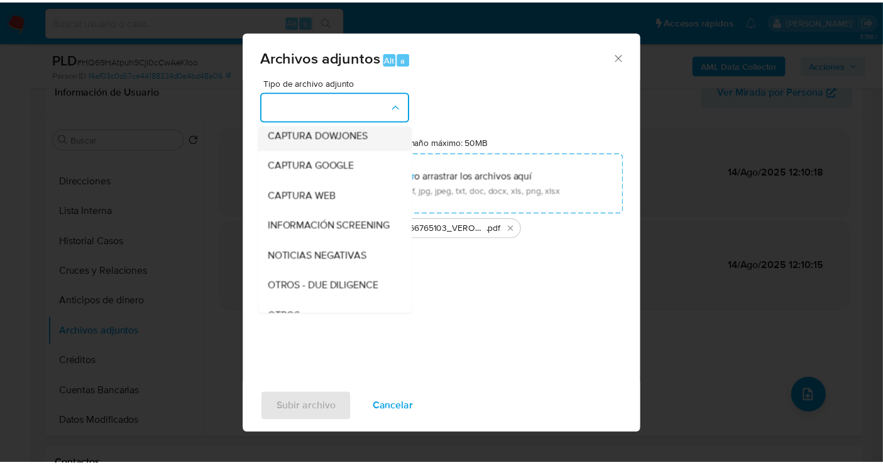
scroll to position [65, 0]
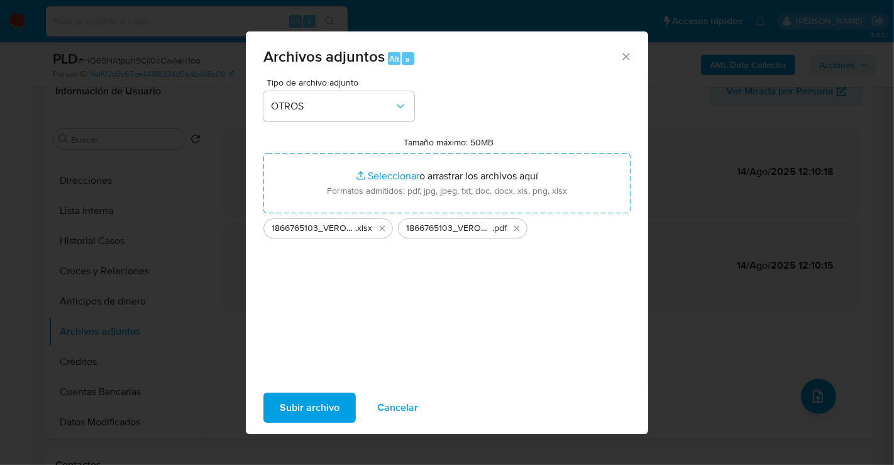
click at [327, 407] on span "Subir archivo" at bounding box center [310, 408] width 60 height 28
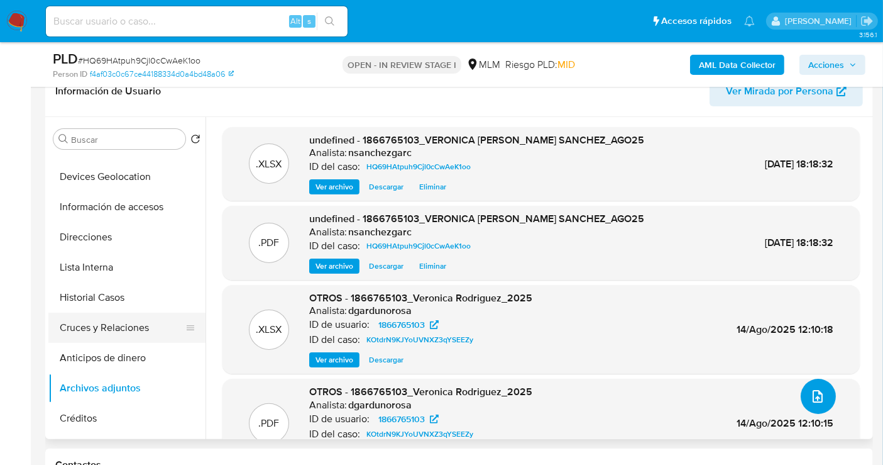
scroll to position [0, 0]
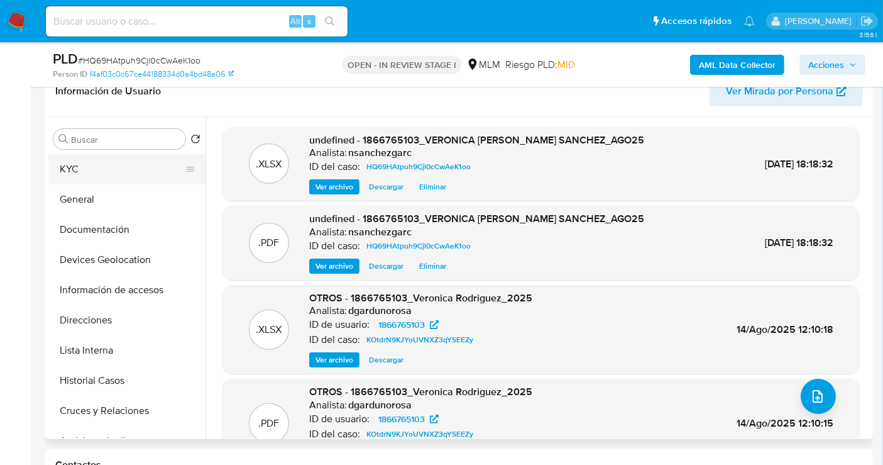
click at [80, 169] on button "KYC" at bounding box center [121, 169] width 147 height 30
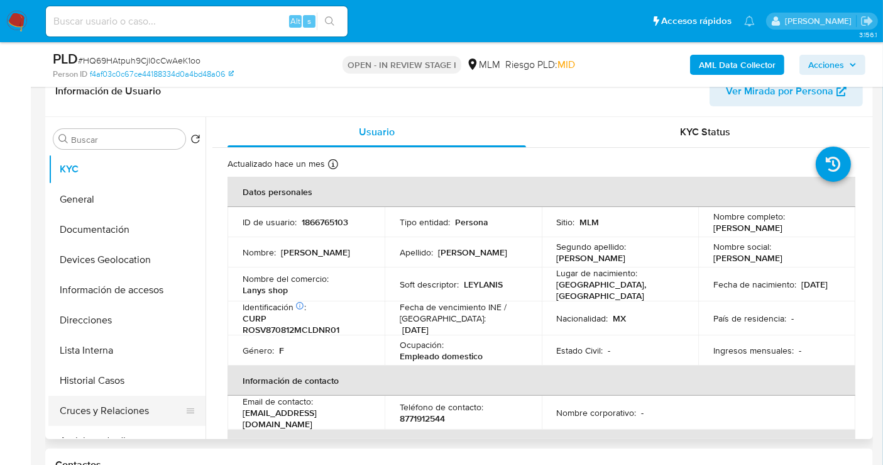
scroll to position [70, 0]
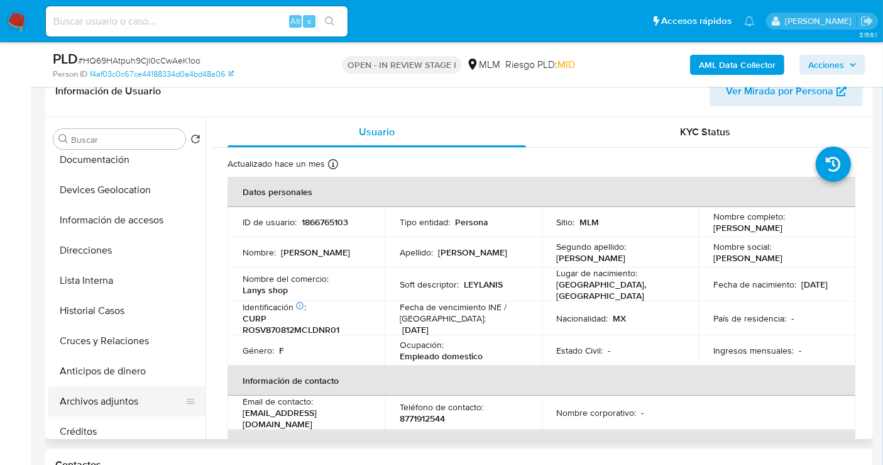
click at [98, 402] on button "Archivos adjuntos" at bounding box center [121, 401] width 147 height 30
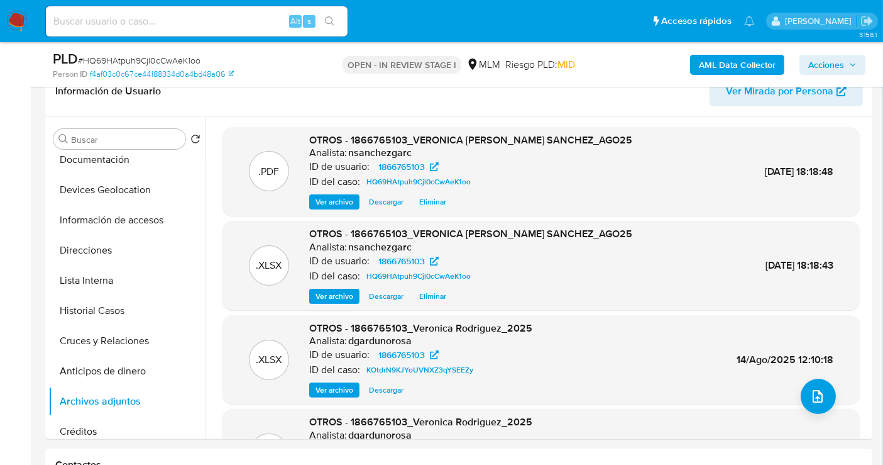
click at [835, 64] on span "Acciones" at bounding box center [827, 65] width 36 height 20
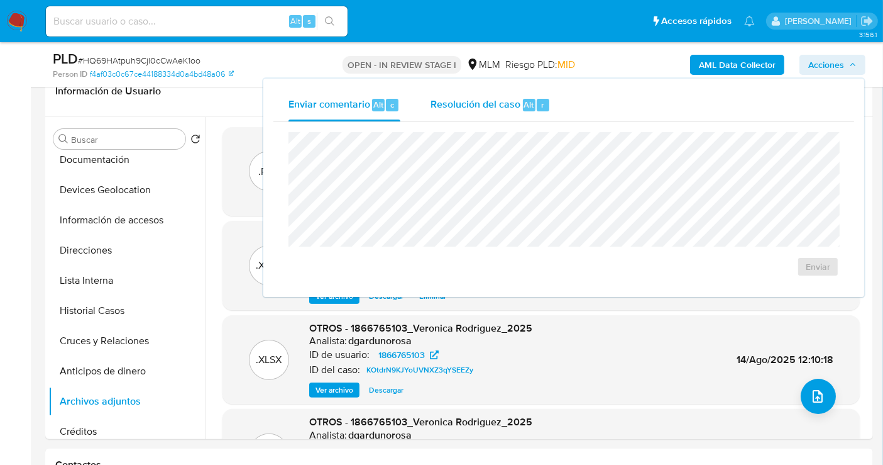
click at [501, 103] on span "Resolución del caso" at bounding box center [476, 104] width 90 height 14
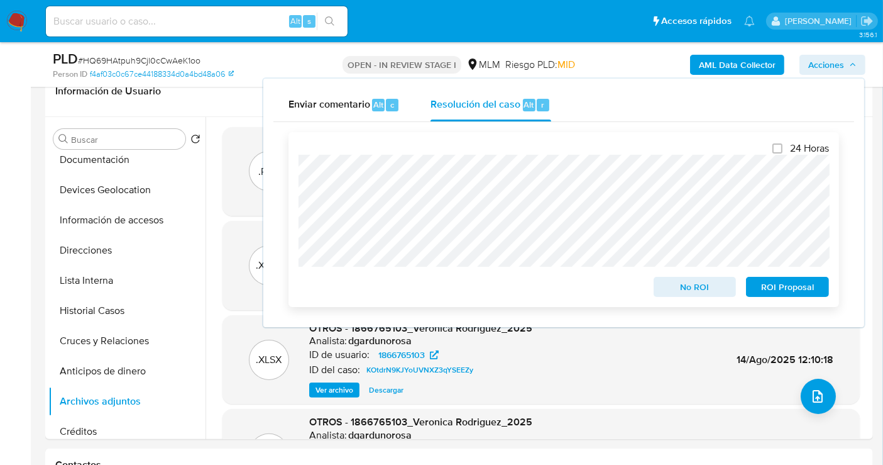
click at [770, 285] on span "ROI Proposal" at bounding box center [787, 287] width 65 height 18
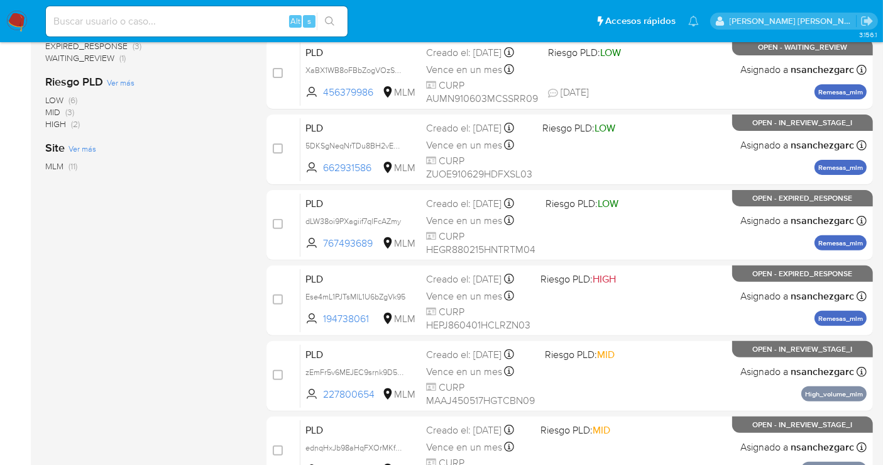
scroll to position [349, 0]
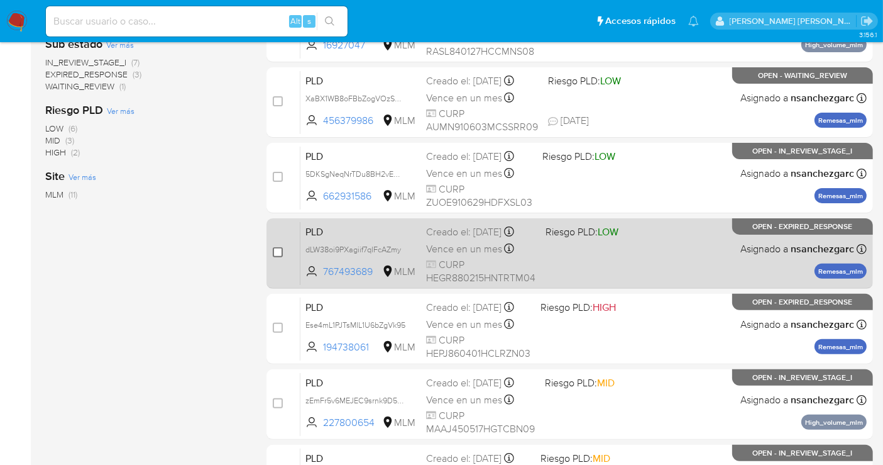
click at [273, 249] on input "checkbox" at bounding box center [278, 252] width 10 height 10
checkbox input "true"
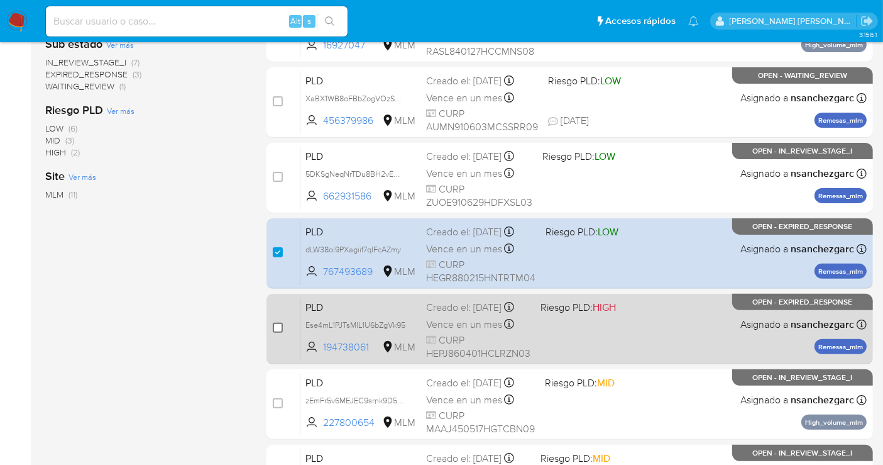
click at [279, 327] on input "checkbox" at bounding box center [278, 328] width 10 height 10
checkbox input "true"
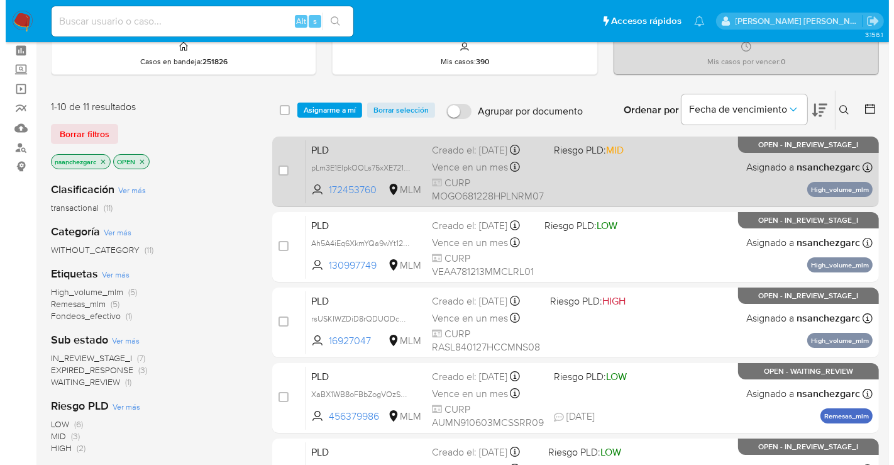
scroll to position [0, 0]
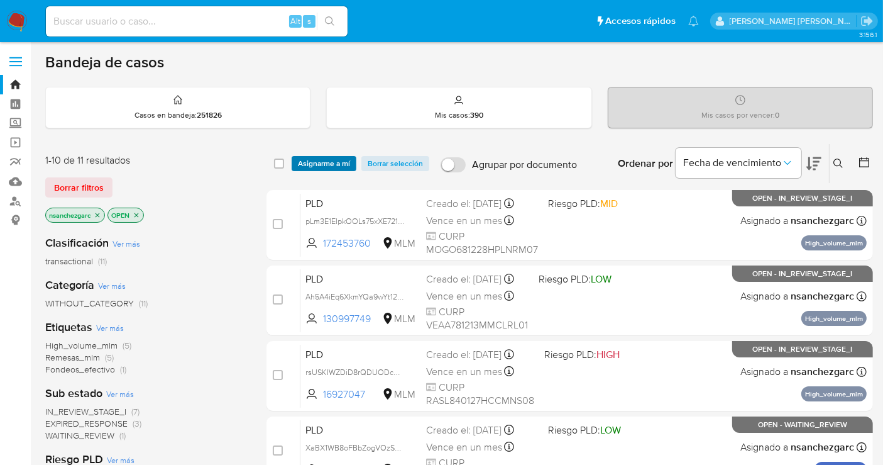
click at [323, 162] on span "Asignarme a mí" at bounding box center [324, 163] width 52 height 13
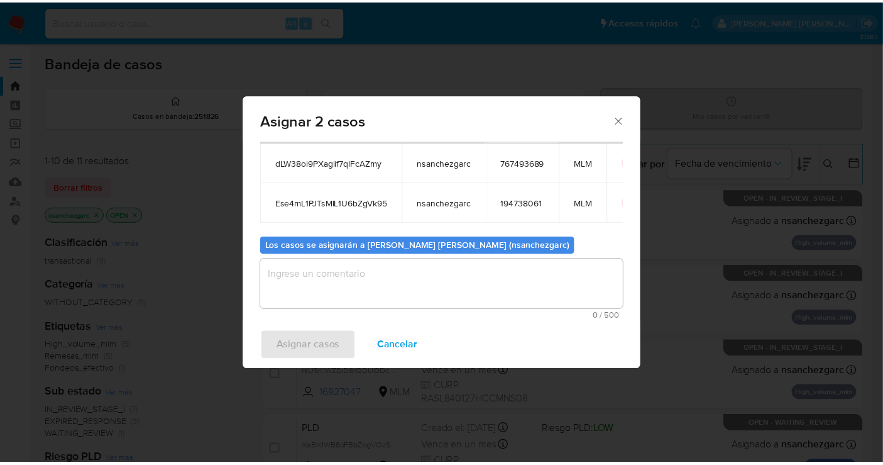
scroll to position [72, 0]
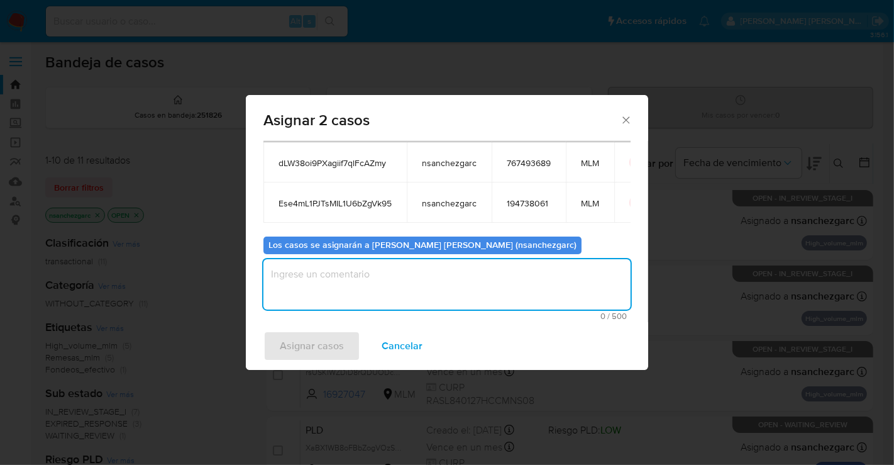
click at [302, 281] on textarea "assign-modal" at bounding box center [446, 284] width 367 height 50
type textarea "nesg"
click at [317, 335] on span "Asignar casos" at bounding box center [312, 346] width 64 height 28
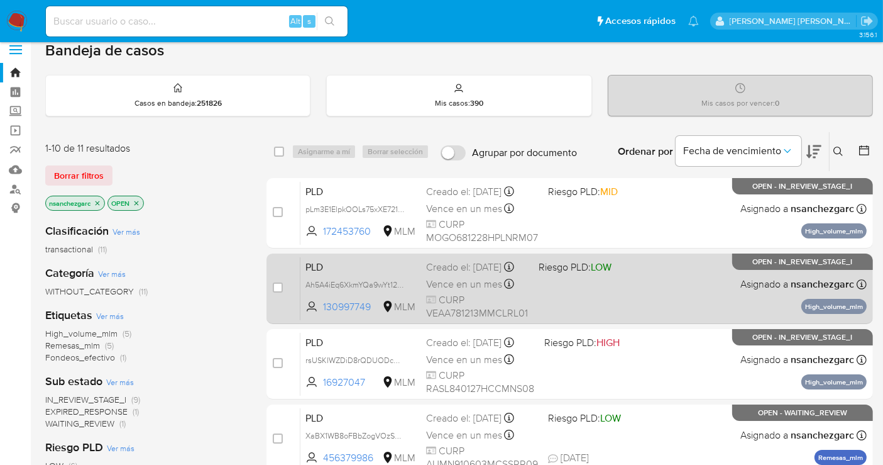
scroll to position [209, 0]
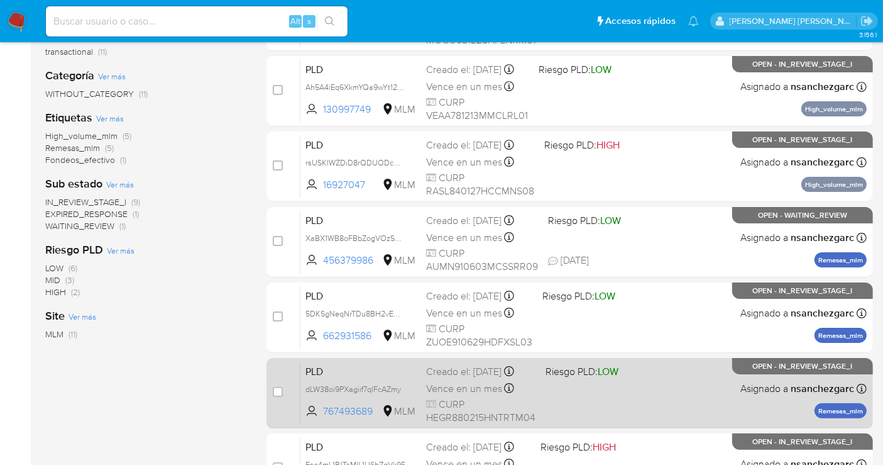
click at [437, 376] on div "Creado el: 12/08/2025 Creado el: 12/08/2025 02:07:46" at bounding box center [480, 372] width 109 height 14
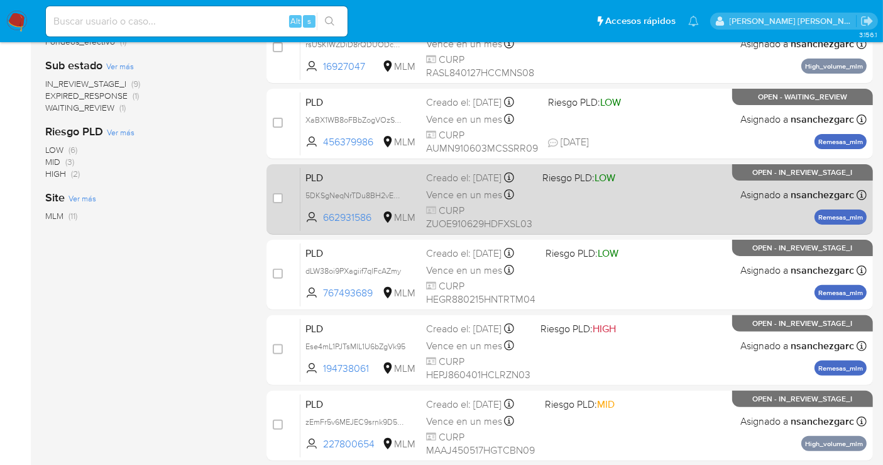
scroll to position [349, 0]
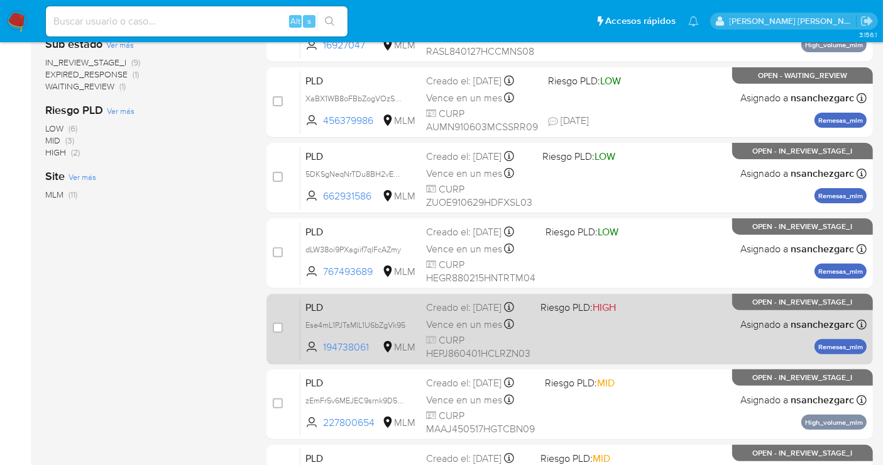
click at [460, 314] on div "Creado el: 12/08/2025 Creado el: 12/08/2025 02:07:35" at bounding box center [478, 308] width 104 height 14
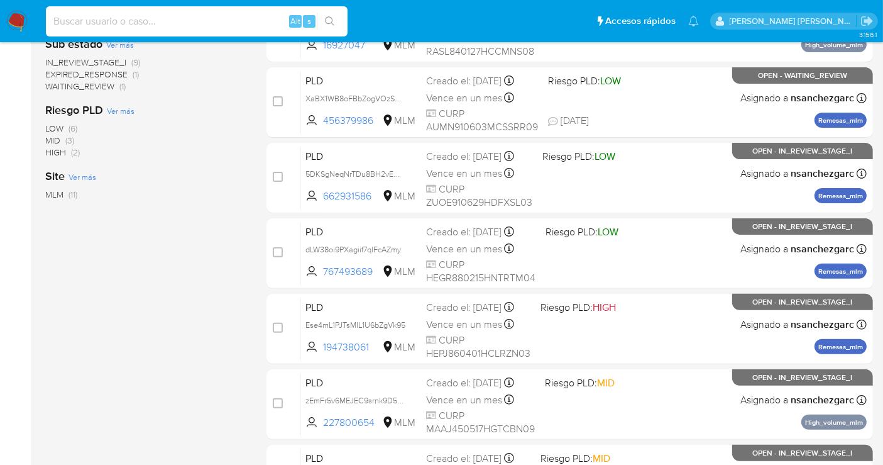
click at [93, 19] on input at bounding box center [197, 21] width 302 height 16
paste input "1232837897"
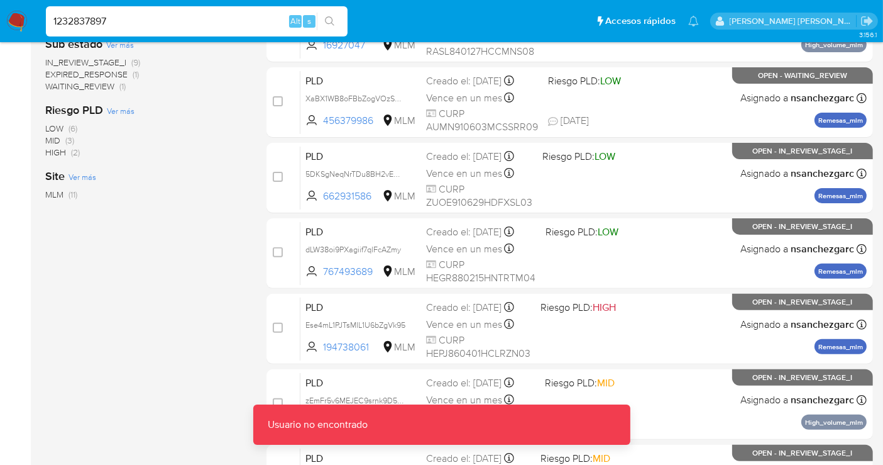
click at [148, 15] on input "1232837897" at bounding box center [197, 21] width 302 height 16
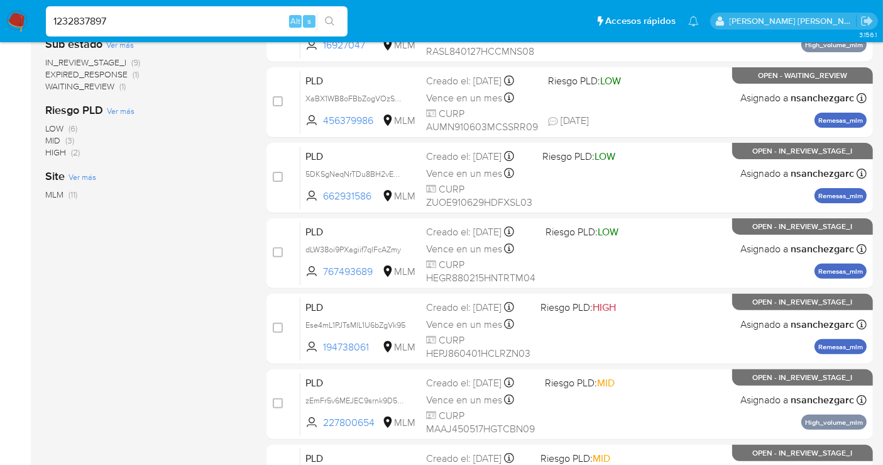
type input "1232837897"
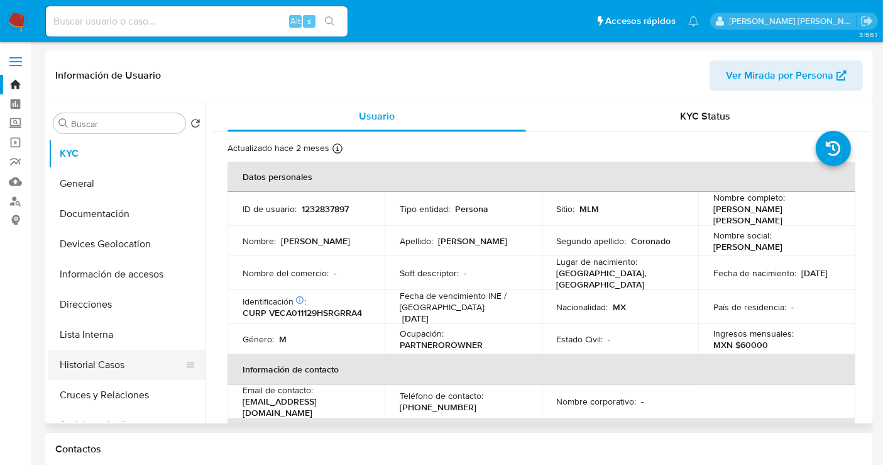
click at [104, 360] on button "Historial Casos" at bounding box center [121, 365] width 147 height 30
select select "10"
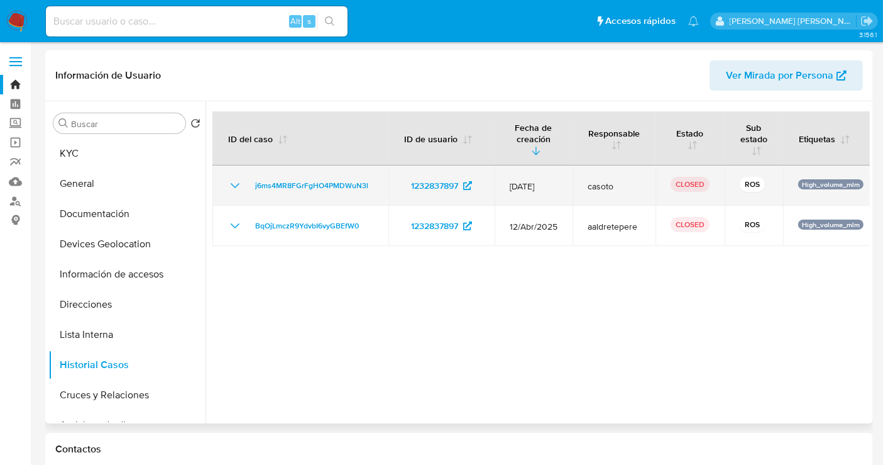
click at [229, 182] on icon "Mostrar/Ocultar" at bounding box center [235, 185] width 15 height 15
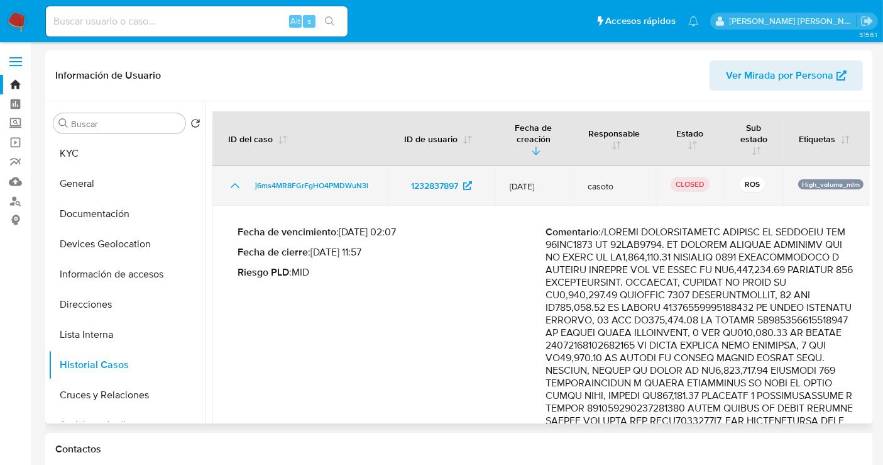
click at [241, 184] on icon "Mostrar/Ocultar" at bounding box center [235, 185] width 15 height 15
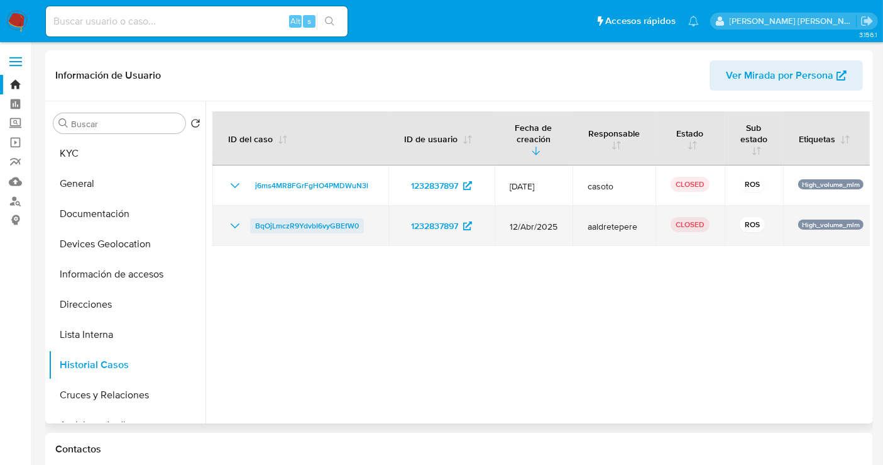
click at [297, 229] on span "BqOjLmczR9YdvbI6vyGBEfW0" at bounding box center [307, 225] width 104 height 15
click at [347, 223] on span "BqOjLmczR9YdvbI6vyGBEfW0" at bounding box center [307, 225] width 104 height 15
click at [236, 224] on icon "Mostrar/Ocultar" at bounding box center [235, 225] width 15 height 15
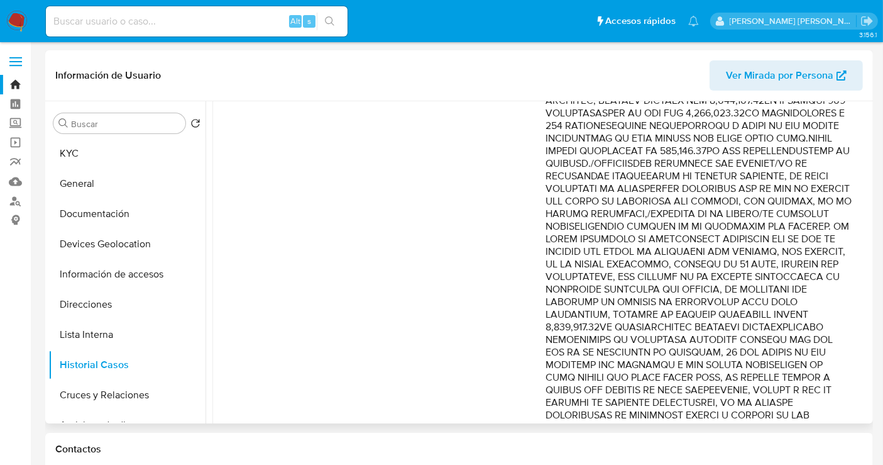
scroll to position [354, 0]
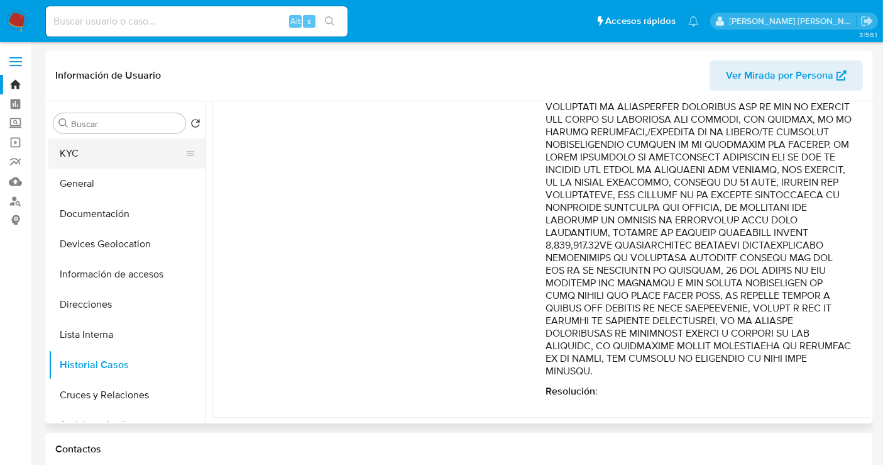
click at [74, 151] on button "KYC" at bounding box center [121, 153] width 147 height 30
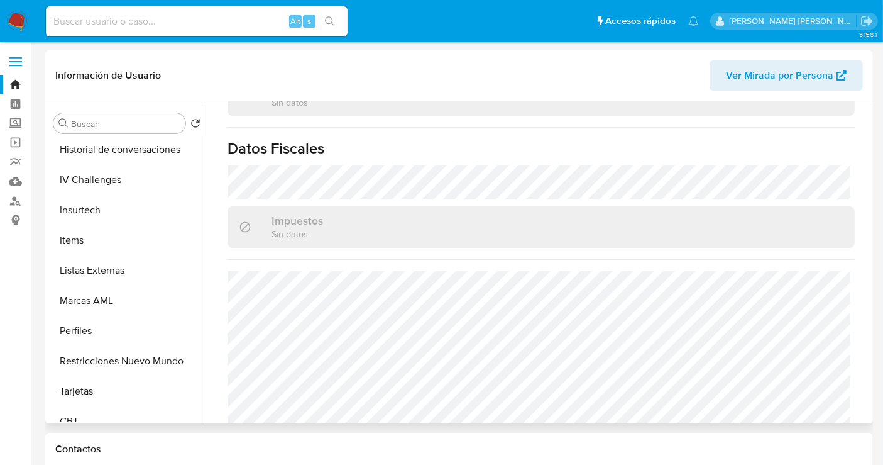
scroll to position [531, 0]
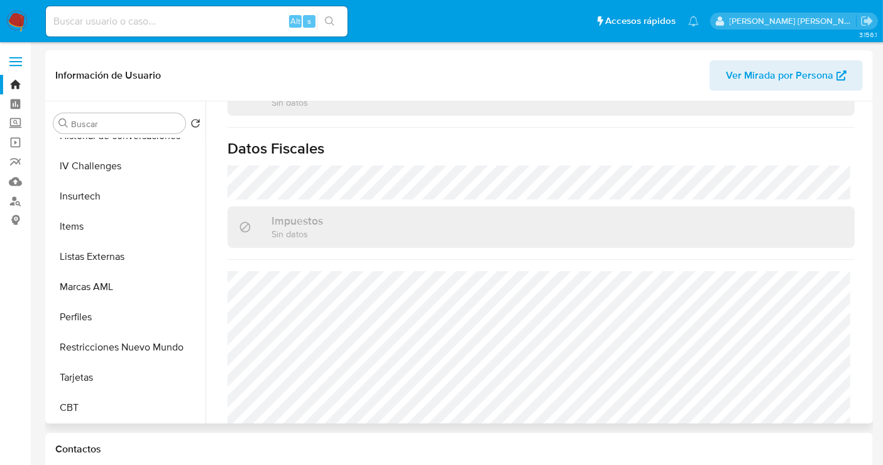
click at [102, 347] on button "Restricciones Nuevo Mundo" at bounding box center [126, 347] width 157 height 30
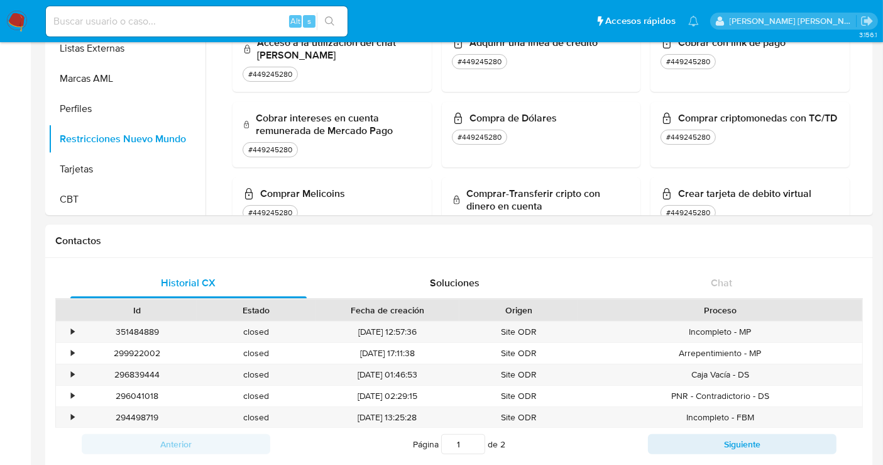
scroll to position [0, 0]
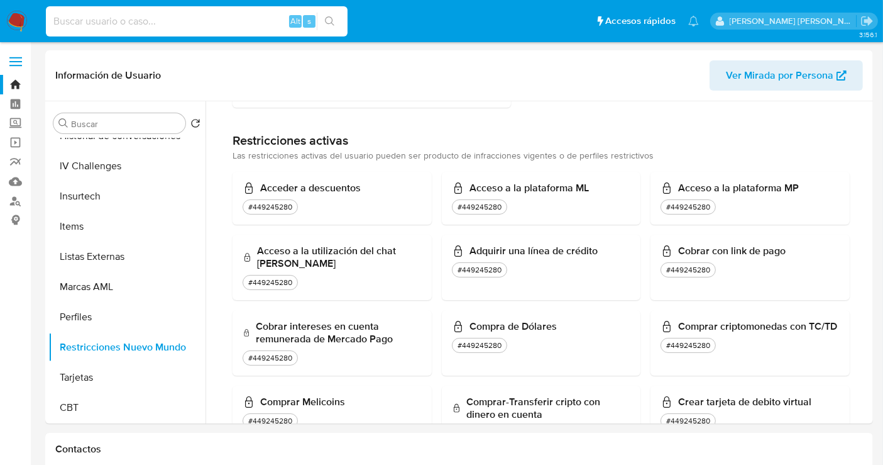
click at [57, 29] on input at bounding box center [197, 21] width 302 height 16
paste input "639956039"
type input "639956039"
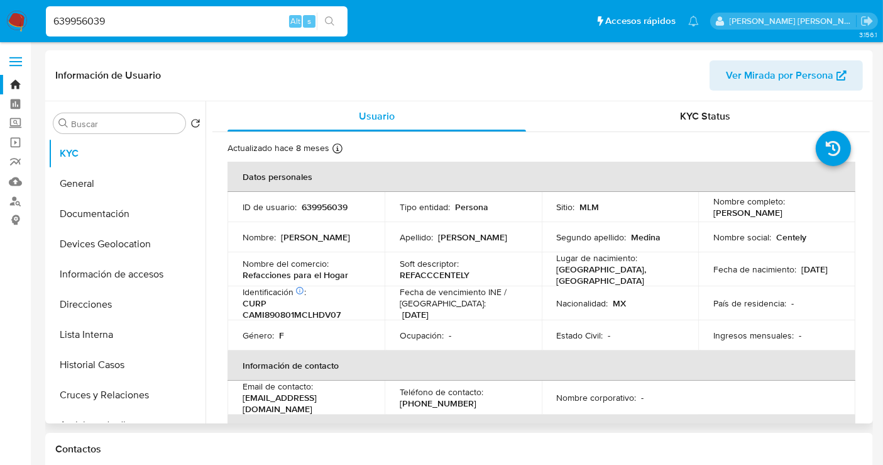
select select "10"
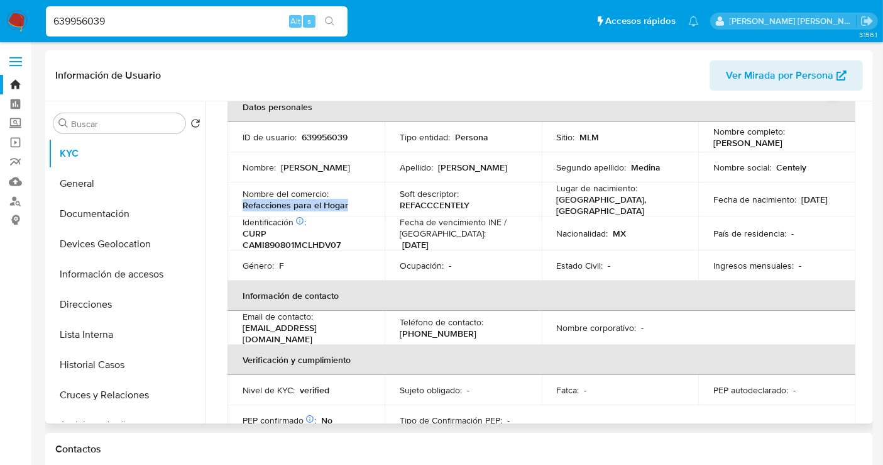
drag, startPoint x: 344, startPoint y: 202, endPoint x: 244, endPoint y: 202, distance: 100.0
click at [244, 202] on p "Refacciones para el Hogar" at bounding box center [296, 204] width 106 height 11
copy p "Refacciones para el Hogar"
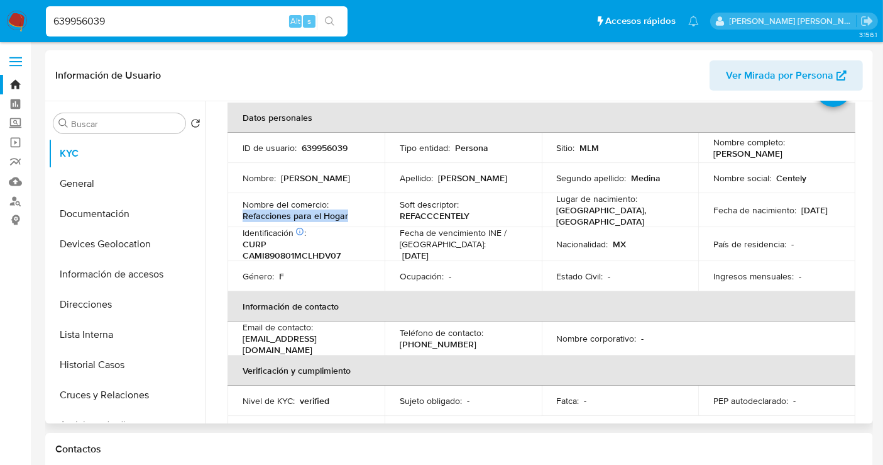
scroll to position [0, 0]
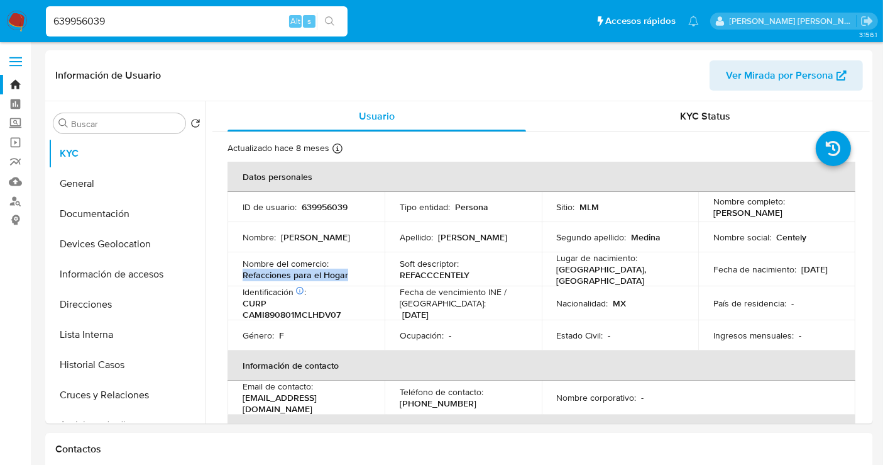
click at [16, 24] on img at bounding box center [16, 21] width 21 height 21
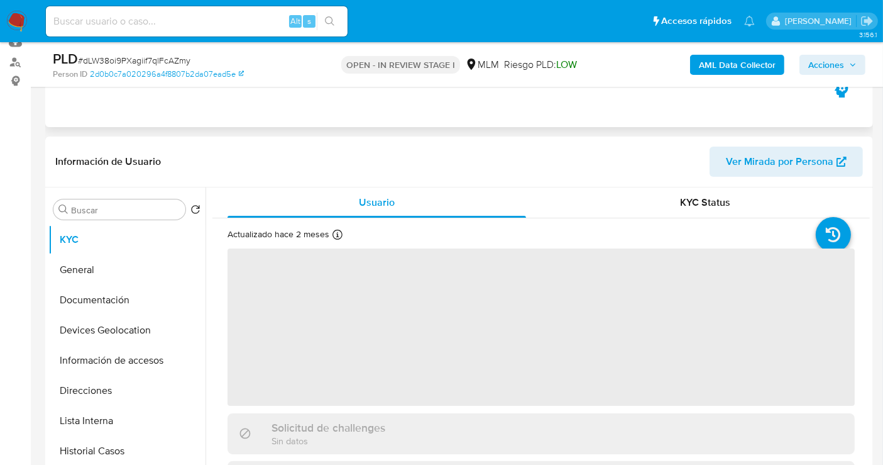
scroll to position [140, 0]
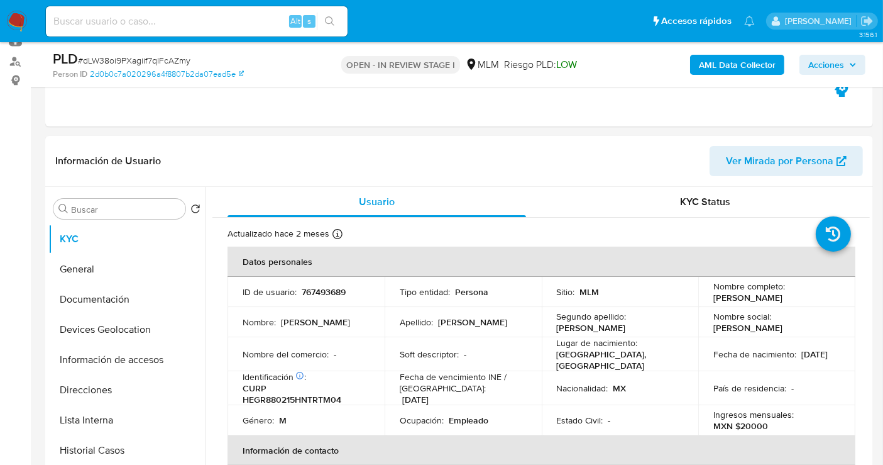
select select "10"
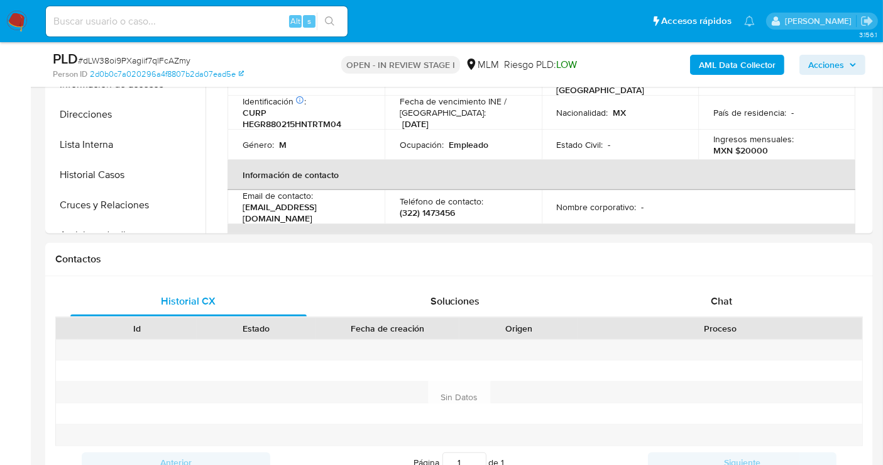
scroll to position [489, 0]
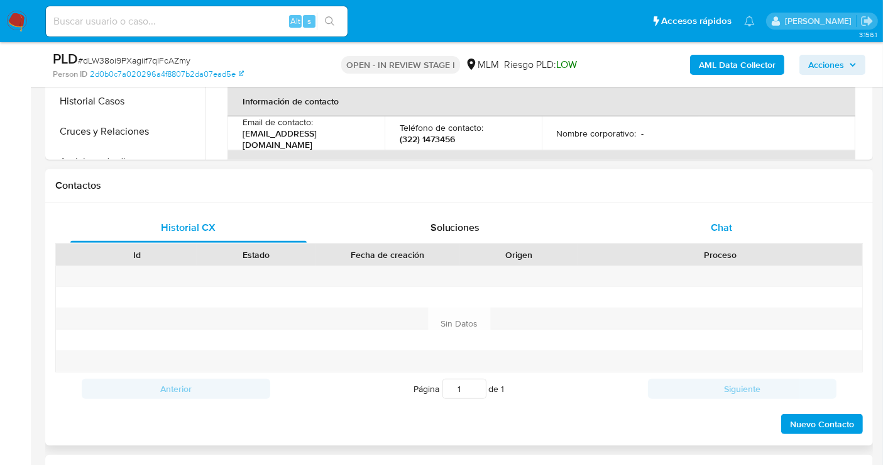
click at [719, 220] on span "Chat" at bounding box center [721, 227] width 21 height 14
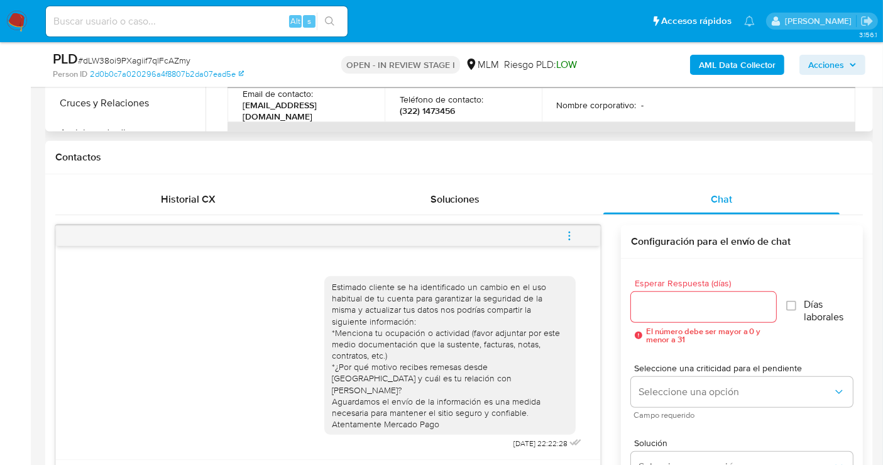
scroll to position [349, 0]
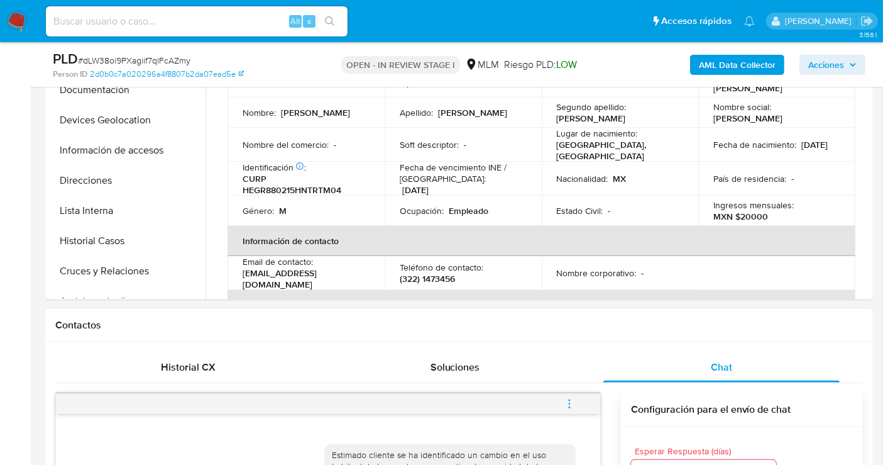
click at [570, 402] on icon "menu-action" at bounding box center [569, 402] width 1 height 1
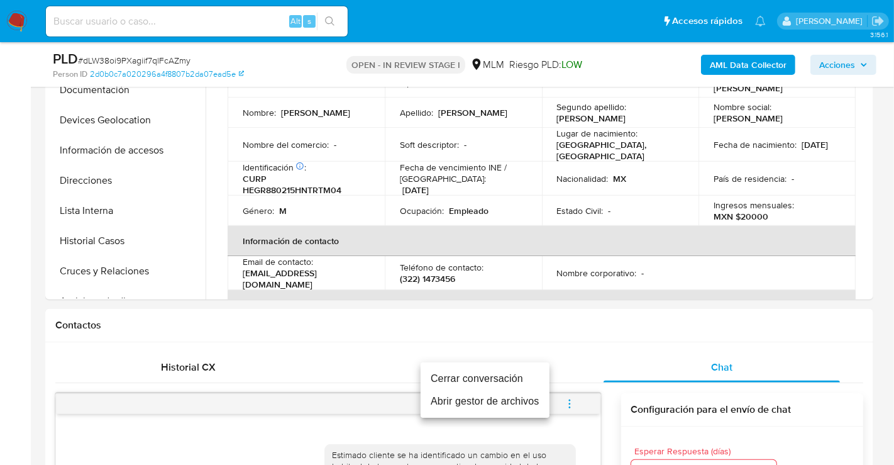
click at [489, 380] on li "Cerrar conversación" at bounding box center [485, 378] width 129 height 23
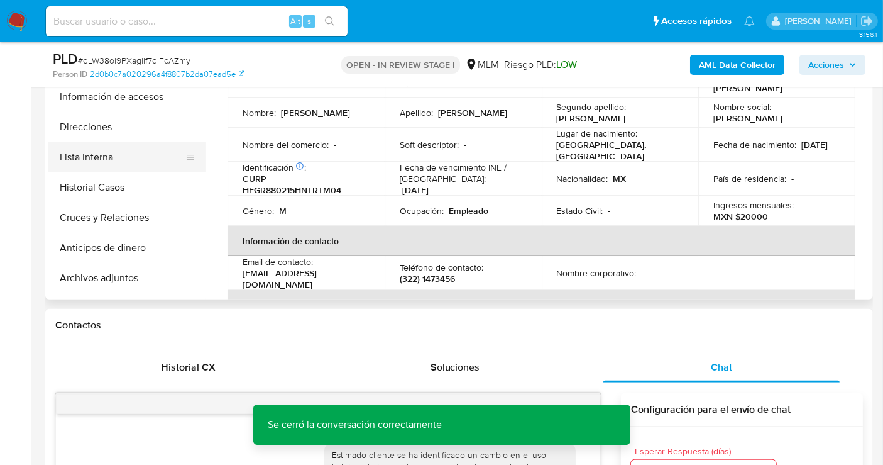
scroll to position [70, 0]
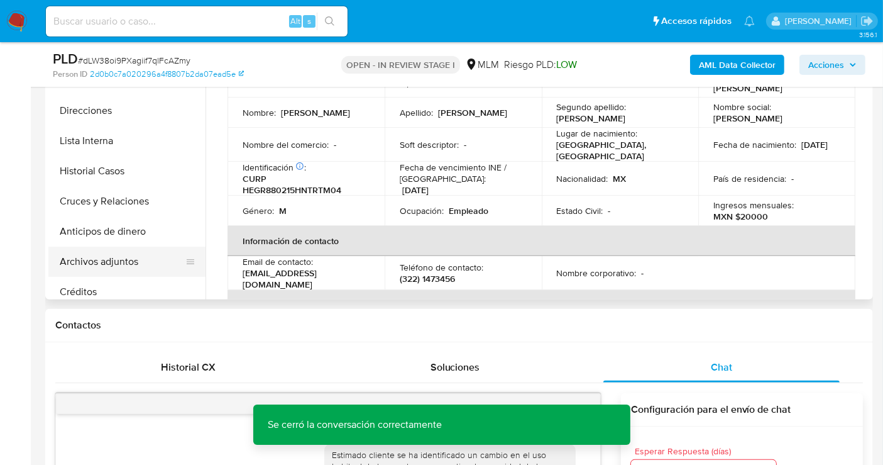
click at [104, 256] on button "Archivos adjuntos" at bounding box center [121, 261] width 147 height 30
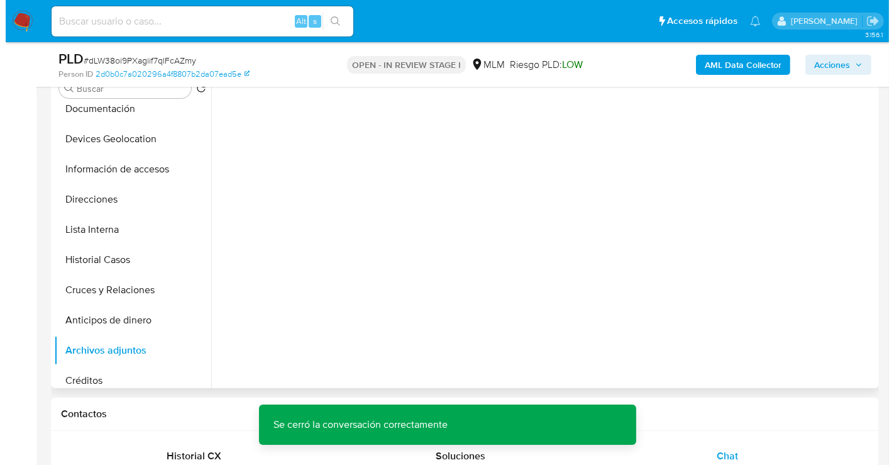
scroll to position [209, 0]
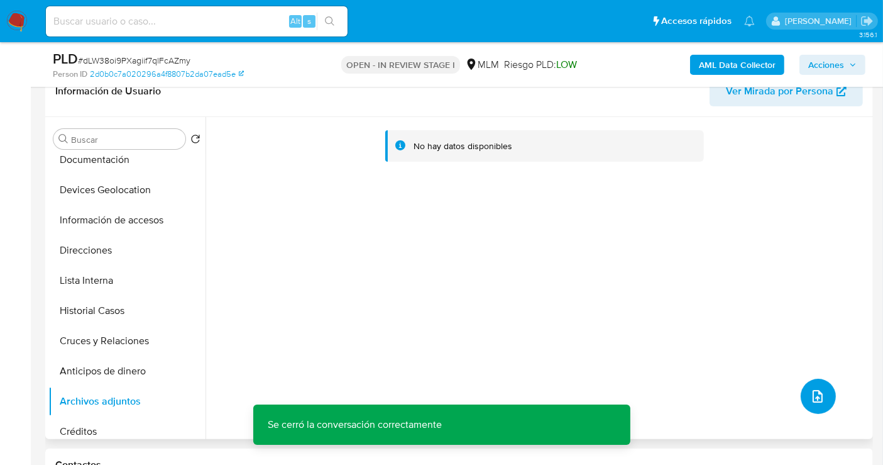
click at [810, 395] on icon "upload-file" at bounding box center [817, 396] width 15 height 15
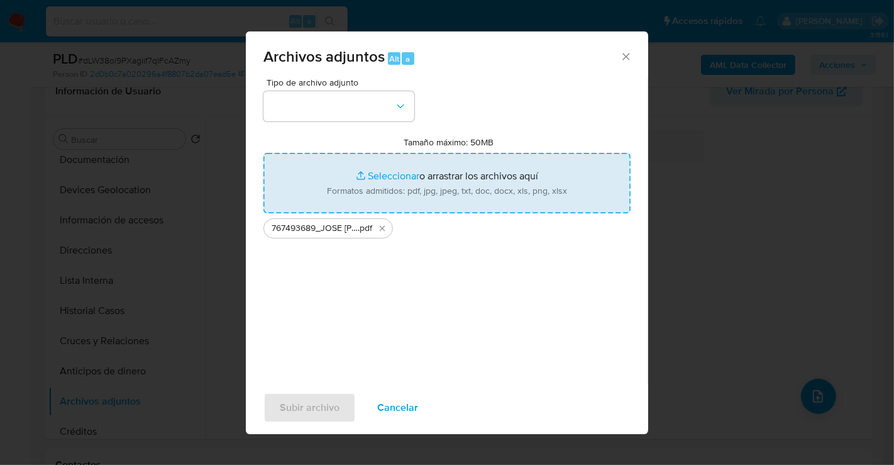
type input "C:\fakepath\767493689_JOSE RAMON HERNANDEZ GUTIERREZ_AGO25.xlsx"
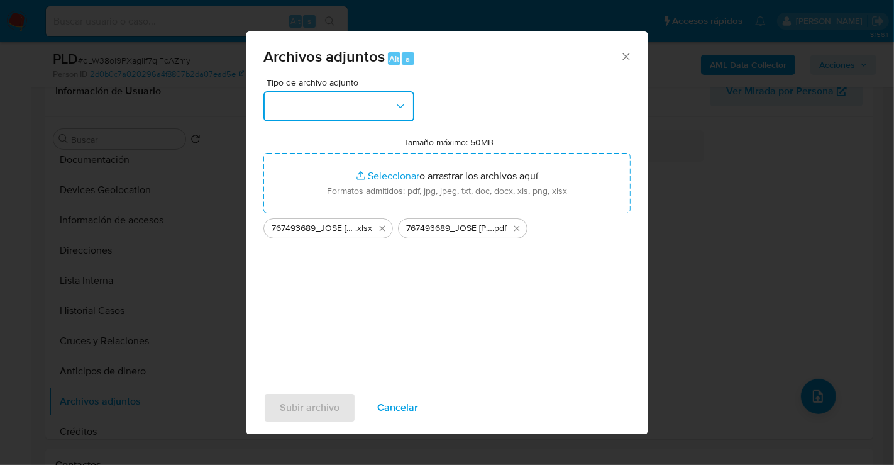
click at [360, 111] on button "button" at bounding box center [338, 106] width 151 height 30
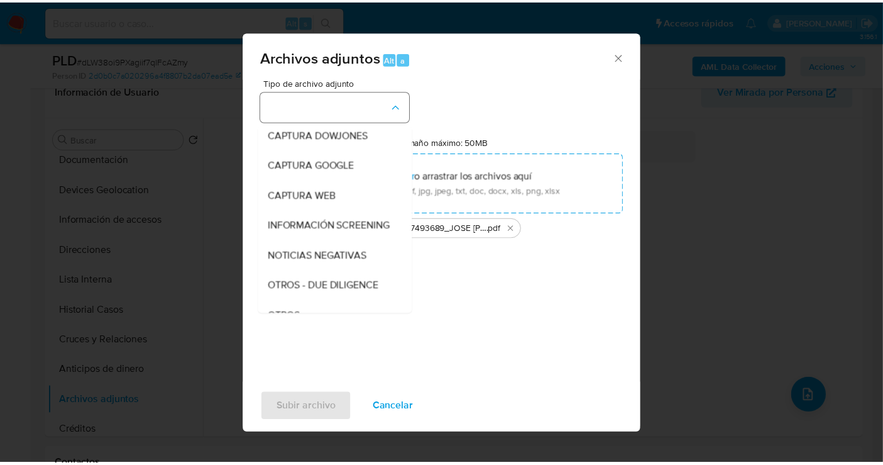
scroll to position [65, 0]
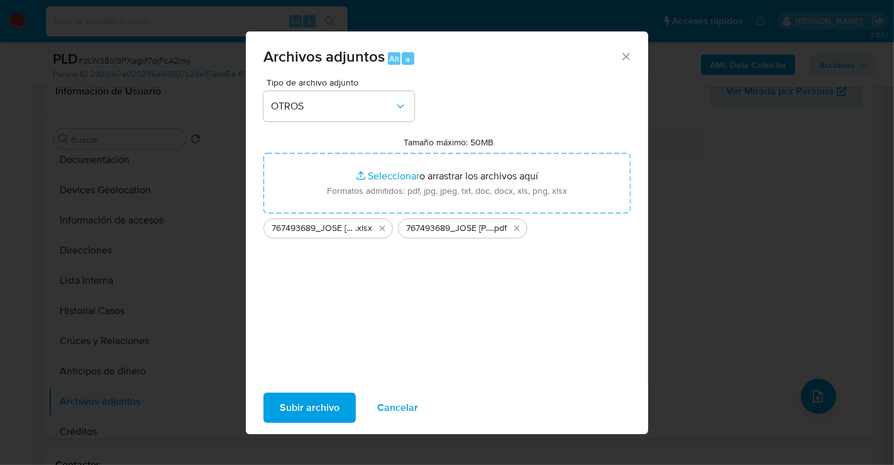
click at [328, 414] on span "Subir archivo" at bounding box center [310, 408] width 60 height 28
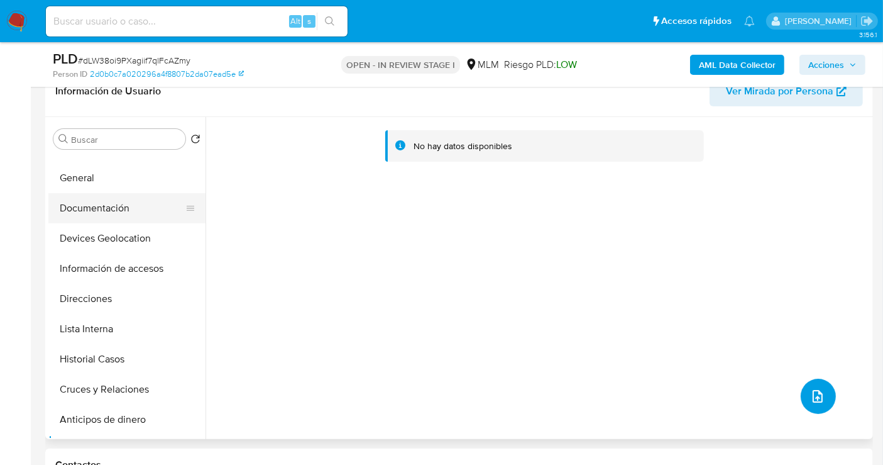
scroll to position [0, 0]
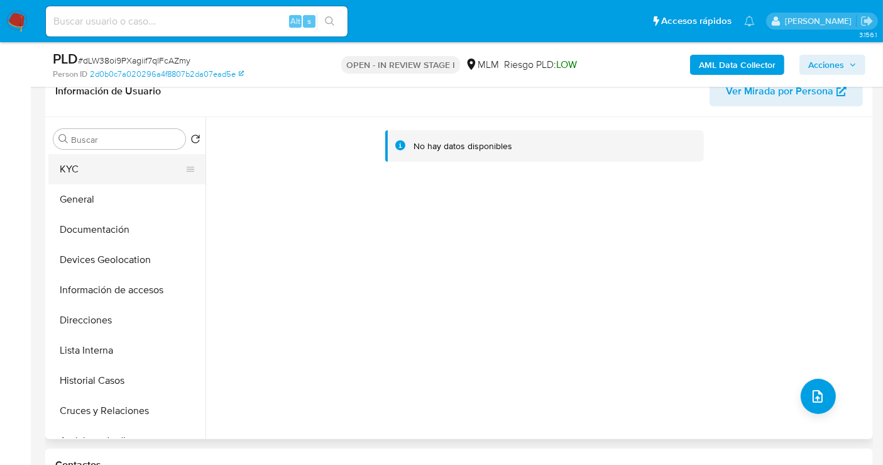
click at [74, 170] on button "KYC" at bounding box center [121, 169] width 147 height 30
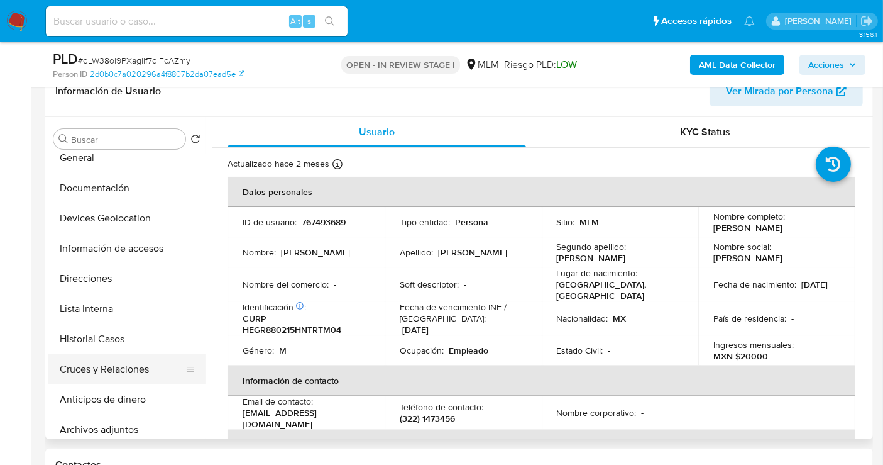
scroll to position [70, 0]
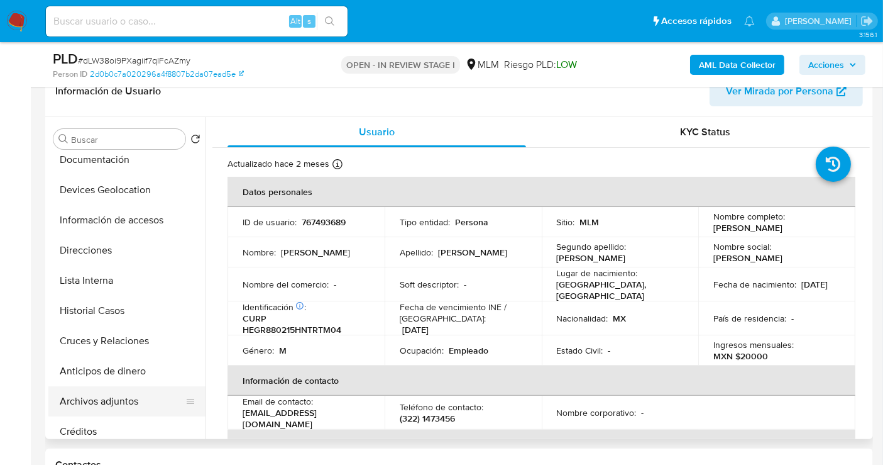
click at [100, 398] on button "Archivos adjuntos" at bounding box center [121, 401] width 147 height 30
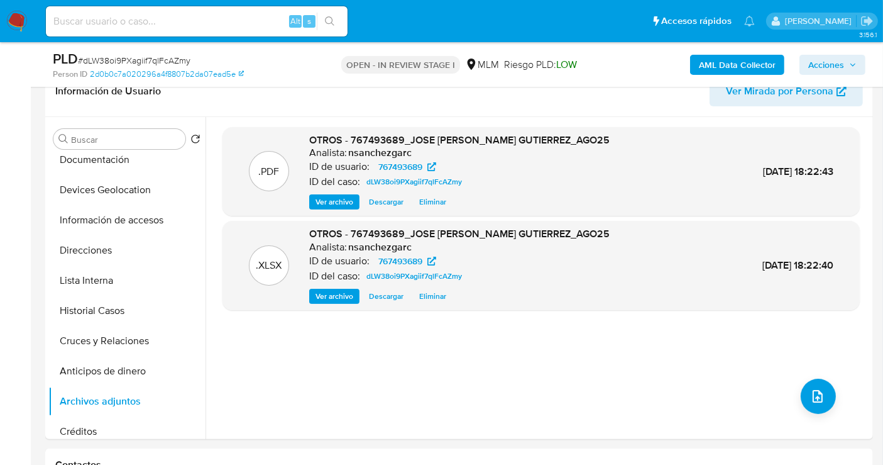
click at [841, 64] on span "Acciones" at bounding box center [827, 65] width 36 height 20
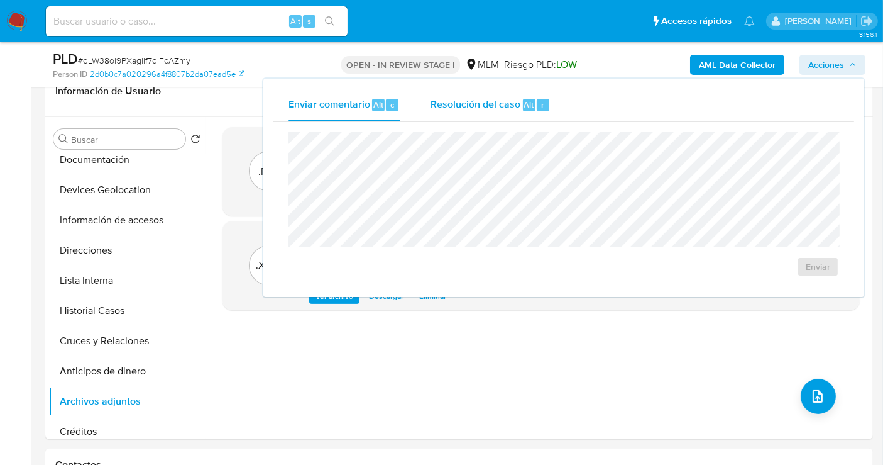
click at [474, 110] on span "Resolución del caso" at bounding box center [476, 104] width 90 height 14
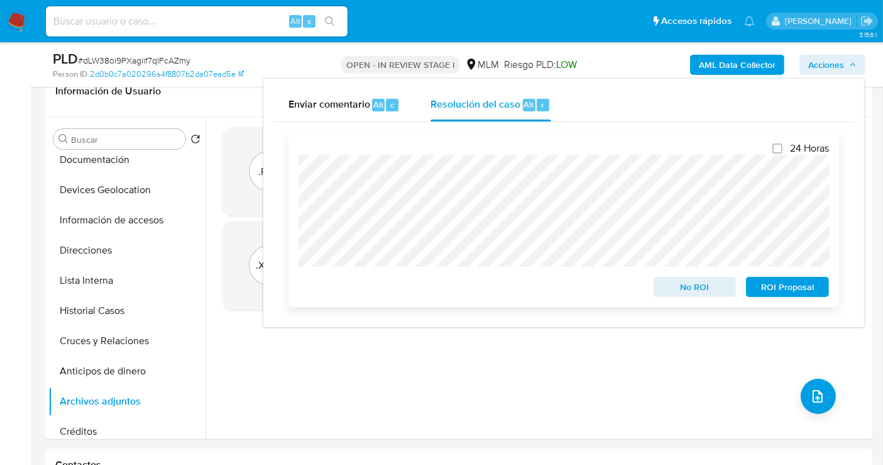
click at [680, 294] on span "No ROI" at bounding box center [695, 287] width 65 height 18
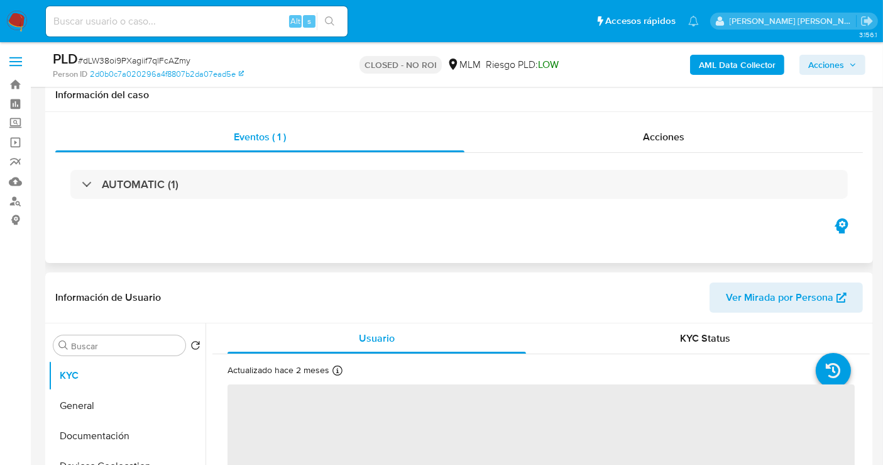
scroll to position [140, 0]
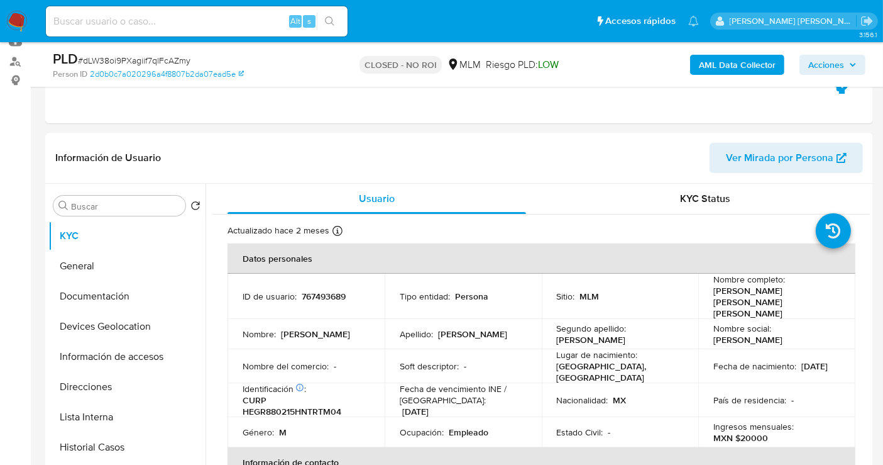
select select "10"
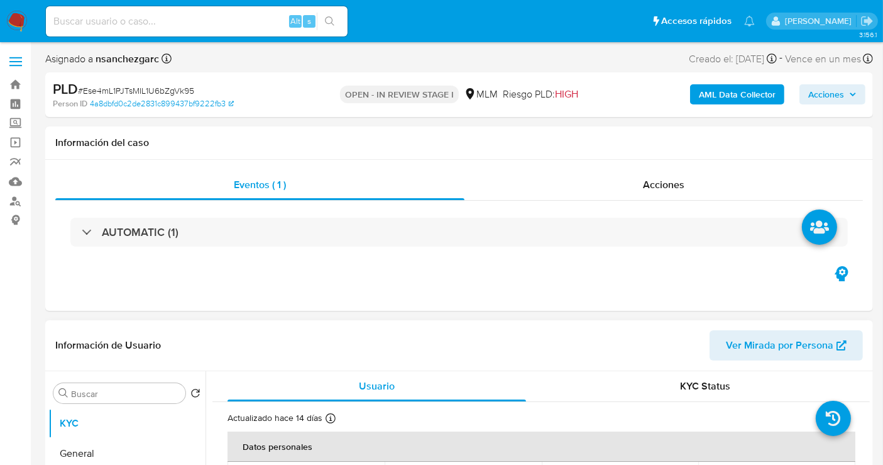
select select "10"
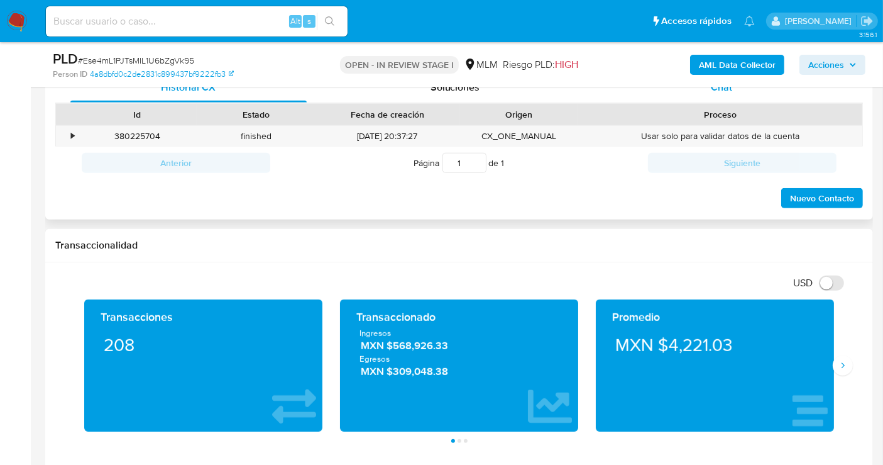
scroll to position [558, 0]
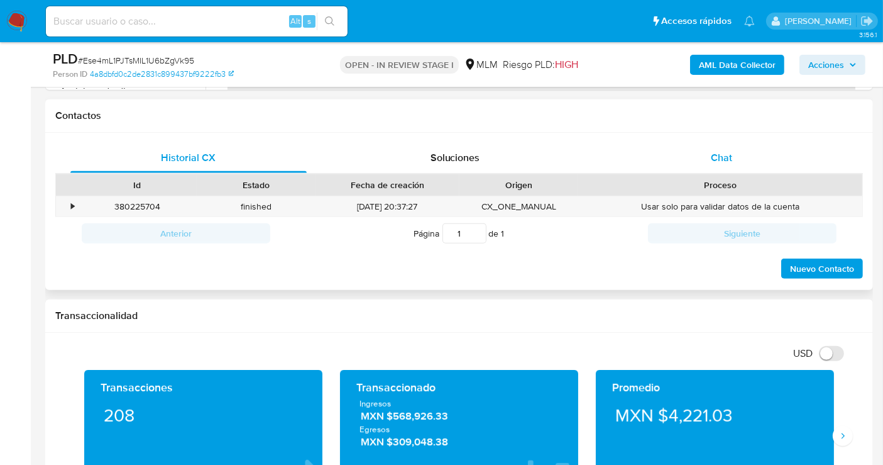
click at [731, 151] on span "Chat" at bounding box center [721, 157] width 21 height 14
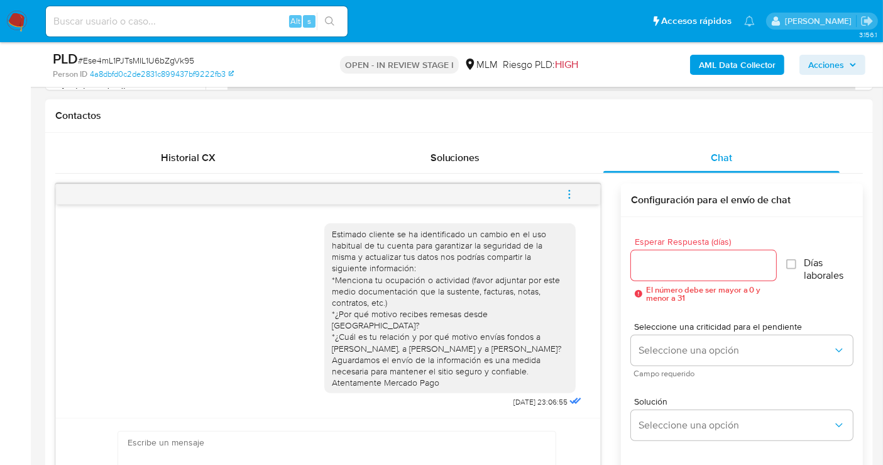
click at [569, 200] on span "menu-action" at bounding box center [569, 194] width 11 height 30
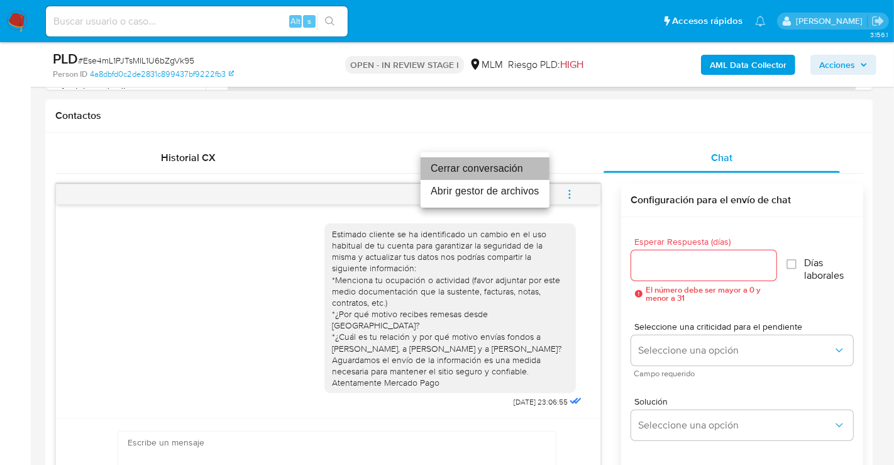
click at [501, 170] on li "Cerrar conversación" at bounding box center [485, 168] width 129 height 23
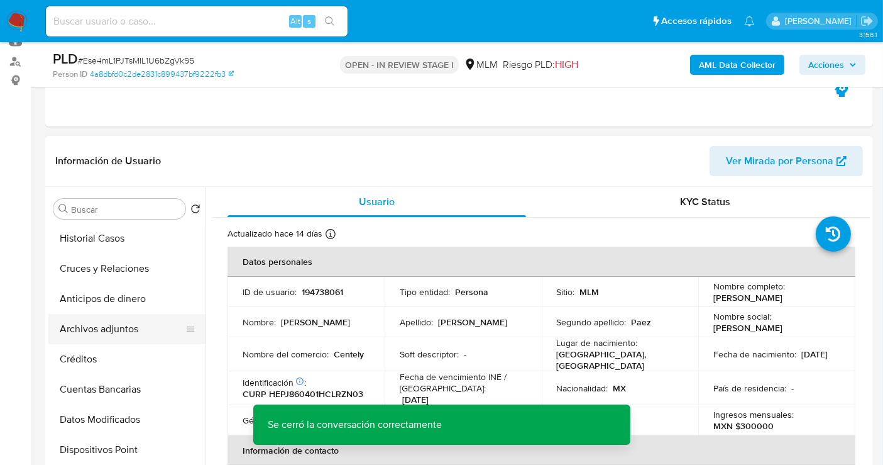
scroll to position [209, 0]
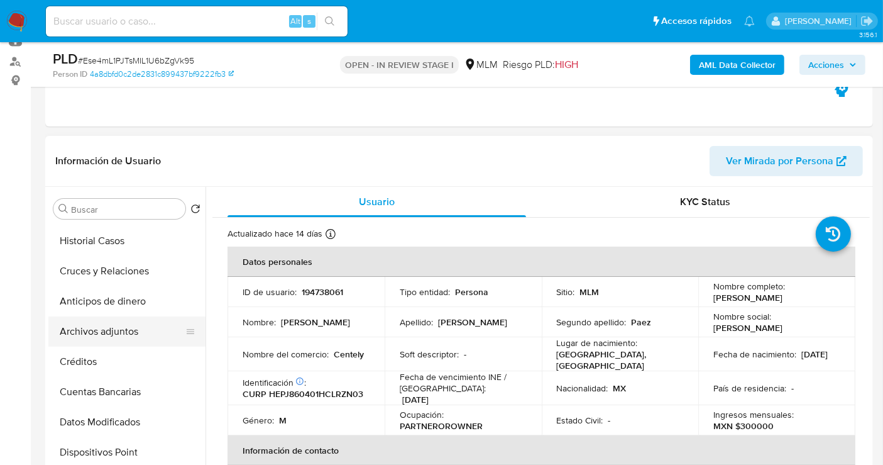
click at [75, 327] on button "Archivos adjuntos" at bounding box center [121, 331] width 147 height 30
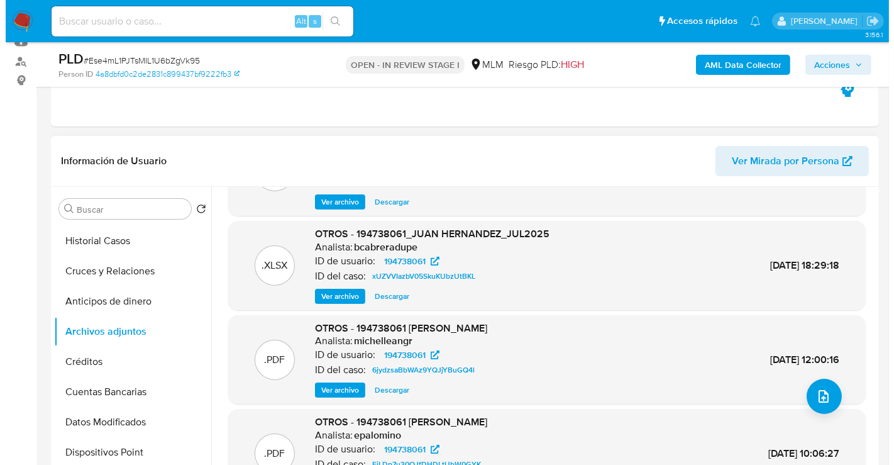
scroll to position [0, 0]
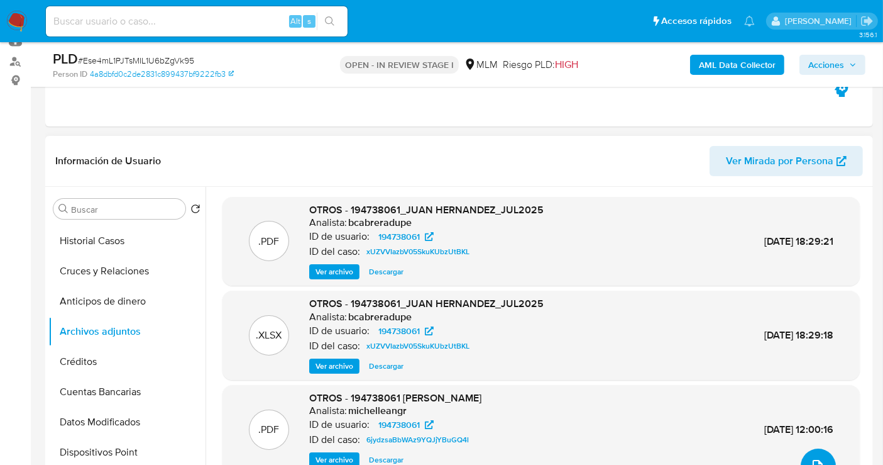
click at [818, 462] on icon "upload-file" at bounding box center [818, 466] width 10 height 13
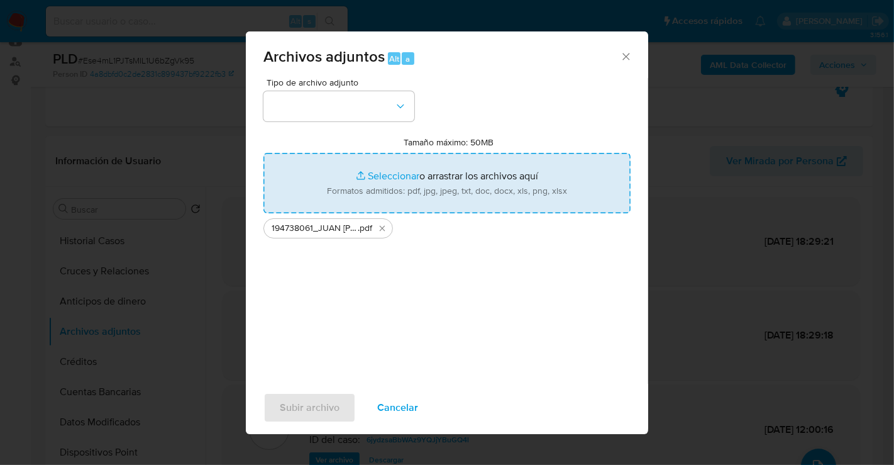
type input "C:\fakepath\194738061_JUAN ANTONIO HERNANDEZ PAEZ_AGO25.xlsx"
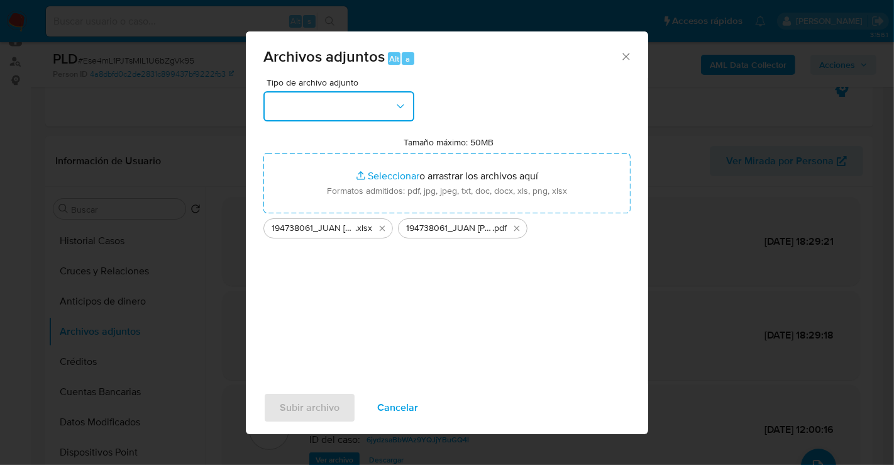
click at [311, 110] on button "button" at bounding box center [338, 106] width 151 height 30
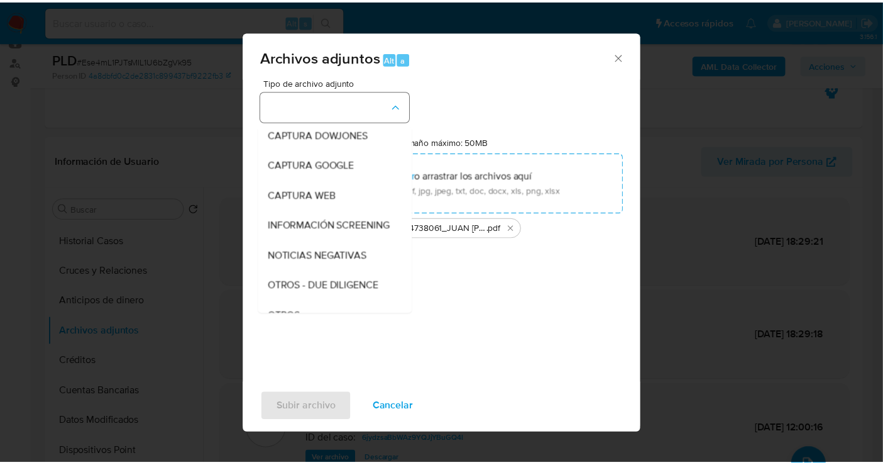
scroll to position [65, 0]
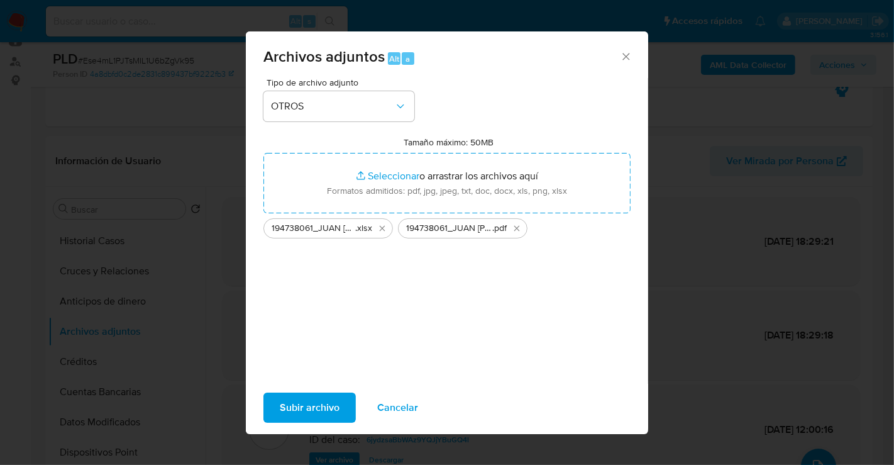
click at [329, 409] on span "Subir archivo" at bounding box center [310, 408] width 60 height 28
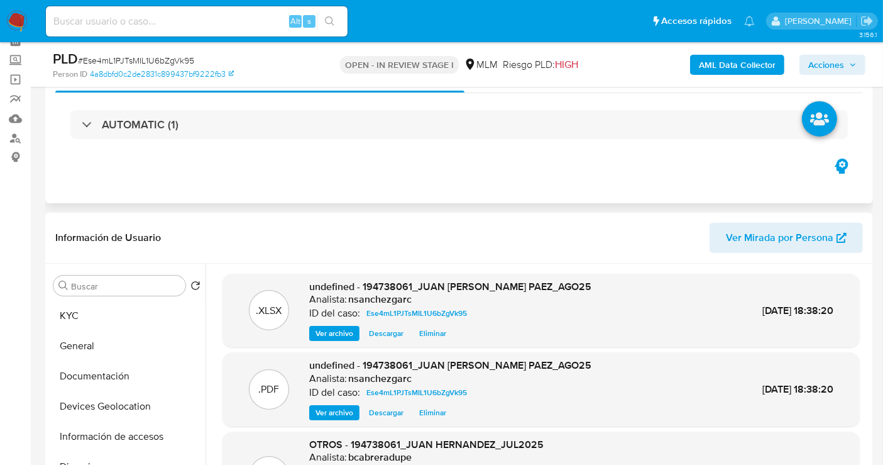
scroll to position [0, 0]
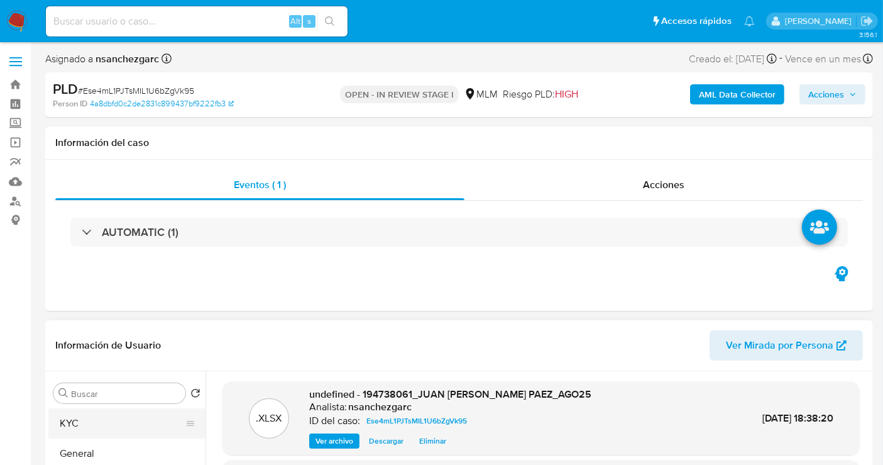
click at [74, 419] on button "KYC" at bounding box center [121, 423] width 147 height 30
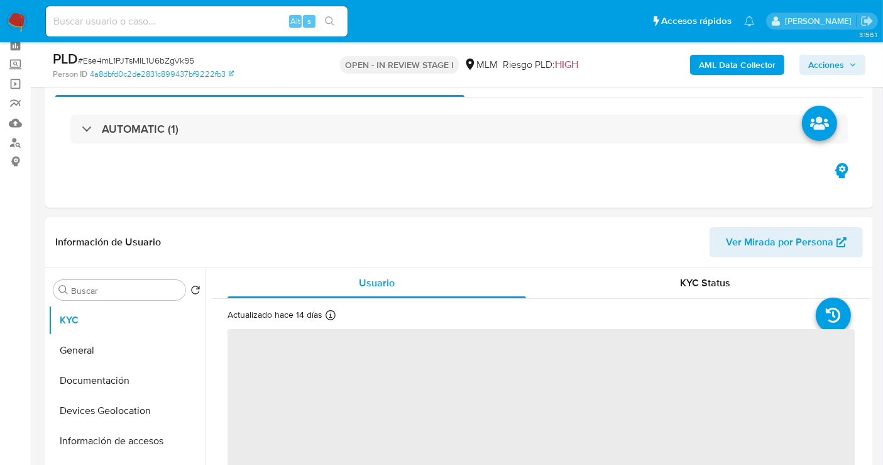
scroll to position [140, 0]
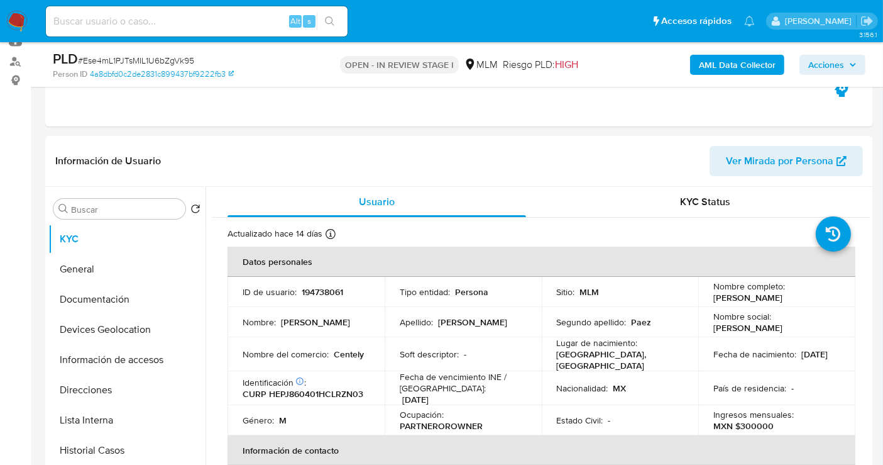
click at [848, 69] on span "Acciones" at bounding box center [833, 65] width 48 height 18
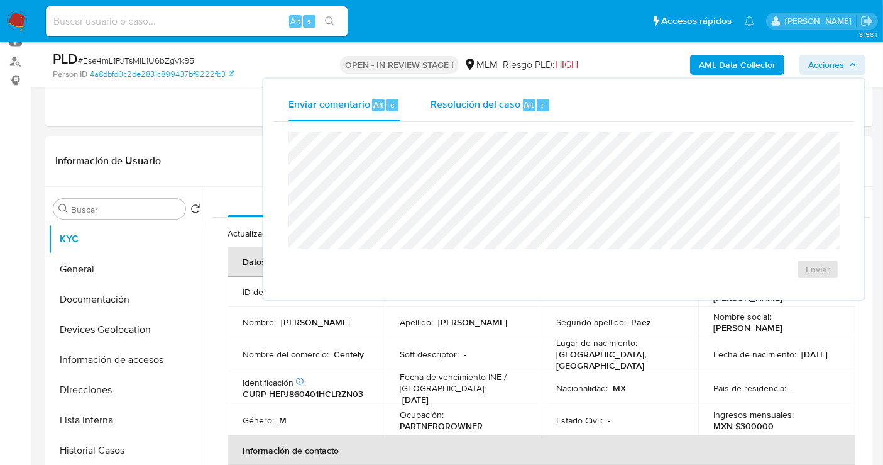
click at [492, 101] on span "Resolución del caso" at bounding box center [476, 104] width 90 height 14
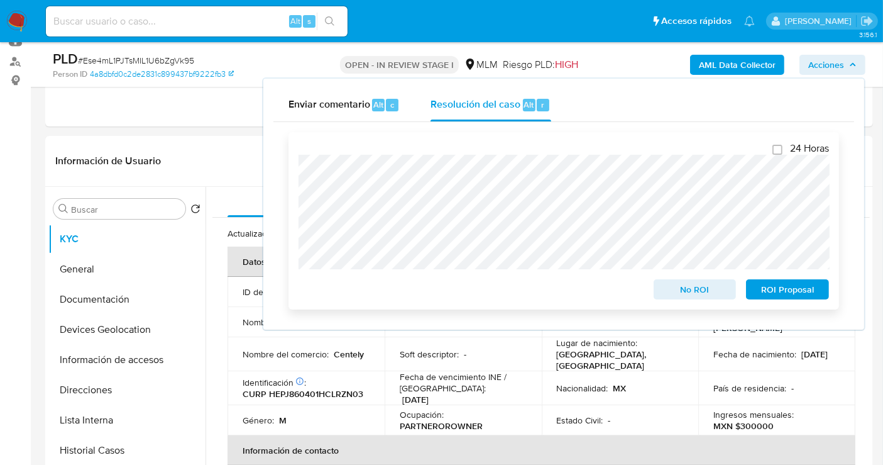
click at [700, 290] on span "No ROI" at bounding box center [695, 289] width 65 height 18
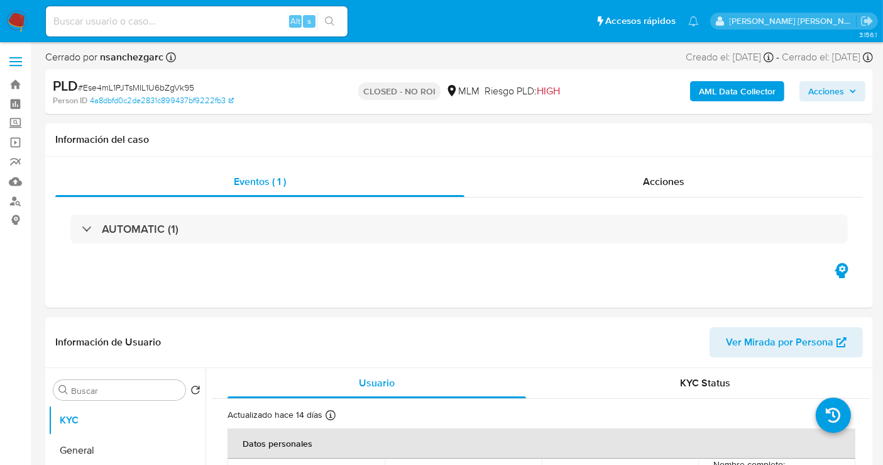
select select "10"
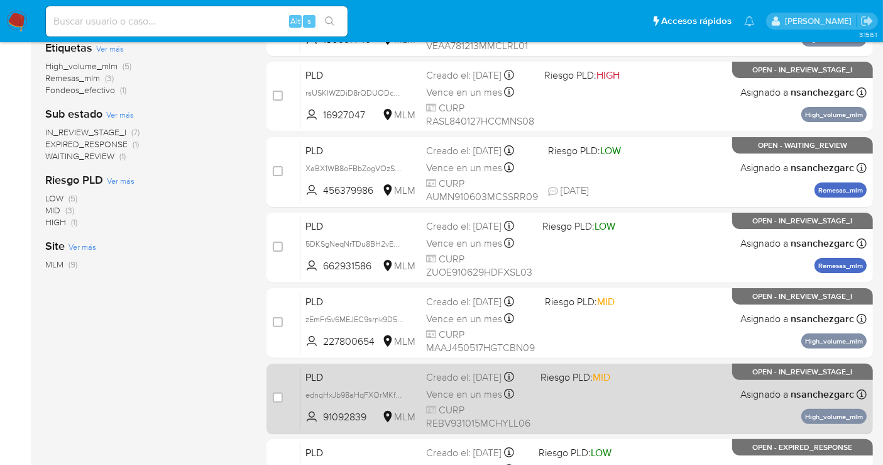
scroll to position [241, 0]
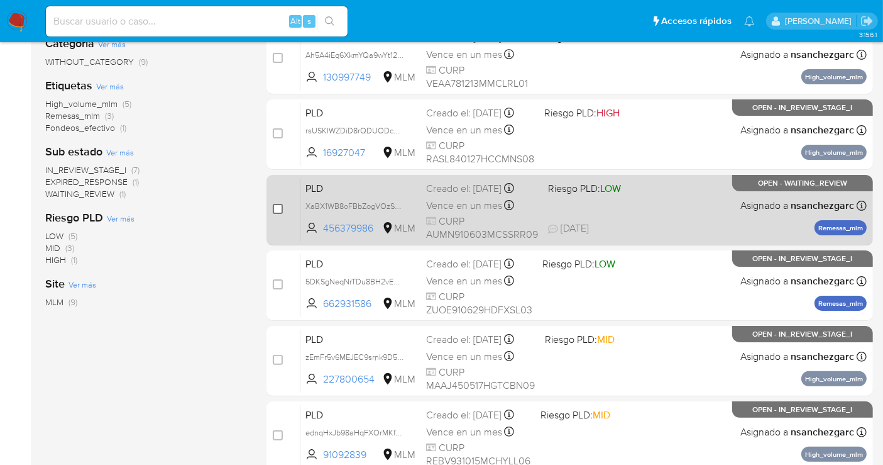
click at [280, 205] on input "checkbox" at bounding box center [278, 209] width 10 height 10
checkbox input "true"
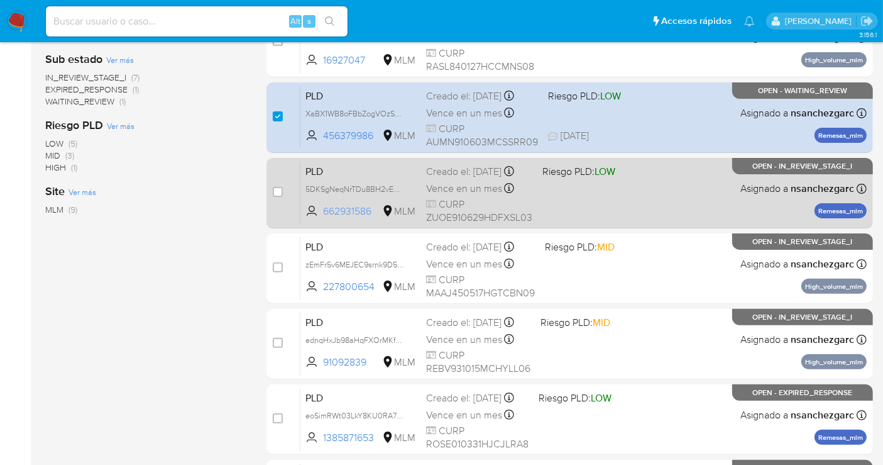
scroll to position [451, 0]
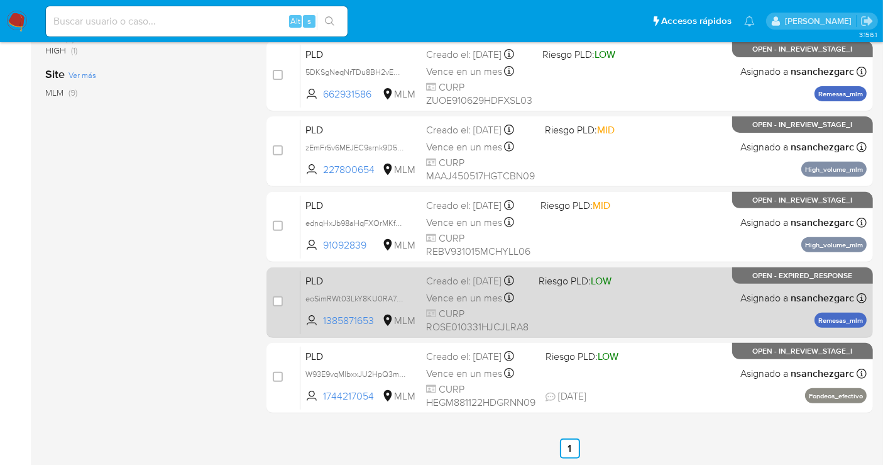
drag, startPoint x: 272, startPoint y: 301, endPoint x: 289, endPoint y: 303, distance: 17.1
click at [273, 301] on input "checkbox" at bounding box center [278, 301] width 10 height 10
checkbox input "true"
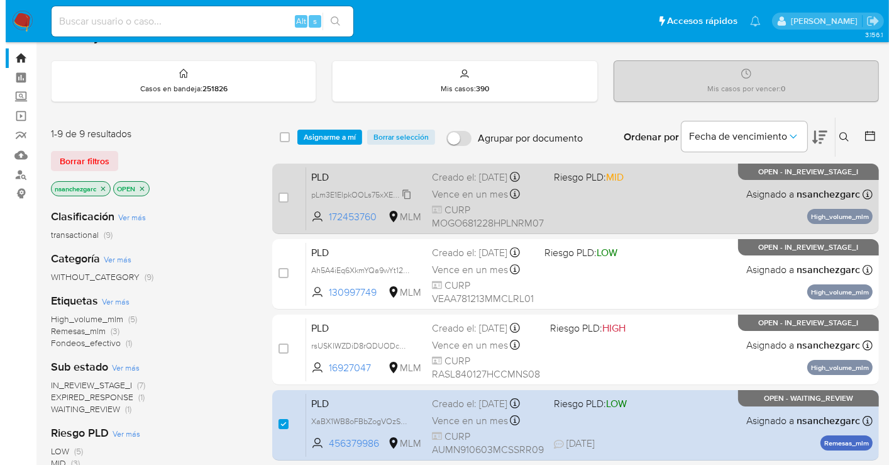
scroll to position [0, 0]
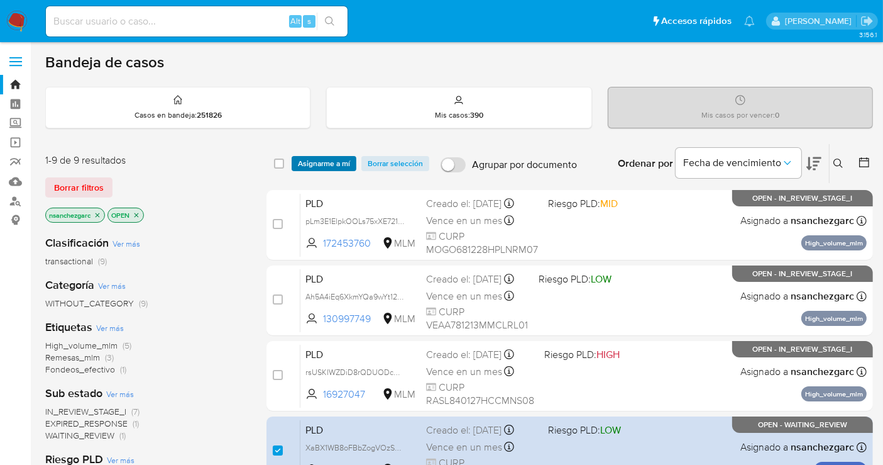
click at [323, 160] on span "Asignarme a mí" at bounding box center [324, 163] width 52 height 13
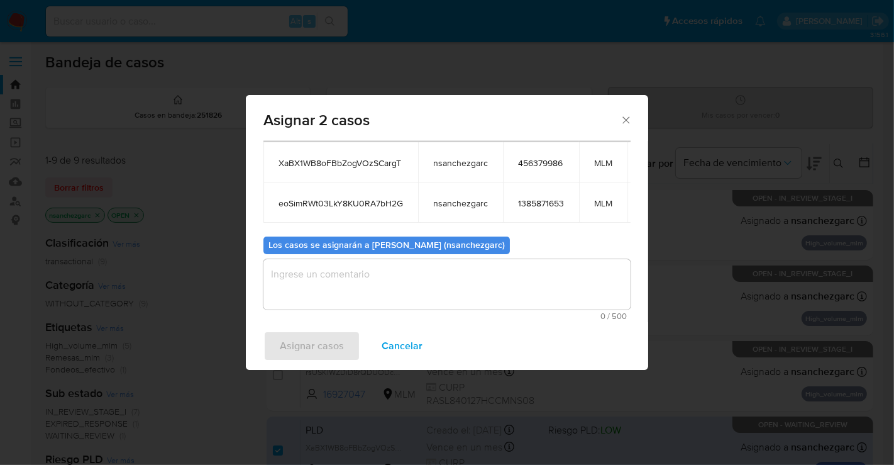
scroll to position [82, 0]
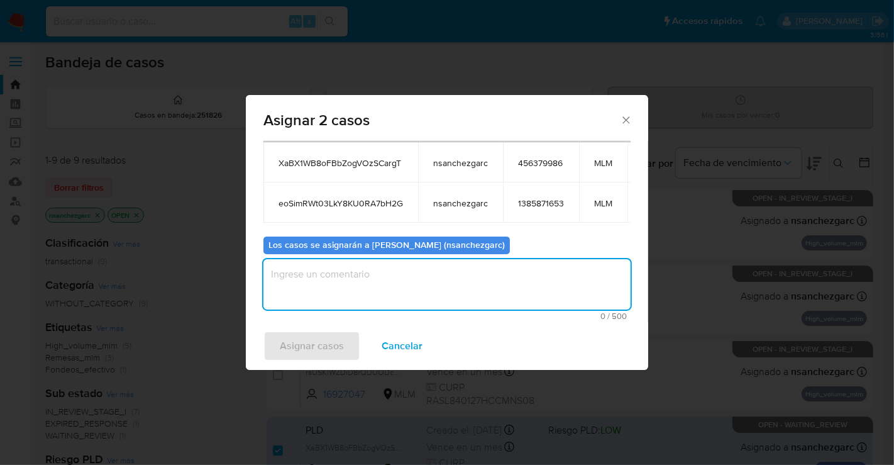
click at [304, 267] on textarea "assign-modal" at bounding box center [446, 284] width 367 height 50
type textarea "nesg"
click at [321, 338] on span "Asignar casos" at bounding box center [312, 346] width 64 height 28
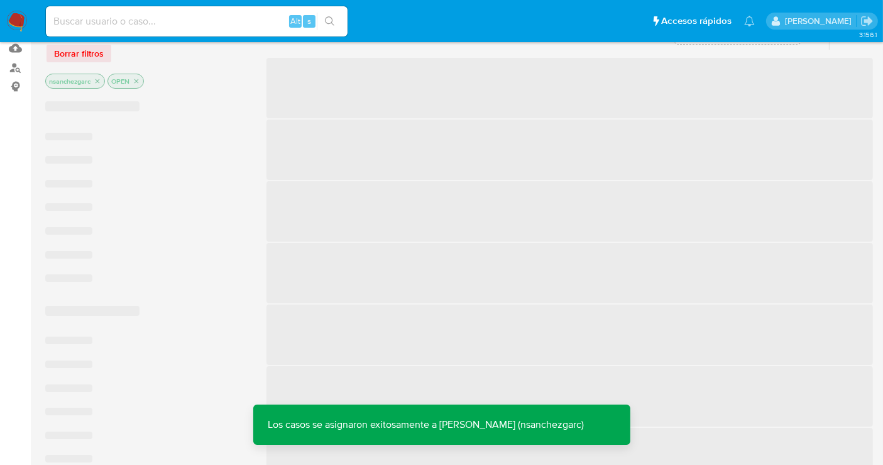
scroll to position [140, 0]
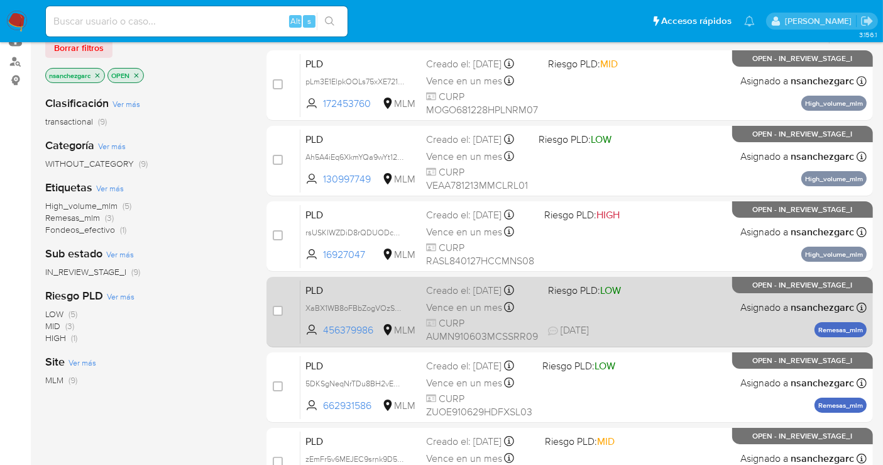
click at [434, 306] on span "Vence en un mes" at bounding box center [464, 308] width 76 height 14
click at [277, 309] on input "checkbox" at bounding box center [278, 311] width 10 height 10
checkbox input "true"
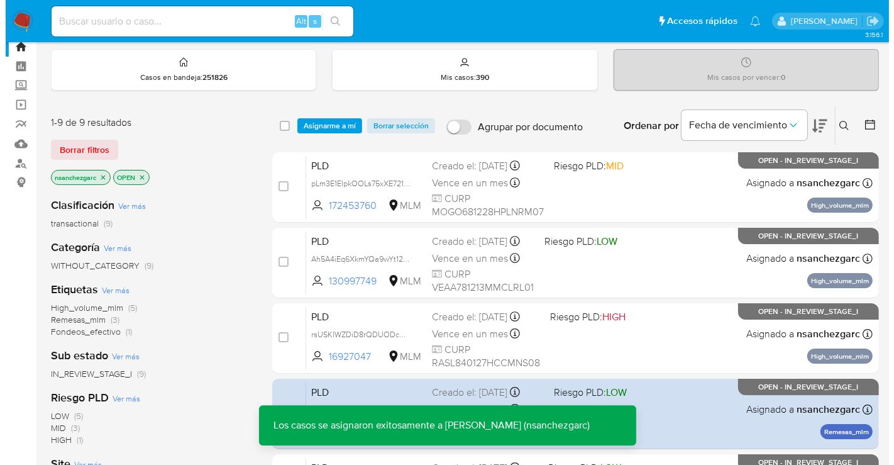
scroll to position [0, 0]
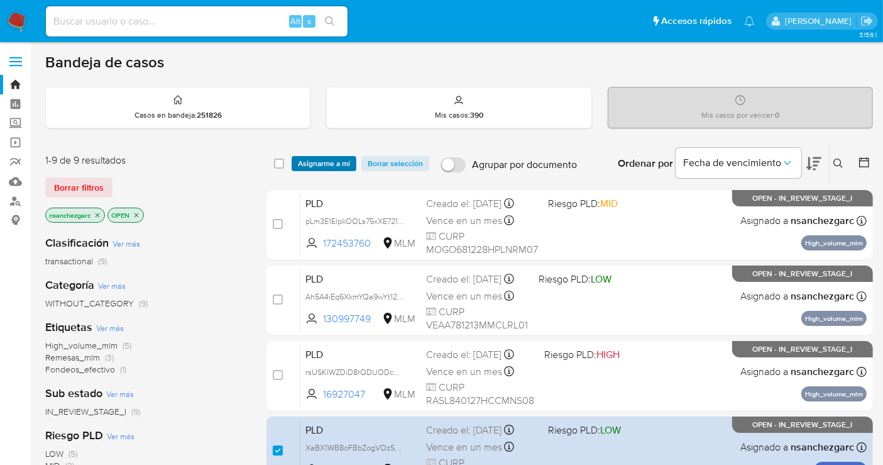
click at [323, 166] on span "Asignarme a mí" at bounding box center [324, 163] width 52 height 13
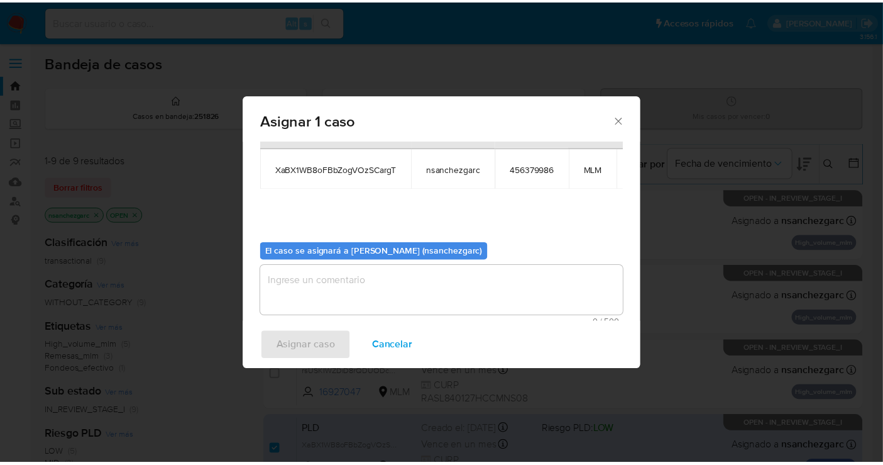
scroll to position [75, 0]
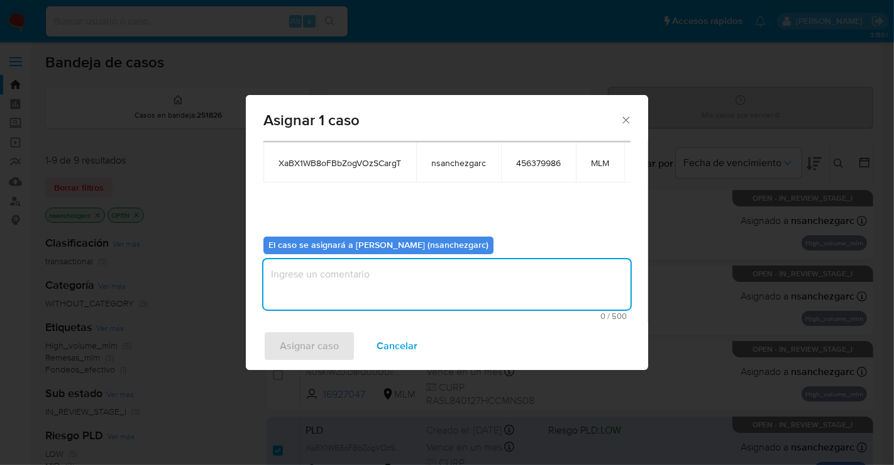
click at [302, 274] on textarea "assign-modal" at bounding box center [446, 284] width 367 height 50
type textarea "nesg"
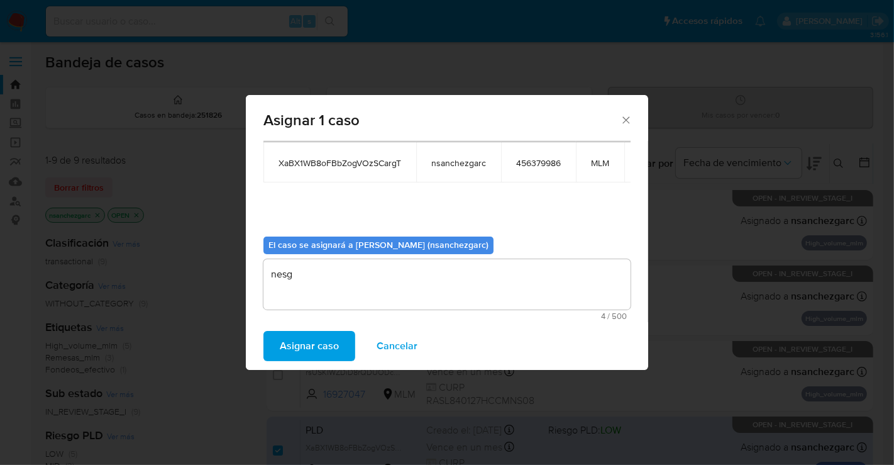
click at [311, 345] on span "Asignar caso" at bounding box center [309, 346] width 59 height 28
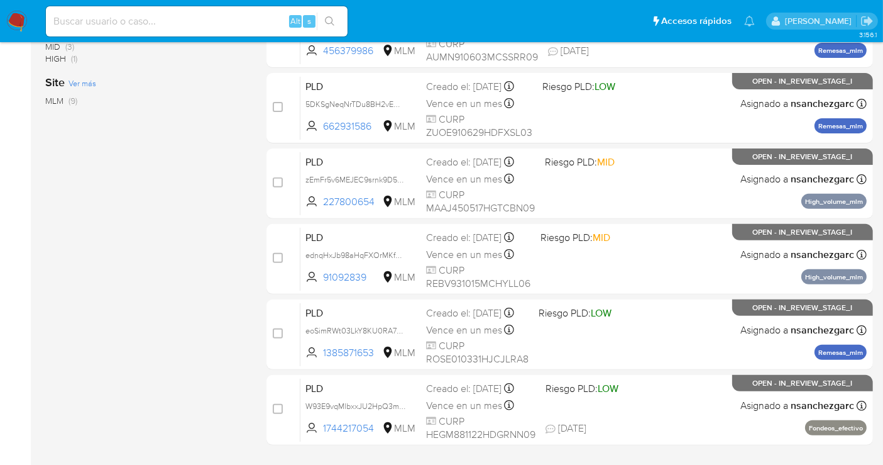
scroll to position [279, 0]
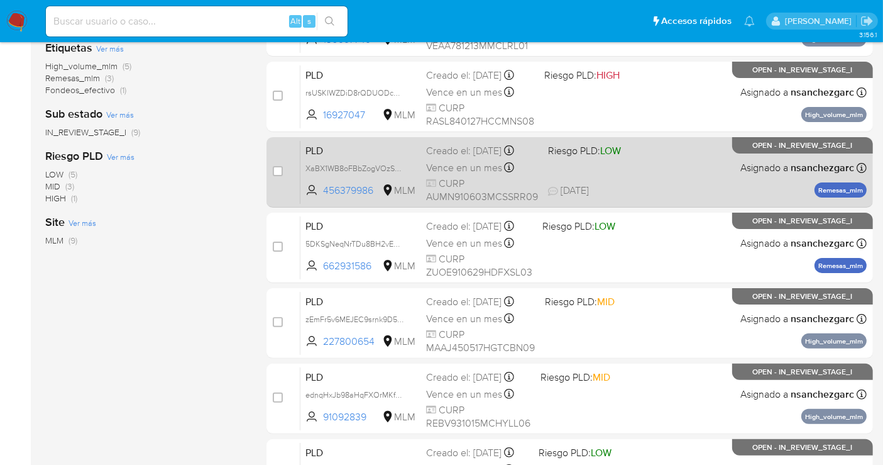
click at [452, 163] on span "Vence en un mes" at bounding box center [464, 168] width 76 height 14
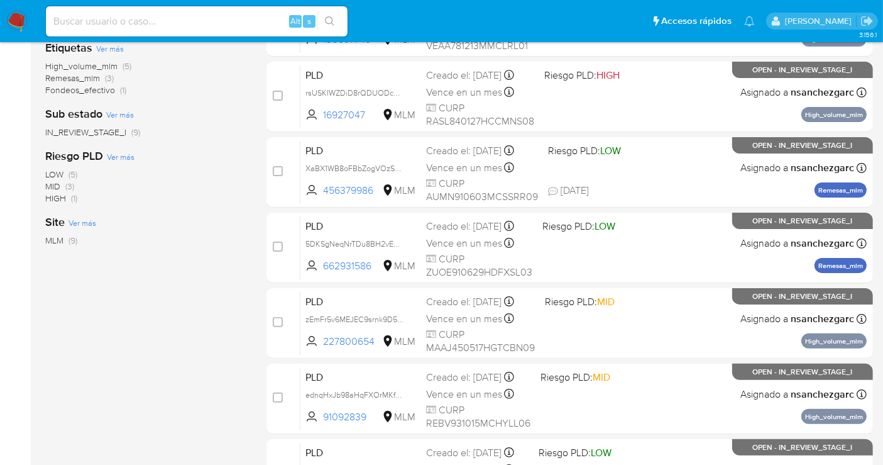
scroll to position [451, 0]
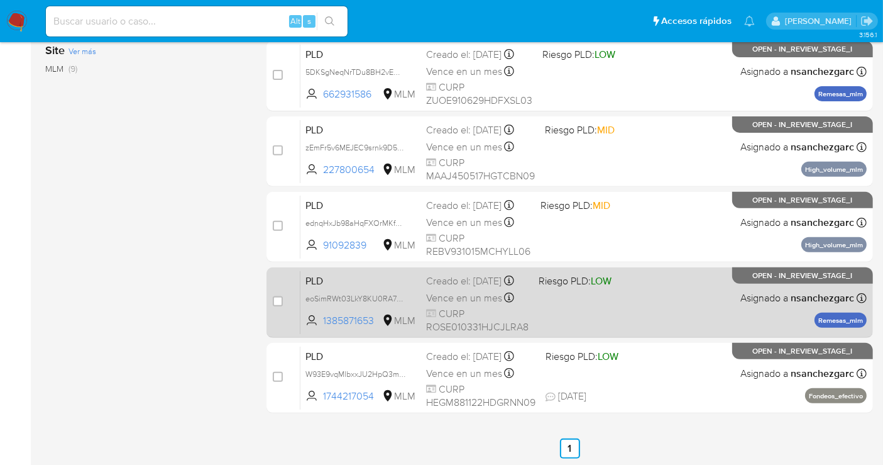
click at [461, 288] on div "Creado el: 12/08/2025 Creado el: 12/08/2025 02:05:38" at bounding box center [477, 281] width 102 height 14
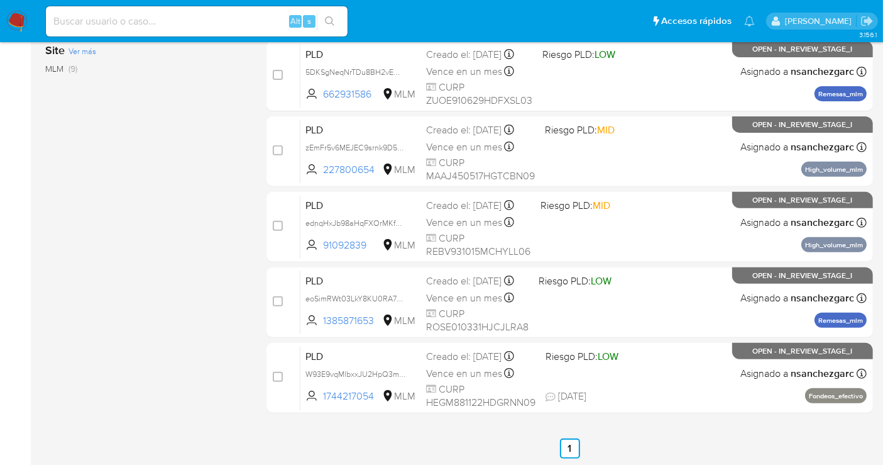
click at [11, 24] on img at bounding box center [16, 21] width 21 height 21
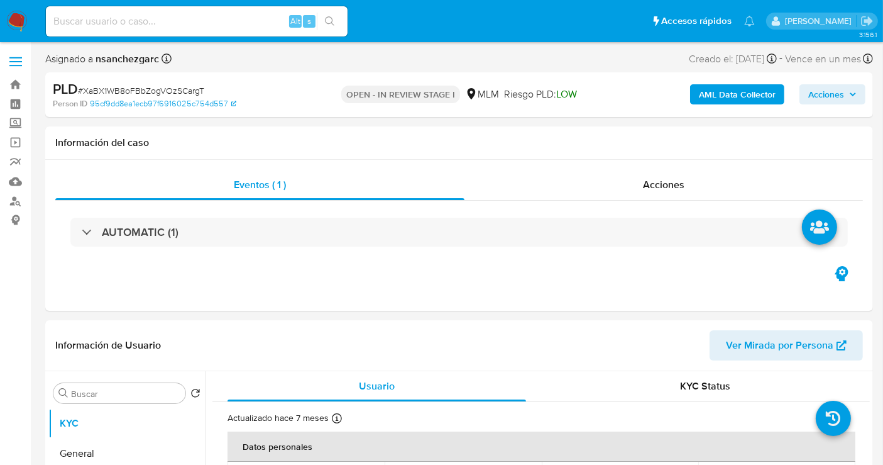
select select "10"
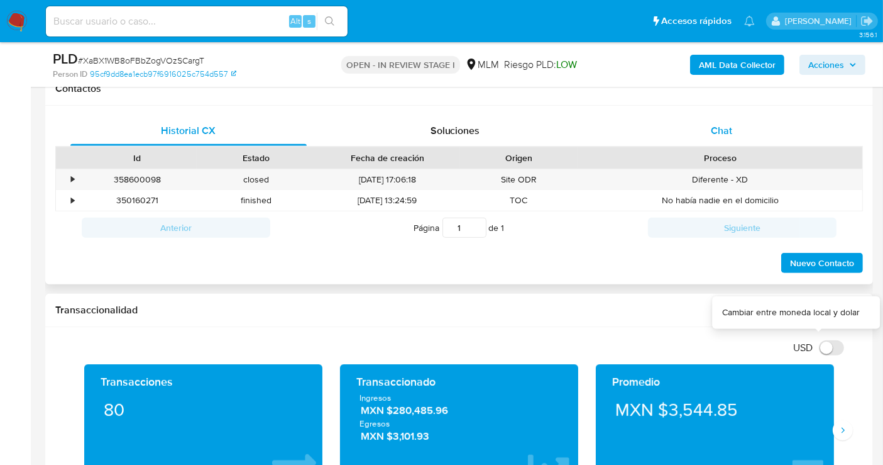
scroll to position [489, 0]
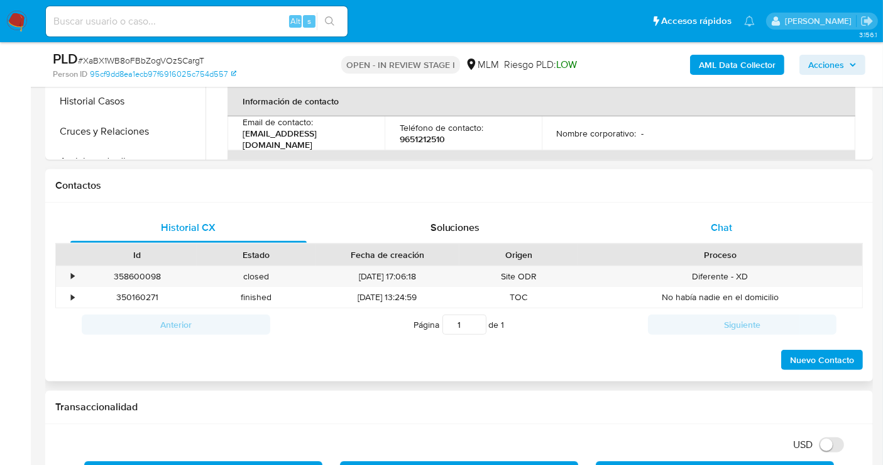
click at [724, 229] on span "Chat" at bounding box center [721, 227] width 21 height 14
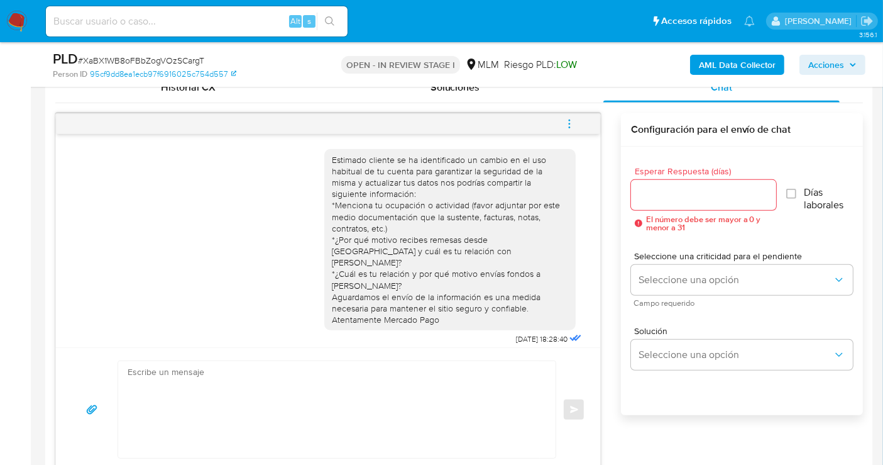
scroll to position [45, 0]
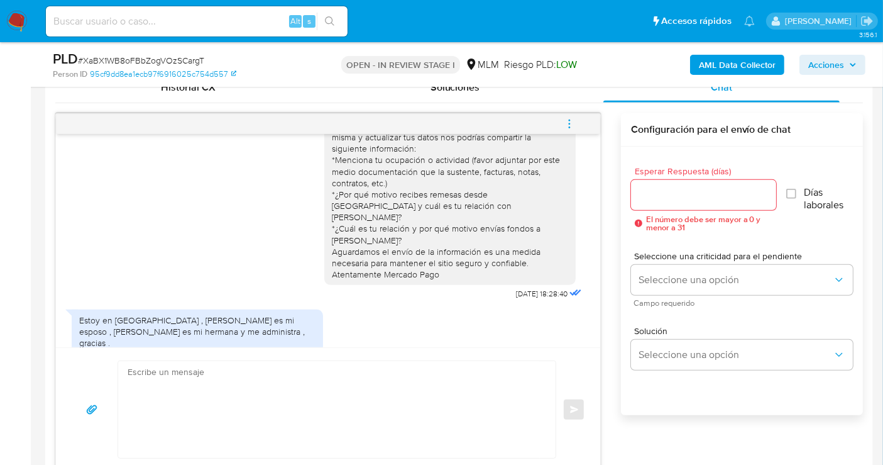
click at [672, 189] on input "Esperar Respuesta (días)" at bounding box center [703, 195] width 145 height 16
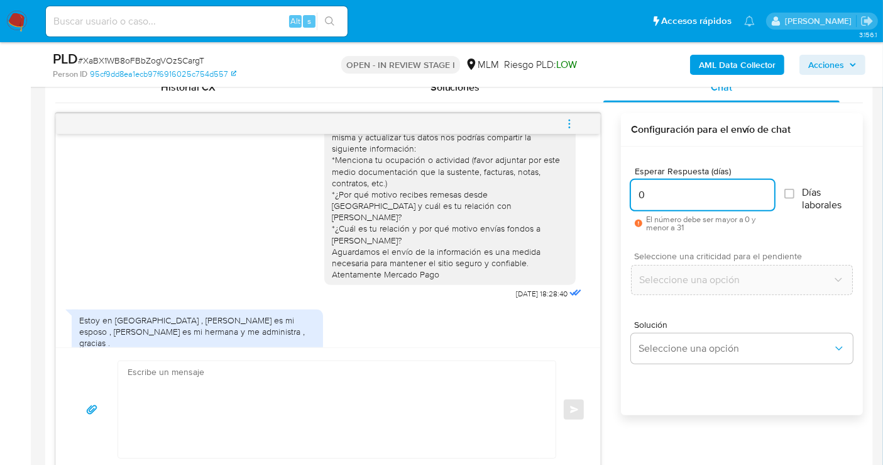
type input "0"
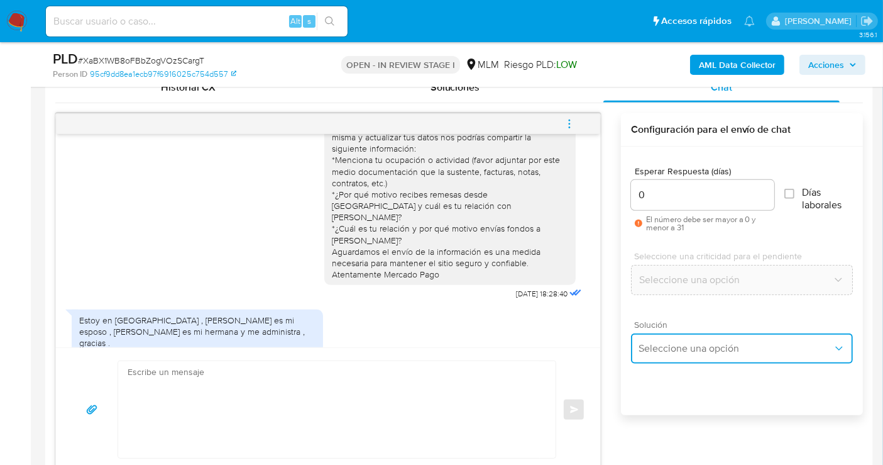
click at [680, 349] on span "Seleccione una opción" at bounding box center [736, 348] width 194 height 13
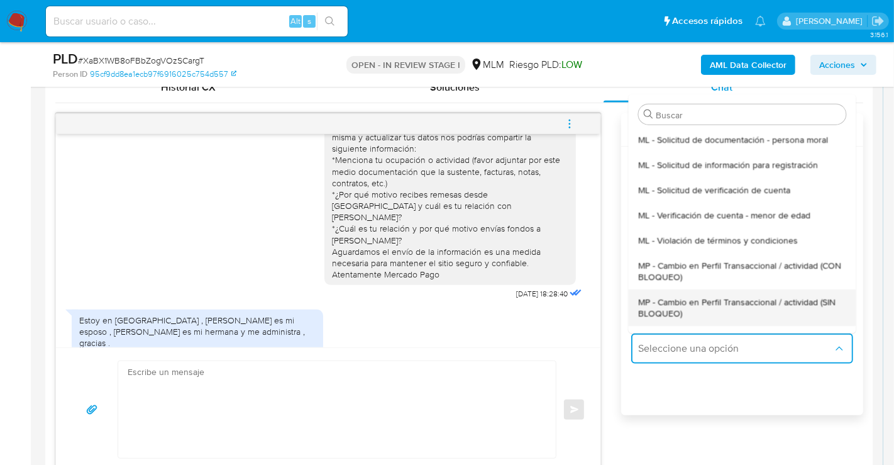
click at [662, 315] on span "MP - Cambio en Perfil Transaccional / actividad (SIN BLOQUEO)" at bounding box center [741, 307] width 207 height 23
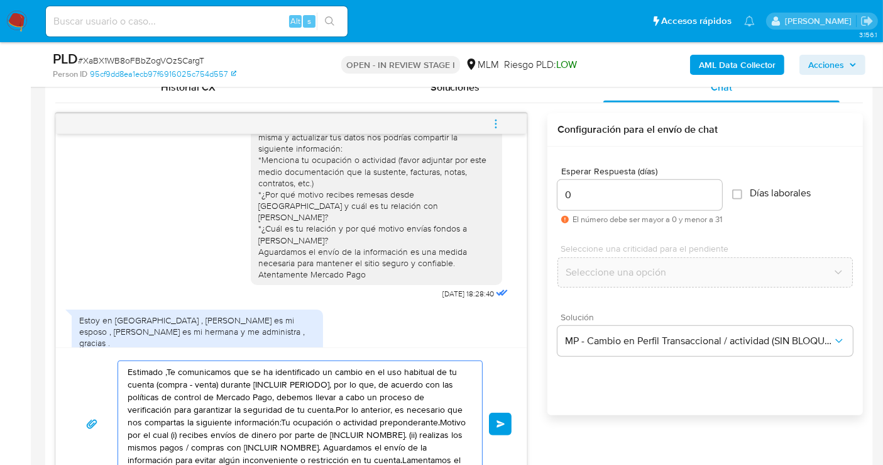
click at [238, 433] on textarea "Estimado ,Te comunicamos que se ha identificado un cambio en el uso habitual de…" at bounding box center [297, 424] width 339 height 126
paste textarea "Cliente, agradecemos tu pronta respuesta. Lamentamos cualquier malestar ocasion…"
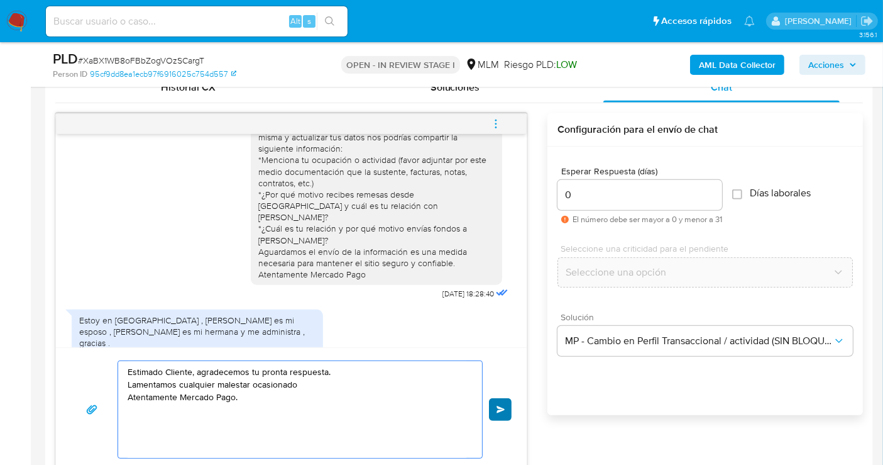
type textarea "Estimado Cliente, agradecemos tu pronta respuesta. Lamentamos cualquier malesta…"
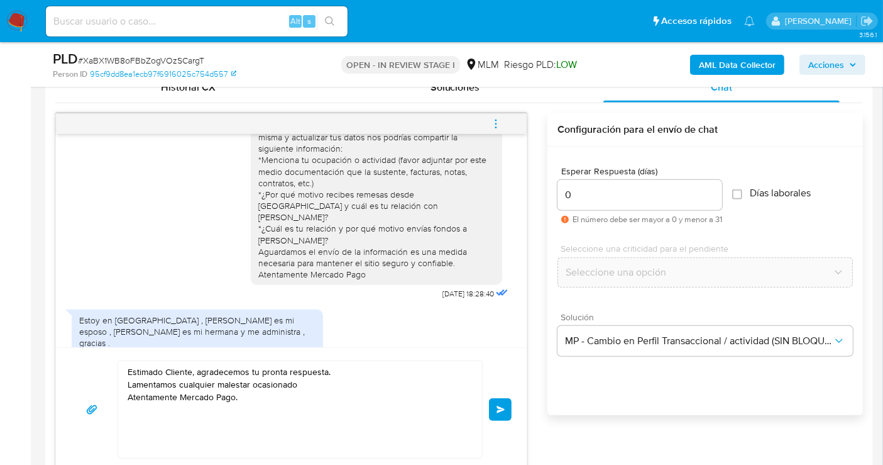
click at [497, 406] on span "Enviar" at bounding box center [501, 410] width 9 height 8
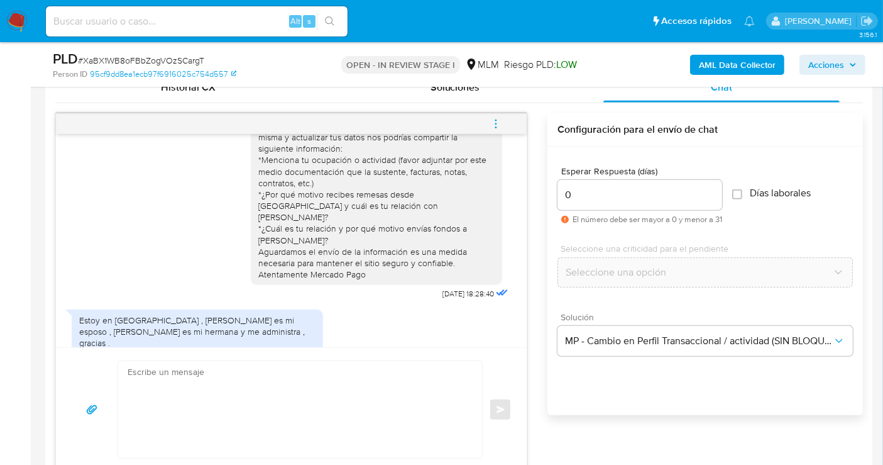
scroll to position [116, 0]
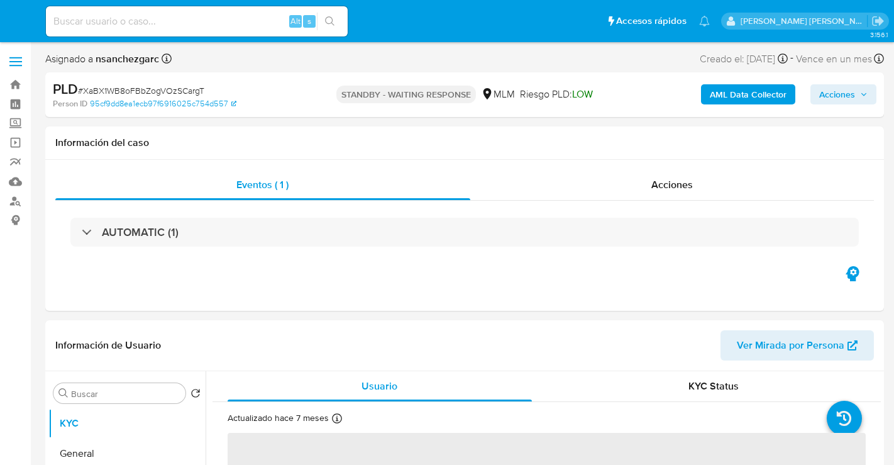
select select "10"
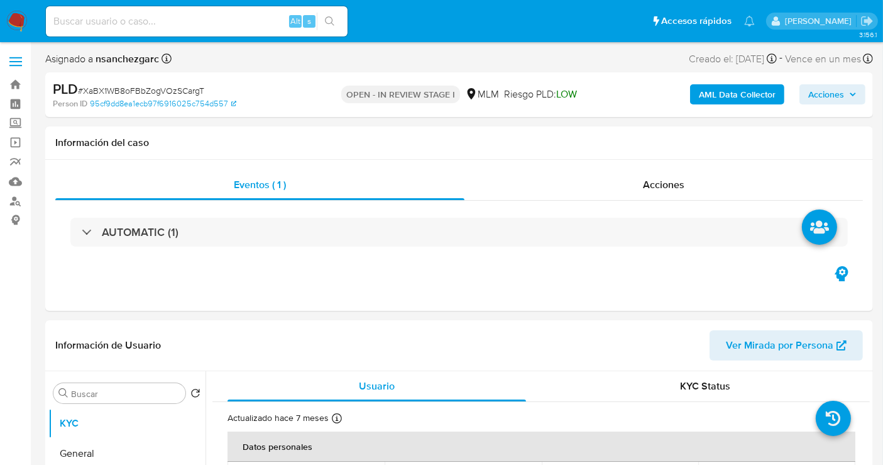
select select "10"
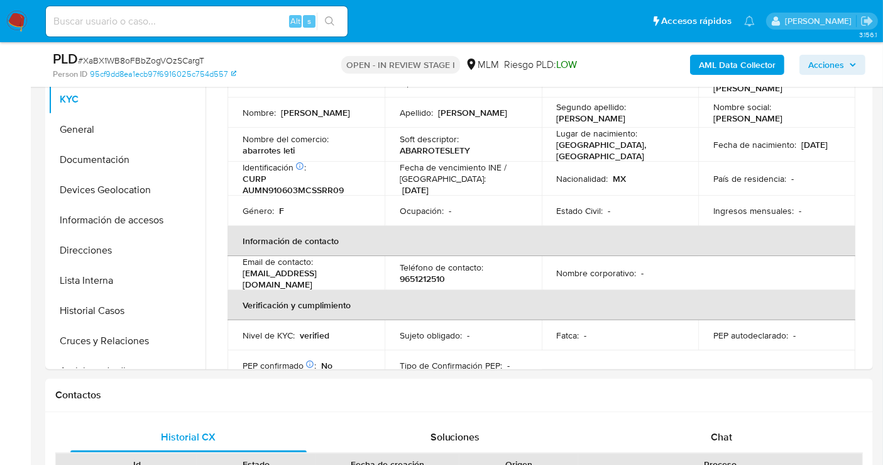
scroll to position [489, 0]
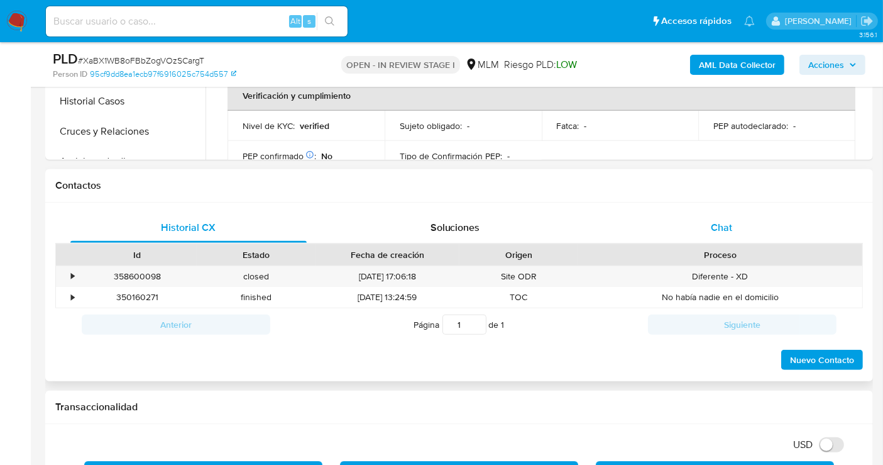
click at [718, 231] on span "Chat" at bounding box center [721, 227] width 21 height 14
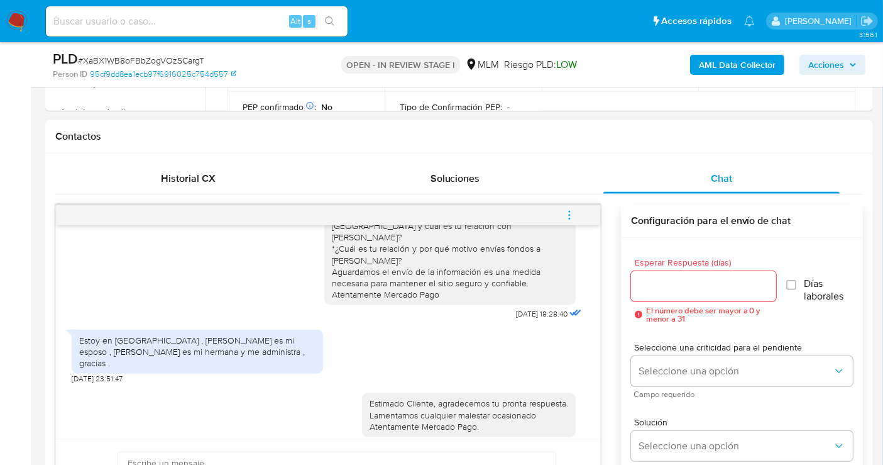
scroll to position [558, 0]
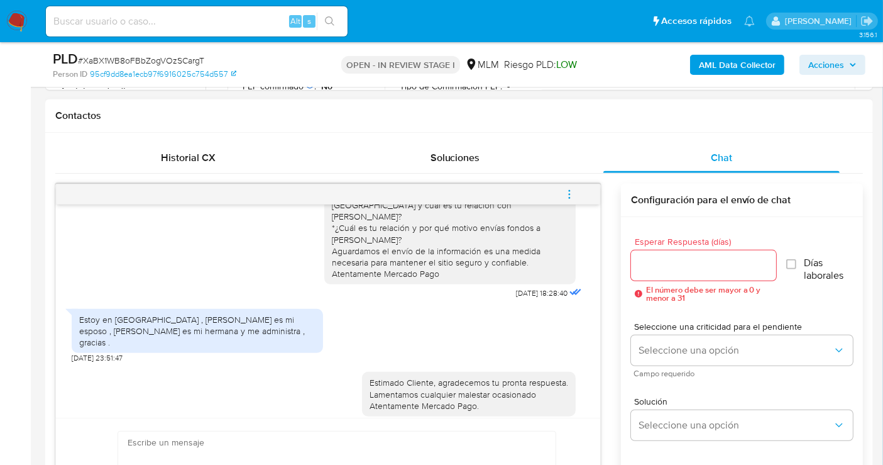
click at [571, 193] on icon "menu-action" at bounding box center [569, 194] width 11 height 11
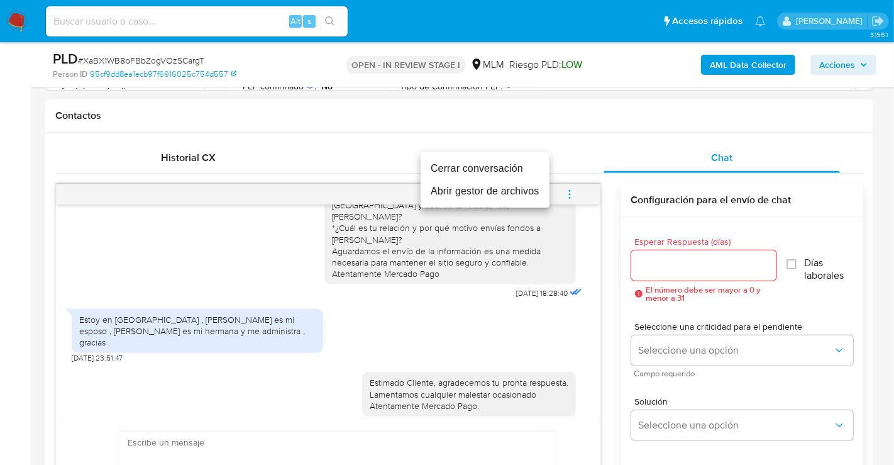
click at [462, 166] on li "Cerrar conversación" at bounding box center [485, 168] width 129 height 23
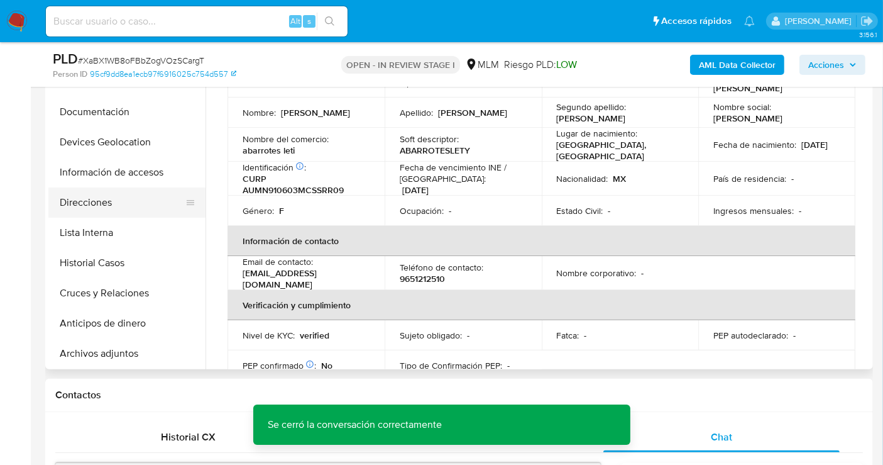
scroll to position [70, 0]
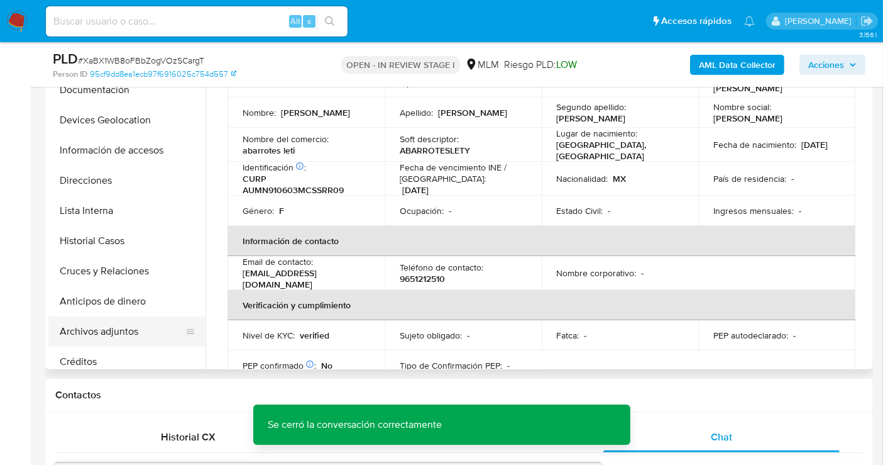
click at [102, 326] on button "Archivos adjuntos" at bounding box center [121, 331] width 147 height 30
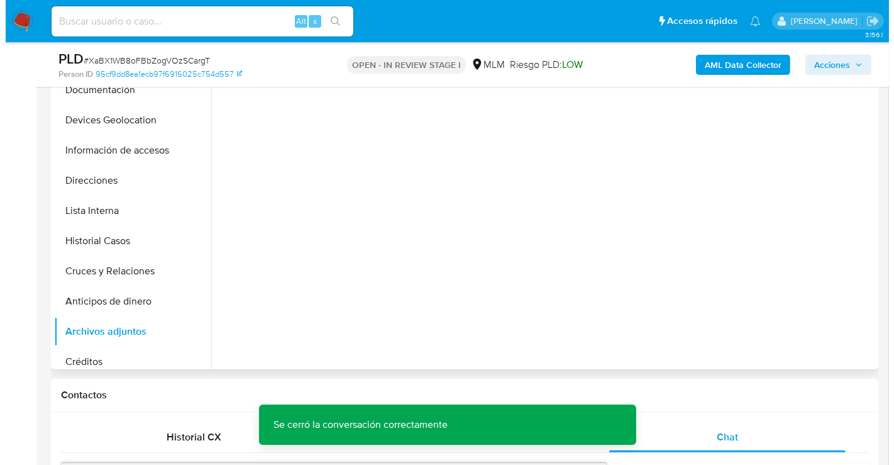
scroll to position [0, 0]
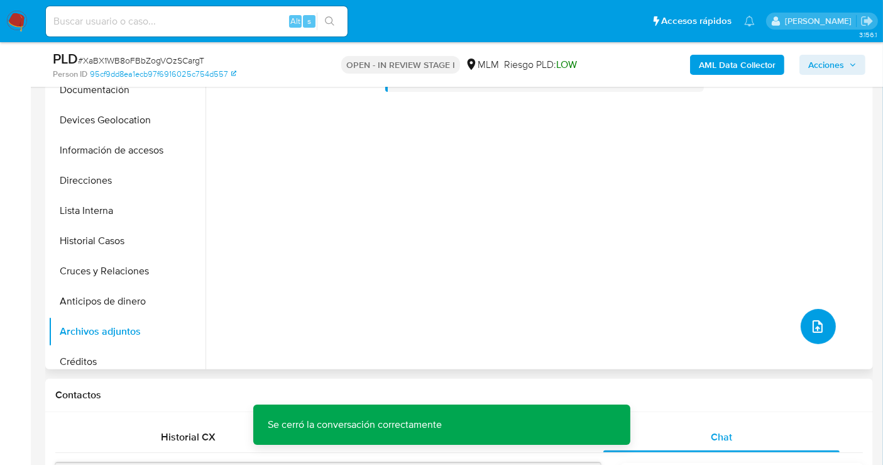
click at [812, 321] on icon "upload-file" at bounding box center [817, 326] width 15 height 15
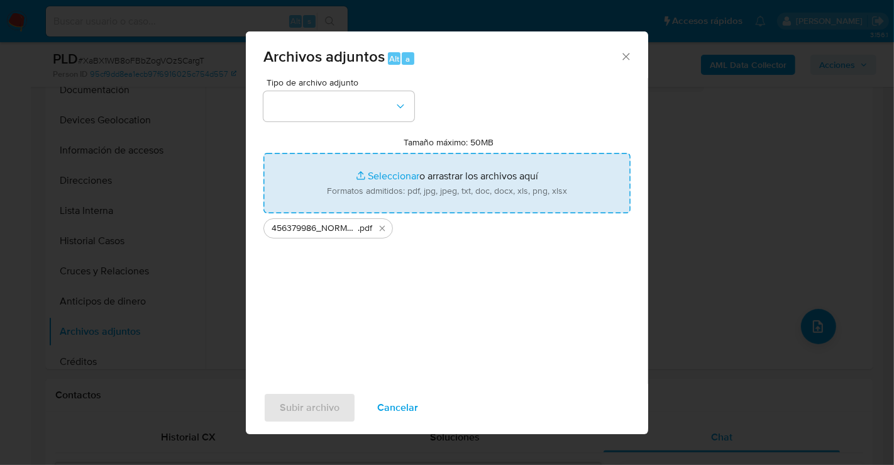
type input "C:\fakepath\456379986_NORMA PATRICIA ASTUDILLO MARQUEZ_AGO25.xlsx"
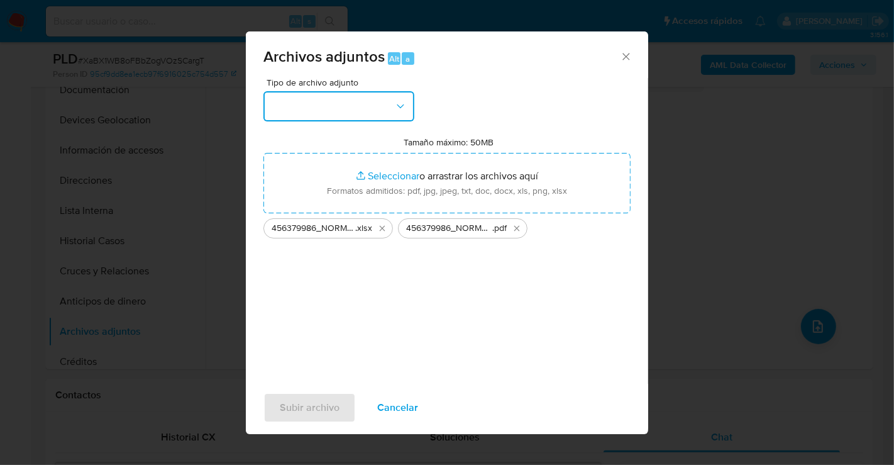
click at [336, 111] on button "button" at bounding box center [338, 106] width 151 height 30
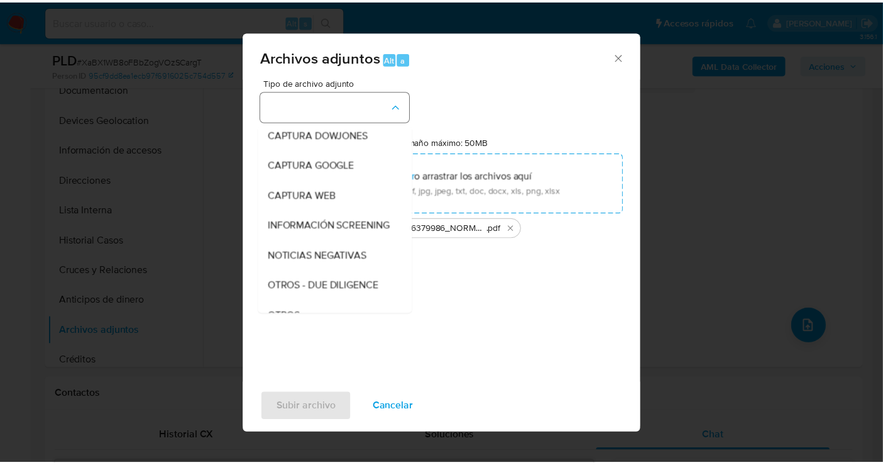
scroll to position [65, 0]
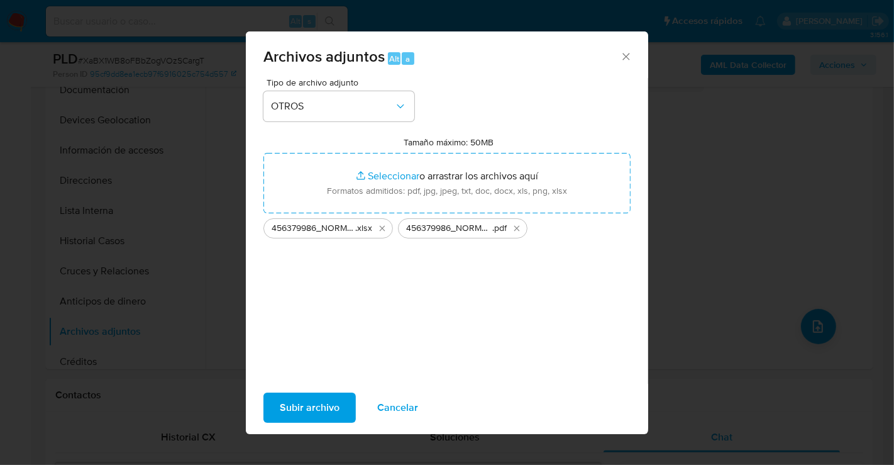
click at [309, 409] on span "Subir archivo" at bounding box center [310, 408] width 60 height 28
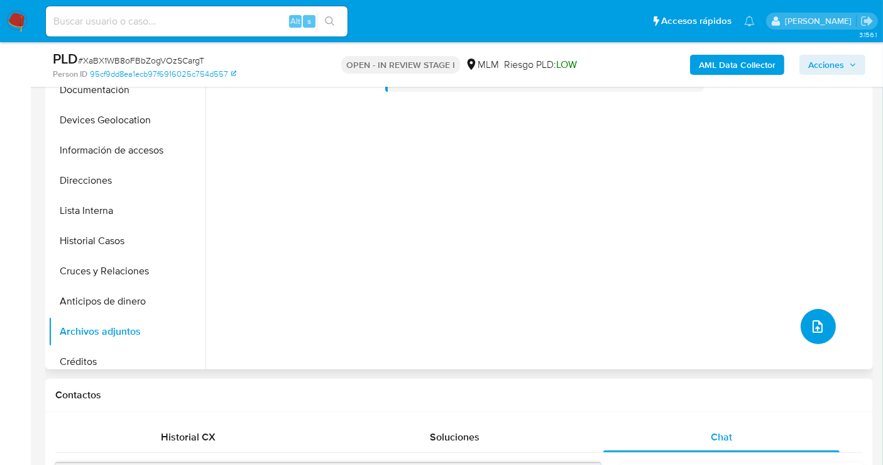
click at [819, 331] on icon "upload-file" at bounding box center [817, 326] width 15 height 15
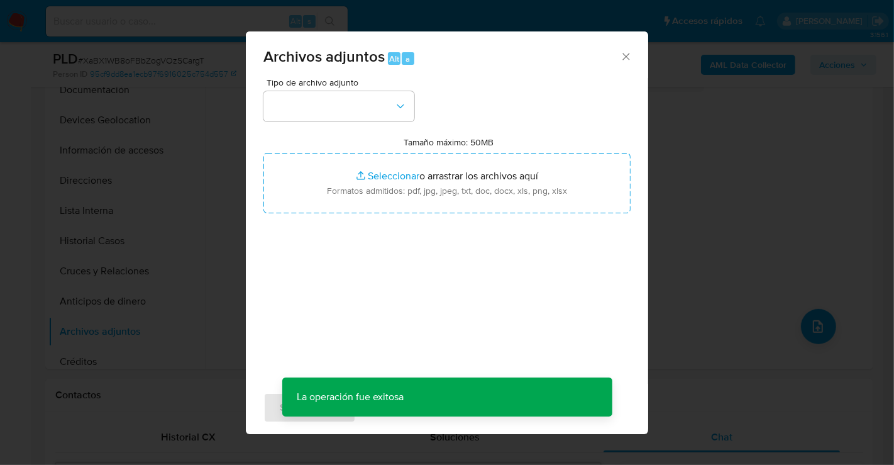
click at [624, 53] on icon "Cerrar" at bounding box center [626, 56] width 13 height 13
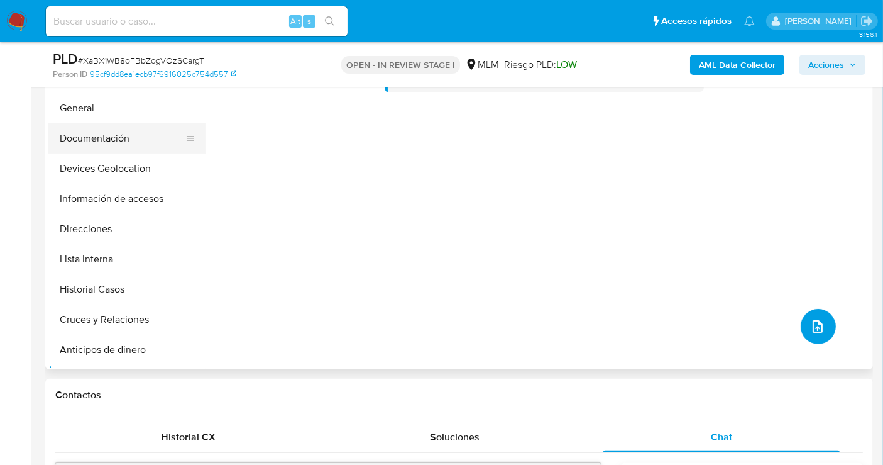
scroll to position [0, 0]
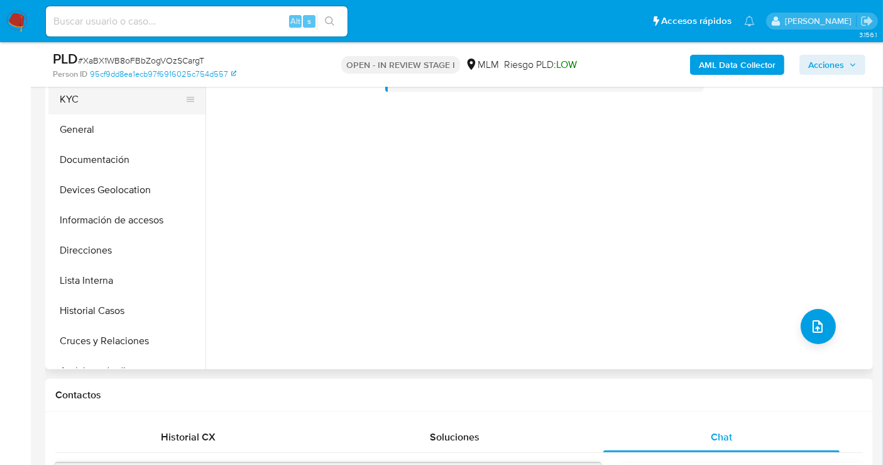
click at [64, 103] on button "KYC" at bounding box center [121, 99] width 147 height 30
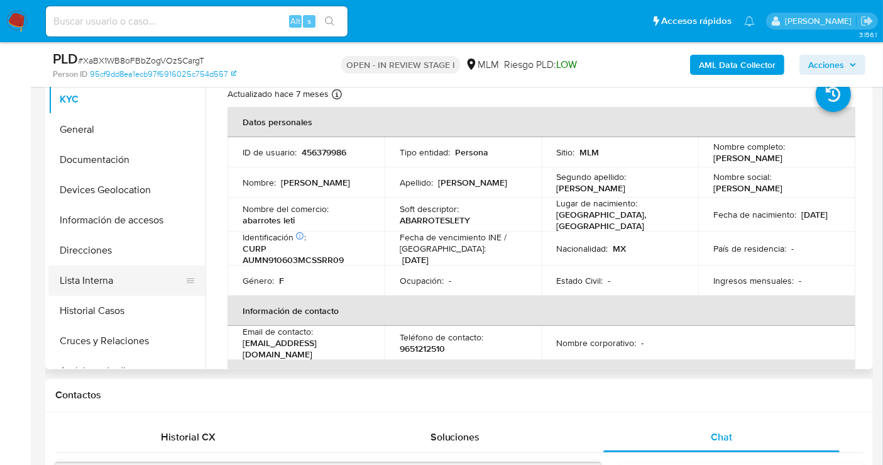
scroll to position [70, 0]
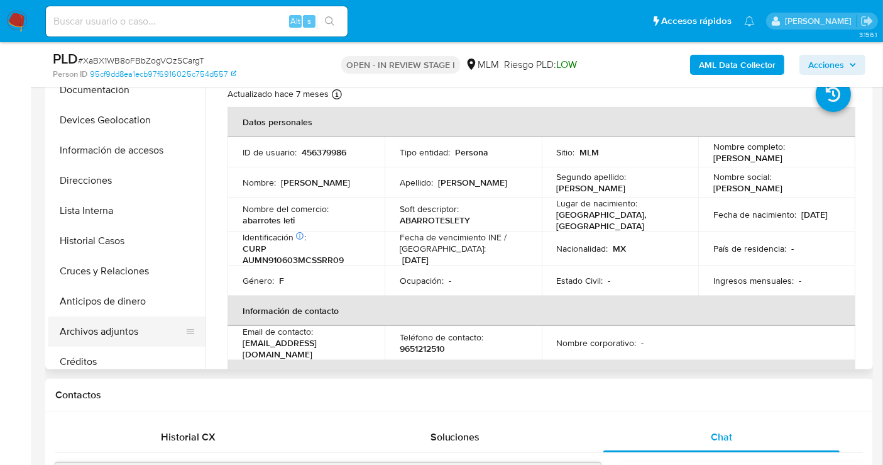
click at [109, 339] on button "Archivos adjuntos" at bounding box center [121, 331] width 147 height 30
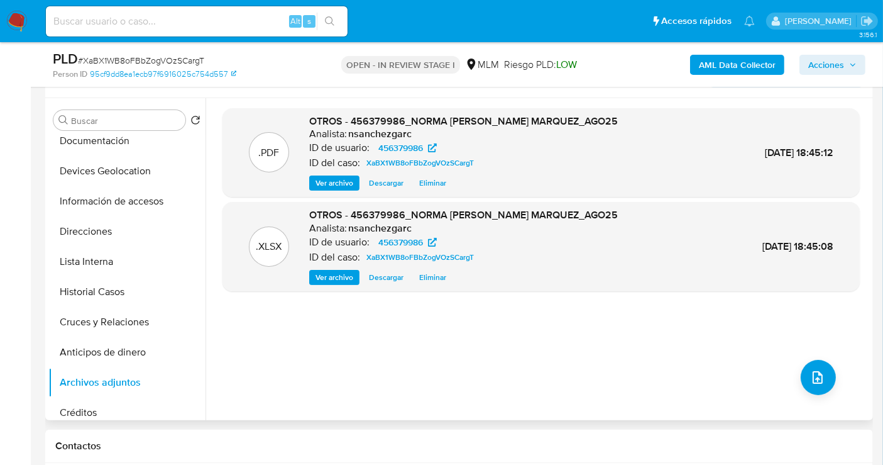
scroll to position [209, 0]
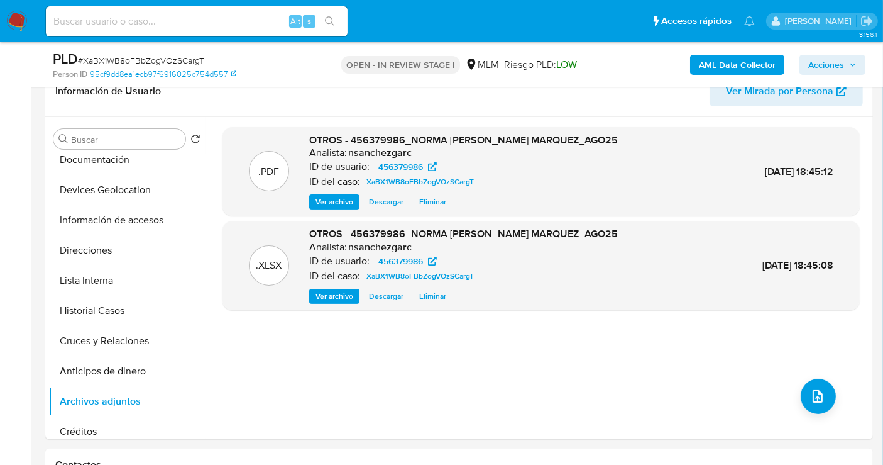
click at [837, 64] on span "Acciones" at bounding box center [827, 65] width 36 height 20
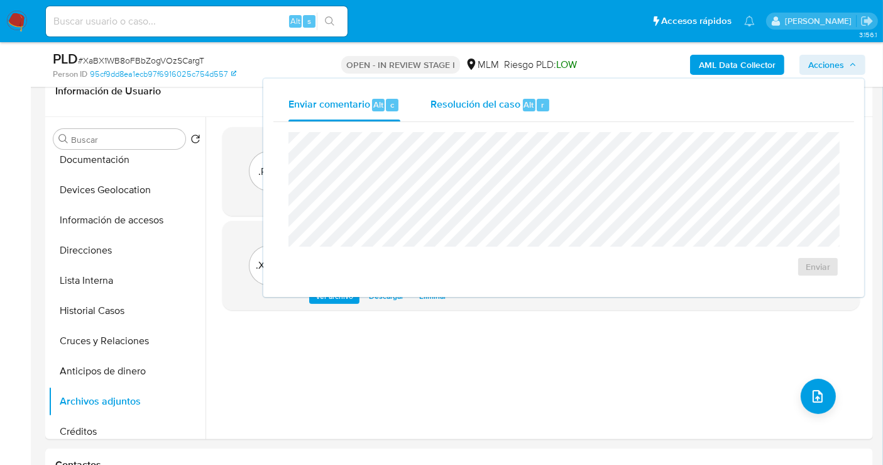
click at [494, 101] on span "Resolución del caso" at bounding box center [476, 104] width 90 height 14
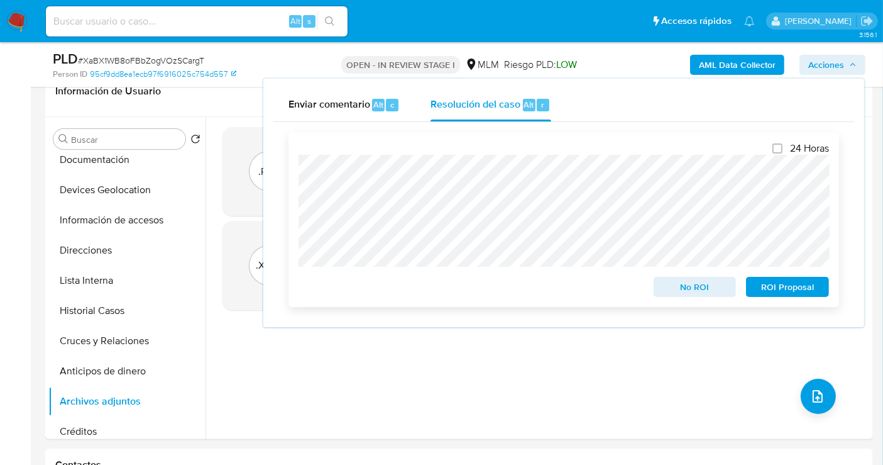
click at [679, 285] on span "No ROI" at bounding box center [695, 287] width 65 height 18
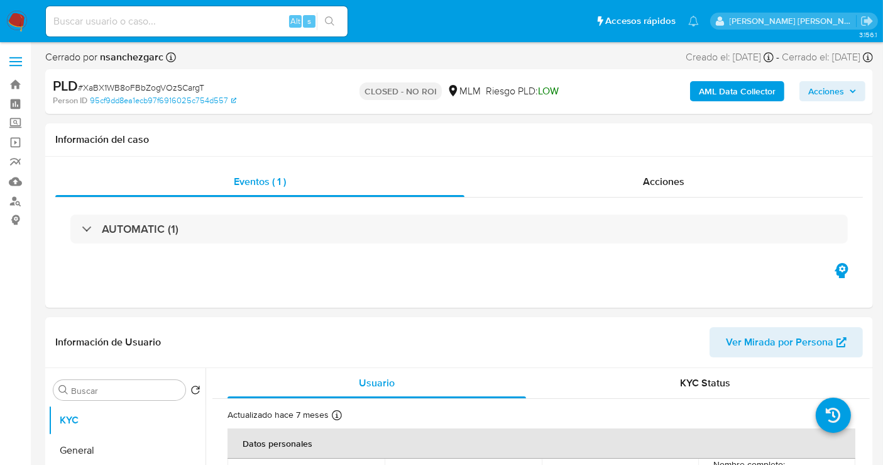
select select "10"
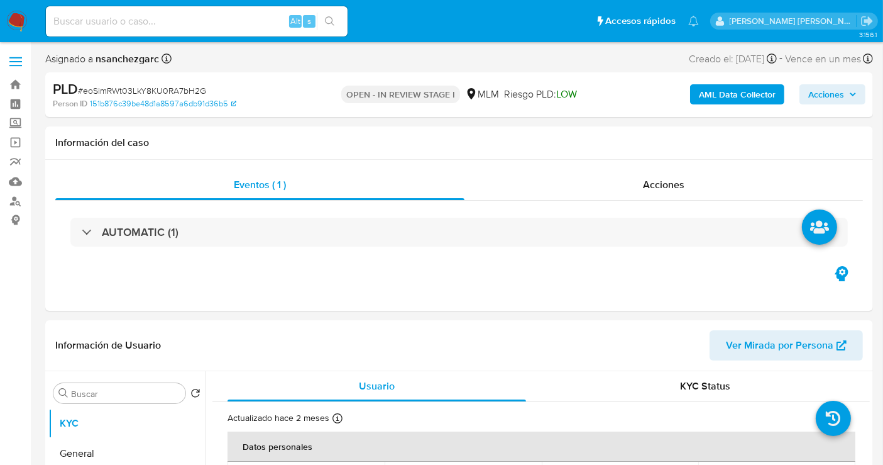
select select "10"
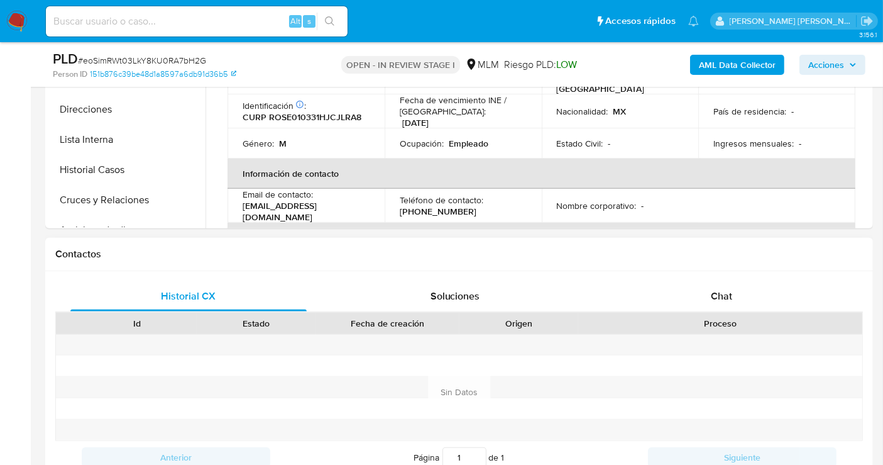
scroll to position [558, 0]
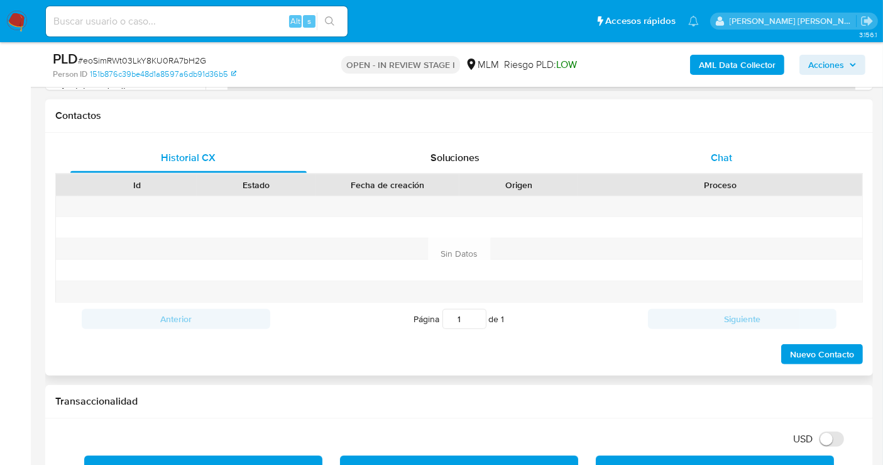
click at [715, 162] on span "Chat" at bounding box center [721, 157] width 21 height 14
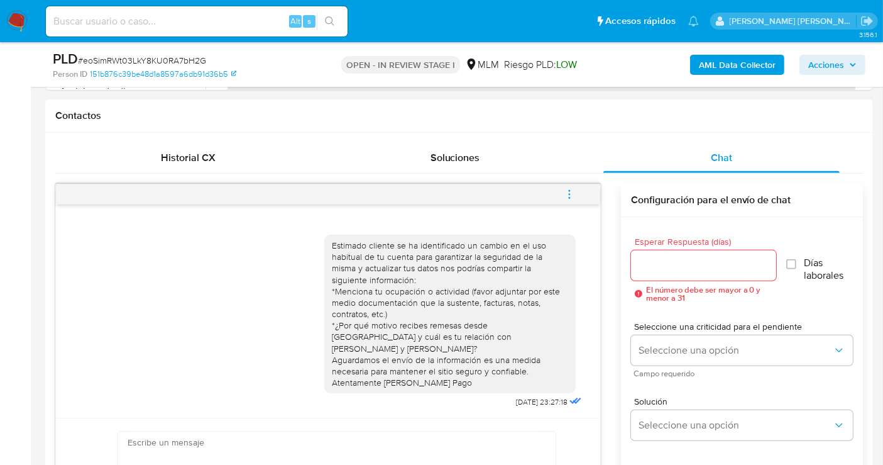
click at [570, 194] on icon "menu-action" at bounding box center [569, 194] width 11 height 11
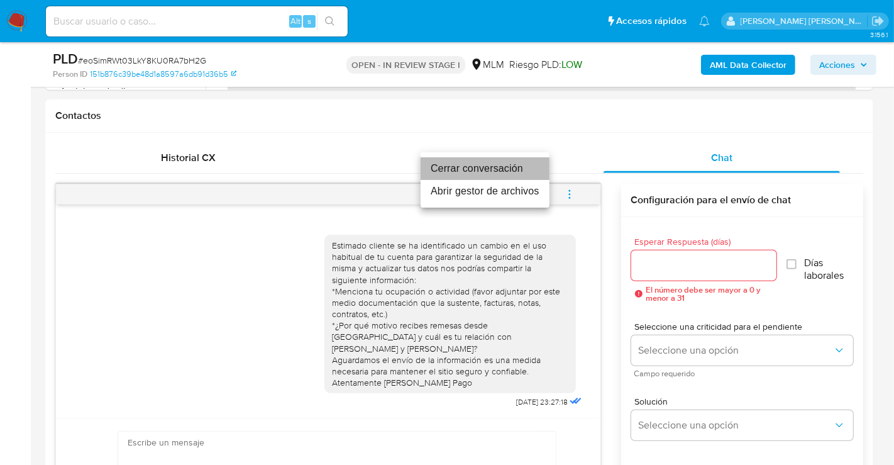
click at [445, 171] on li "Cerrar conversación" at bounding box center [485, 168] width 129 height 23
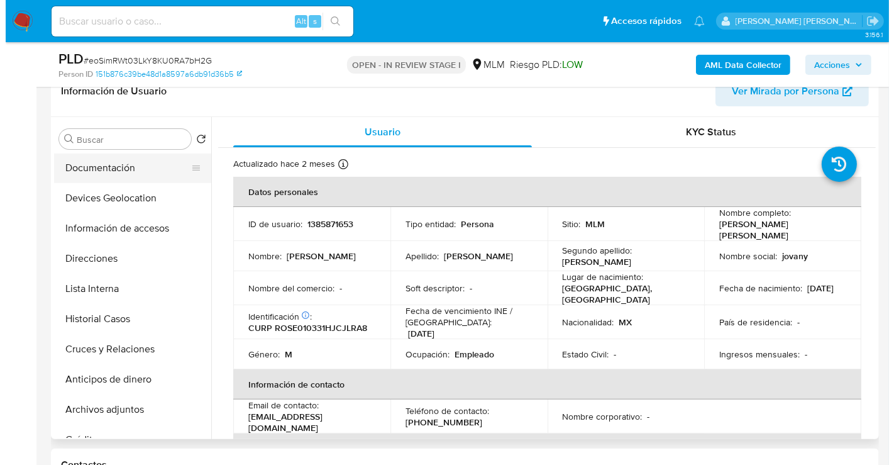
scroll to position [140, 0]
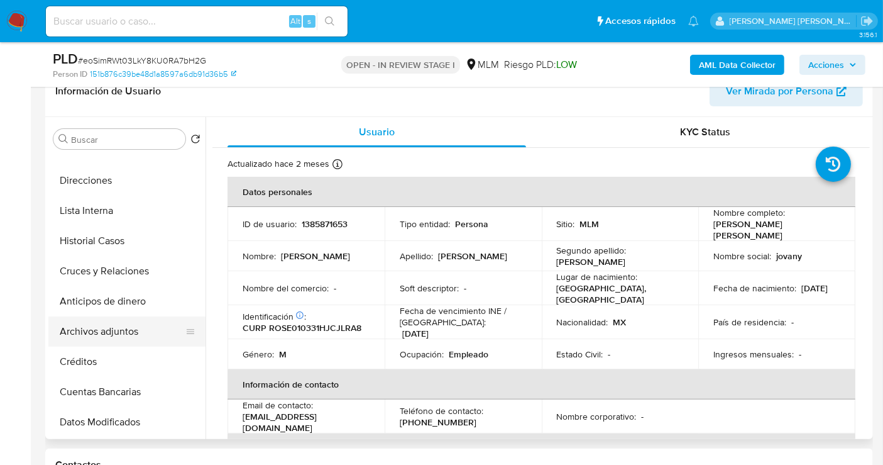
click at [116, 333] on button "Archivos adjuntos" at bounding box center [121, 331] width 147 height 30
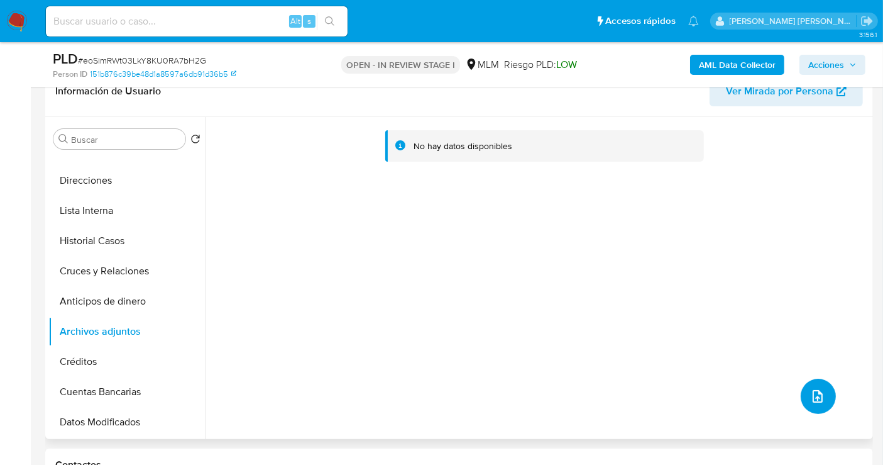
click at [821, 401] on span "upload-file" at bounding box center [817, 396] width 15 height 15
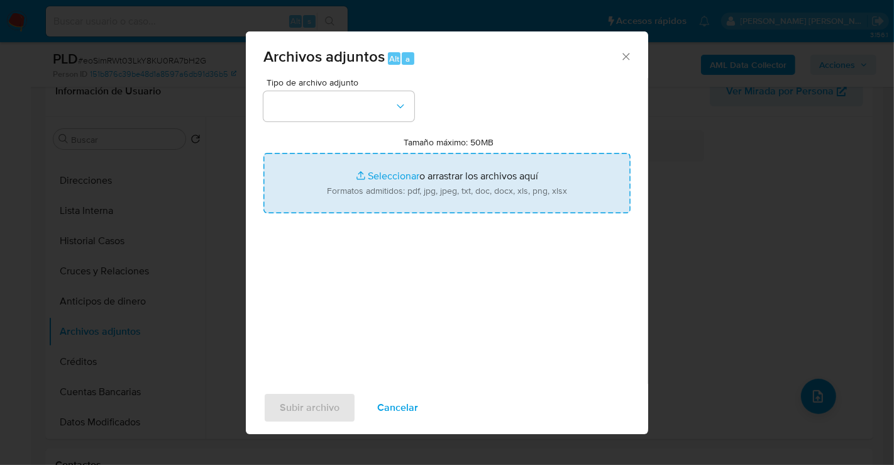
type input "C:\fakepath\1385871653_ERICK JOVANY ROJAS SILVA_AGO25.pdf"
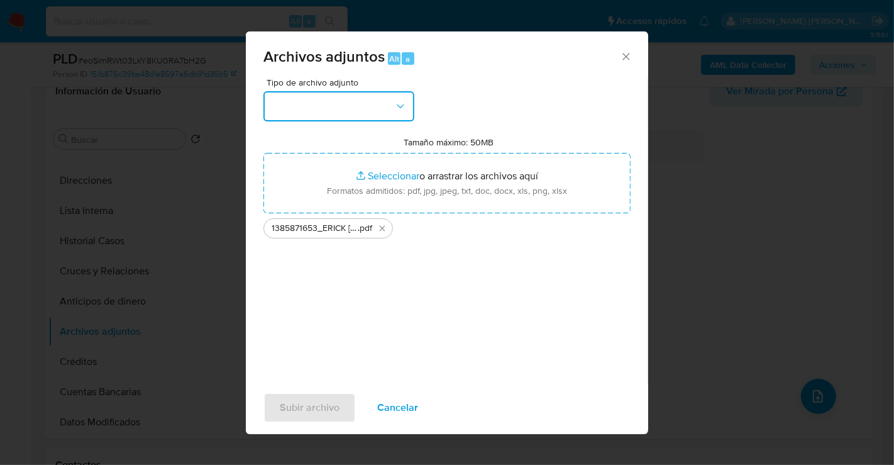
click at [336, 121] on button "button" at bounding box center [338, 106] width 151 height 30
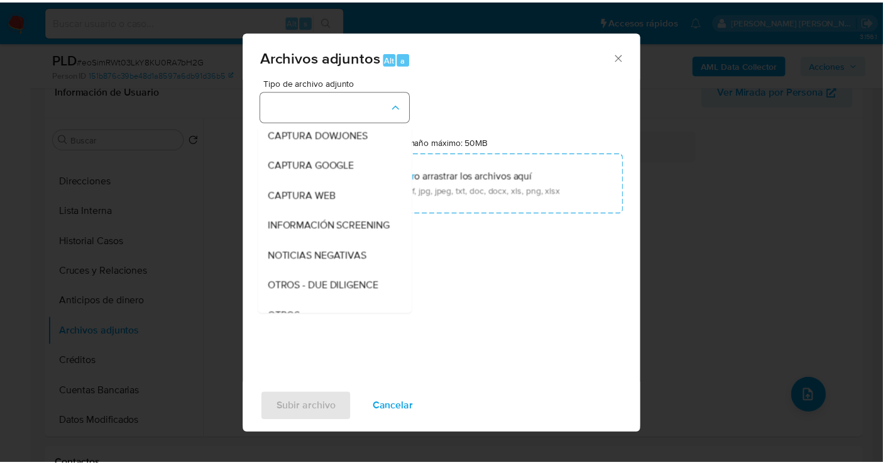
scroll to position [65, 0]
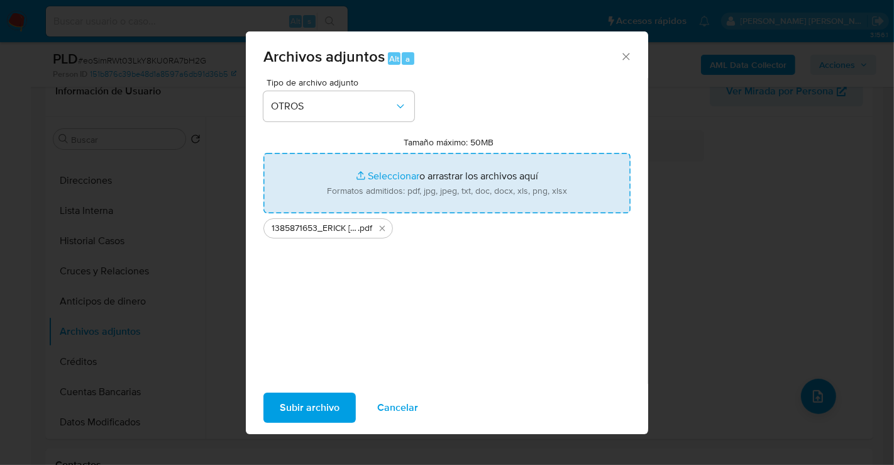
type input "C:\fakepath\1385871653_ERICK JOVANY ROJAS SILVA_AGO25.xlsx"
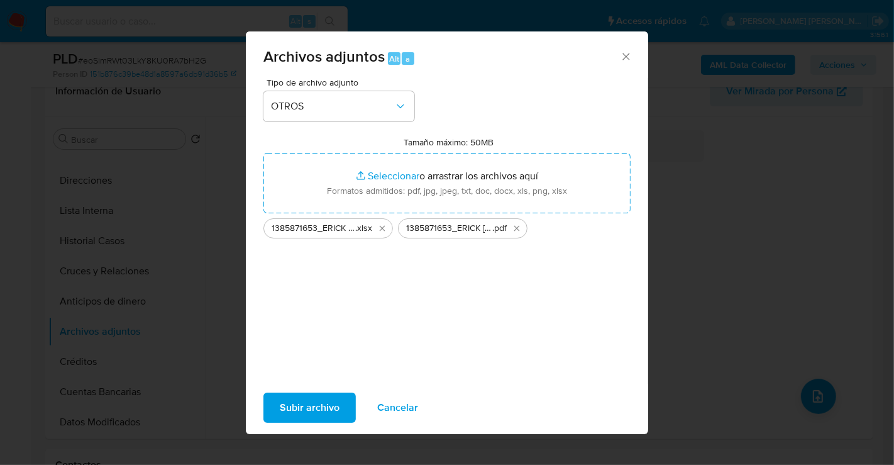
click at [336, 403] on span "Subir archivo" at bounding box center [310, 408] width 60 height 28
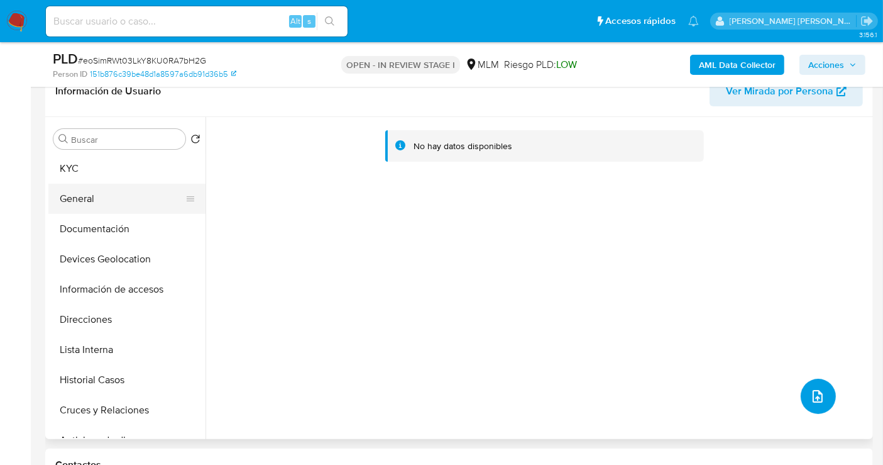
scroll to position [0, 0]
click at [79, 171] on button "KYC" at bounding box center [121, 169] width 147 height 30
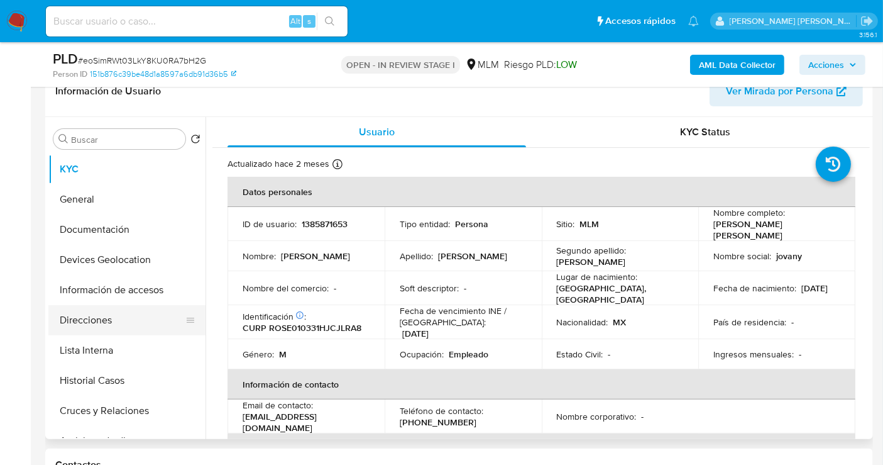
scroll to position [70, 0]
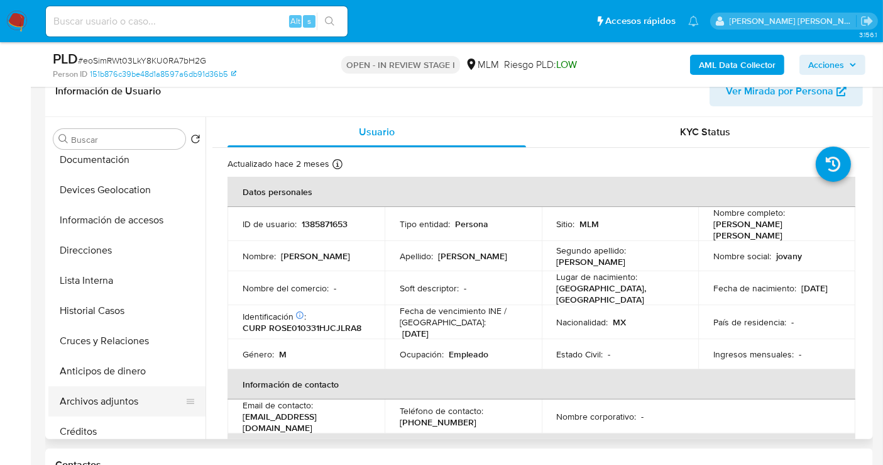
click at [107, 398] on button "Archivos adjuntos" at bounding box center [121, 401] width 147 height 30
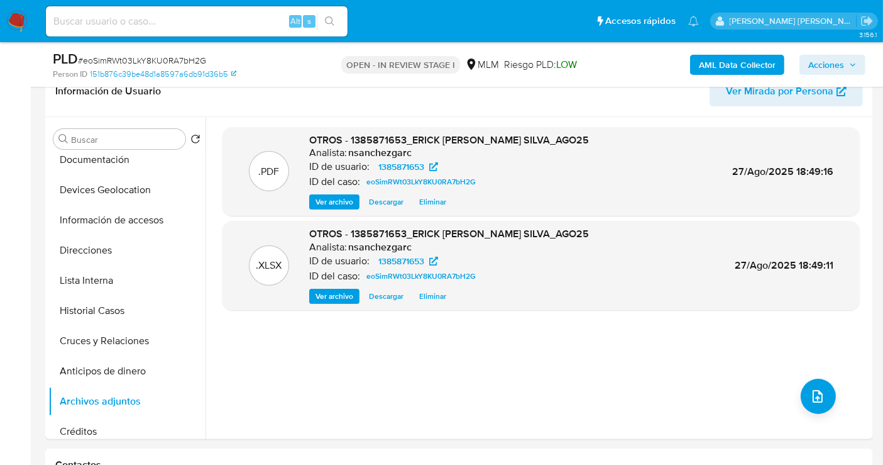
click at [830, 64] on span "Acciones" at bounding box center [827, 65] width 36 height 20
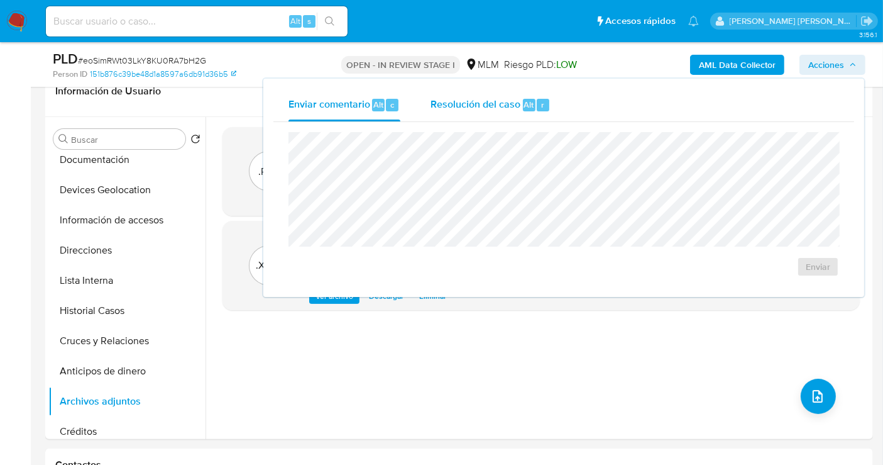
click at [477, 104] on span "Resolución del caso" at bounding box center [476, 104] width 90 height 14
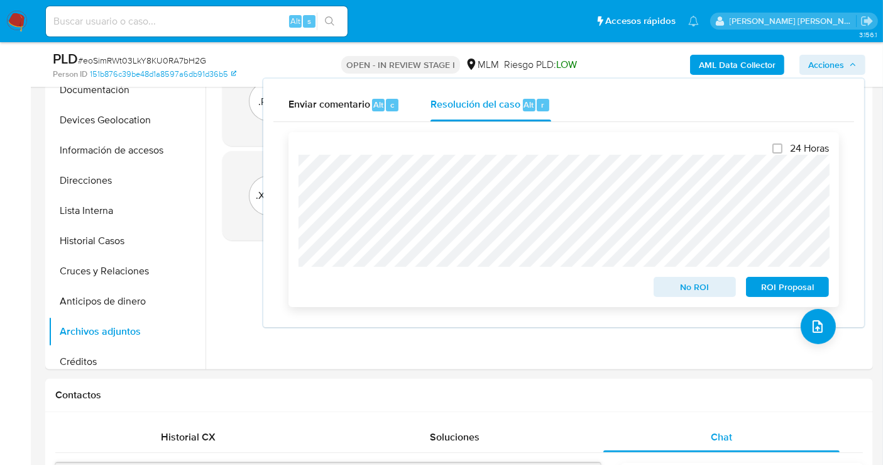
scroll to position [349, 0]
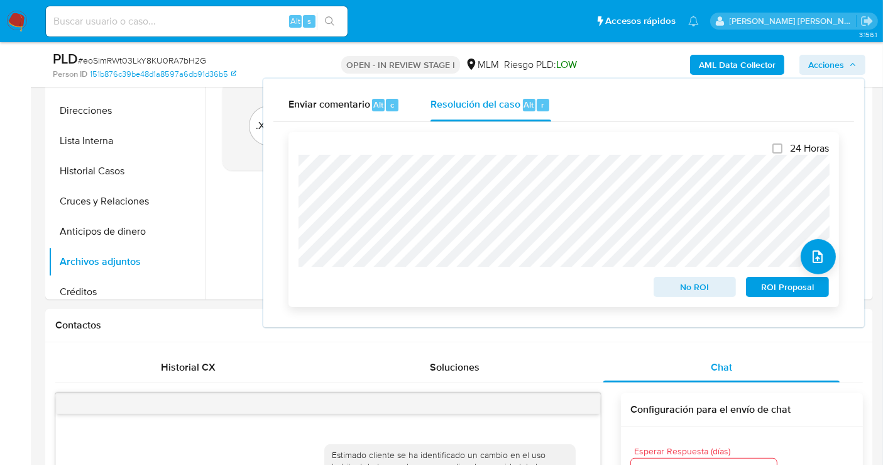
click at [709, 286] on span "No ROI" at bounding box center [695, 287] width 65 height 18
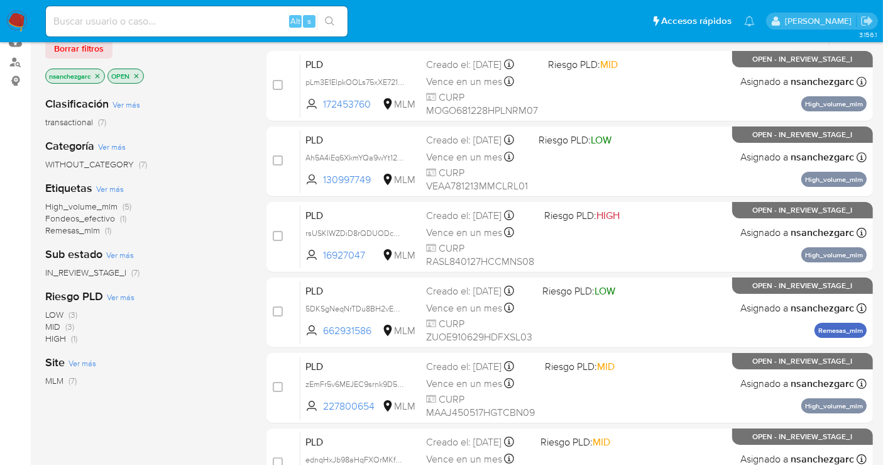
scroll to position [140, 0]
